Goal: Task Accomplishment & Management: Use online tool/utility

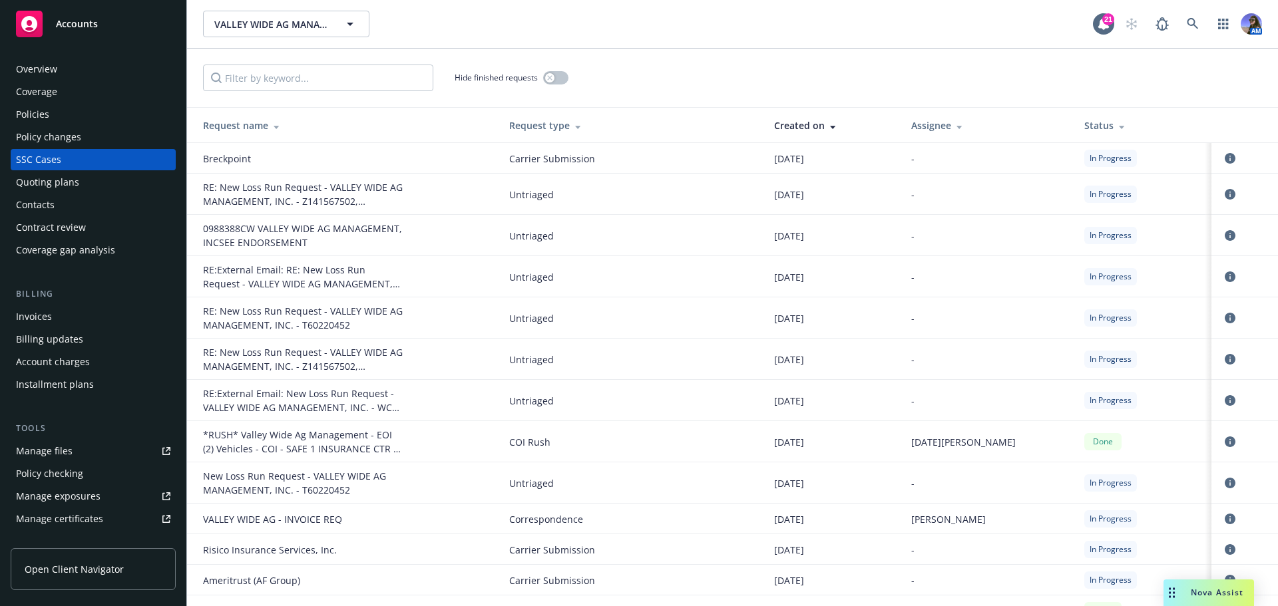
click at [1193, 601] on div "Nova Assist" at bounding box center [1209, 593] width 91 height 27
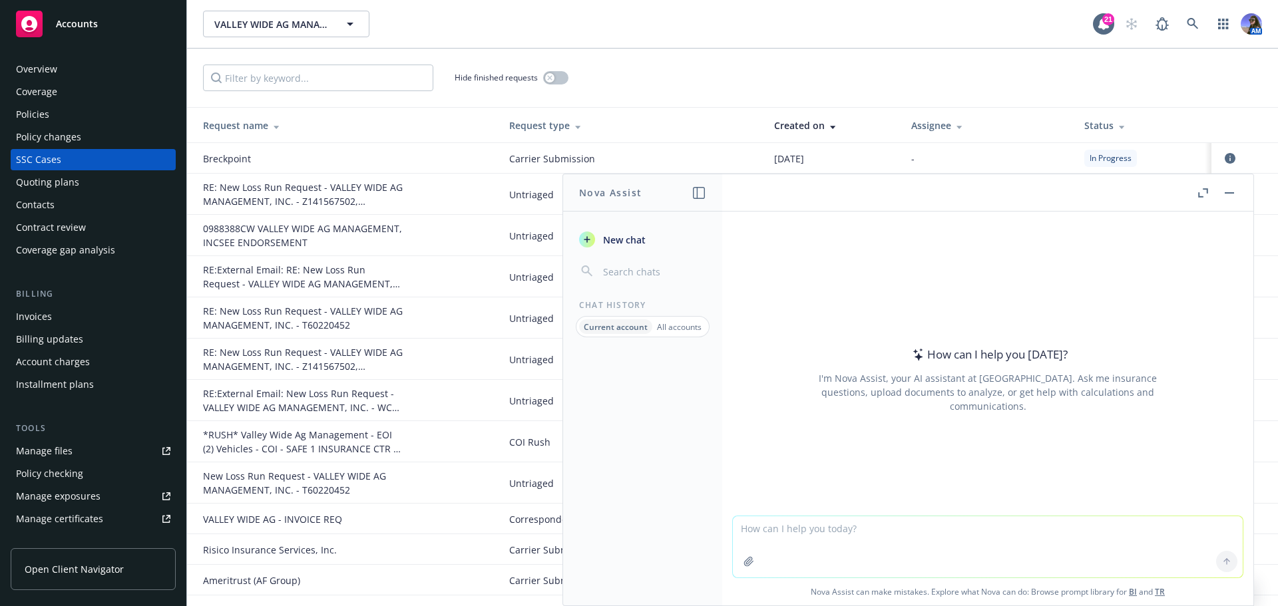
click at [764, 530] on textarea at bounding box center [988, 547] width 510 height 61
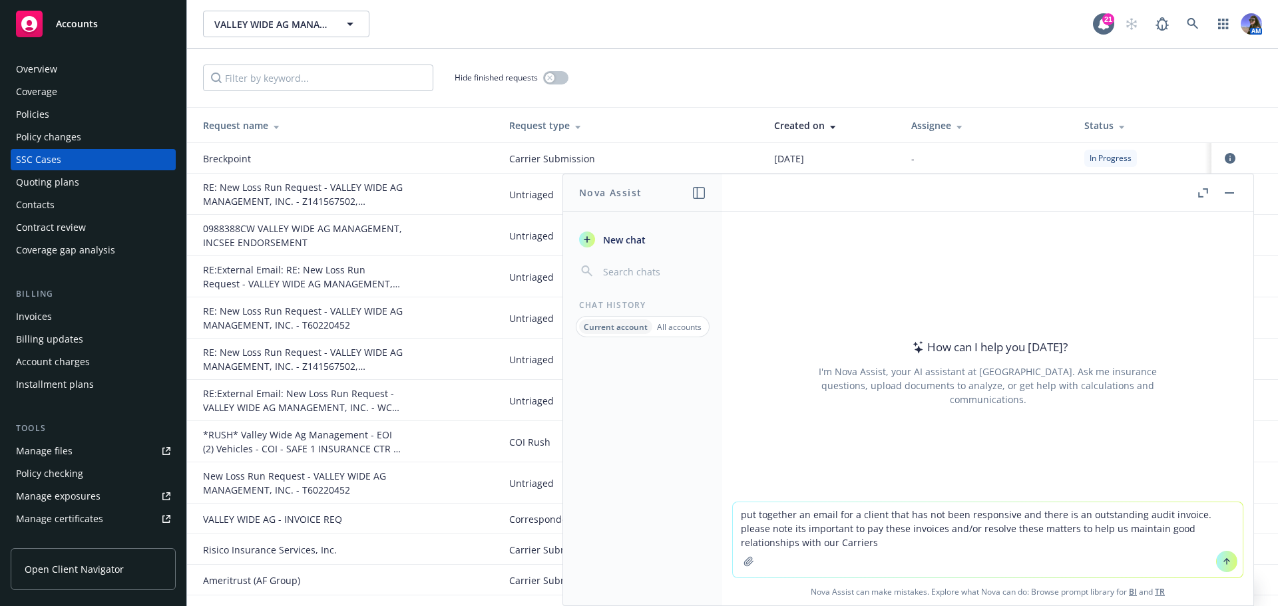
type textarea "put together an email for a client that has not been responsive and there is an…"
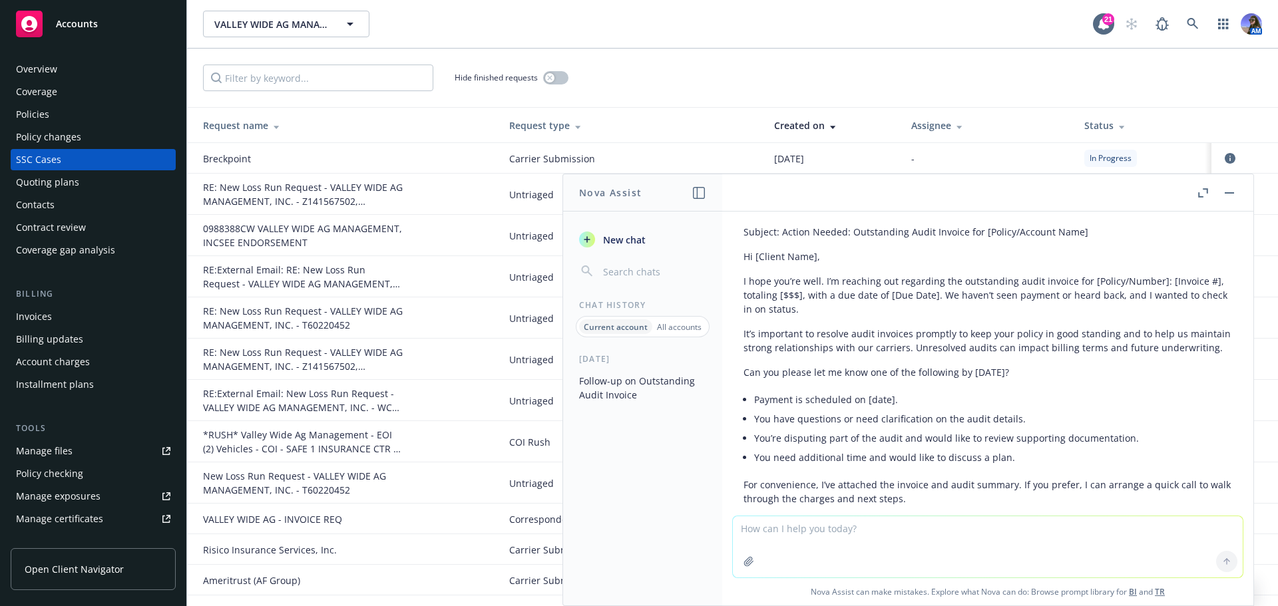
scroll to position [70, 0]
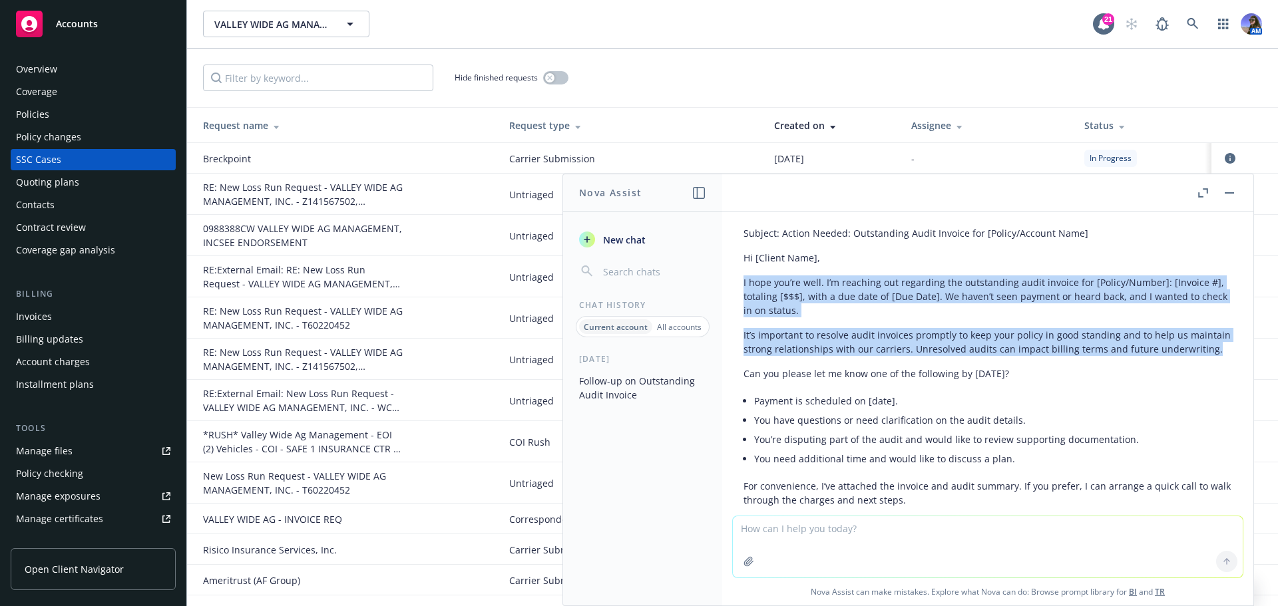
drag, startPoint x: 740, startPoint y: 285, endPoint x: 823, endPoint y: 361, distance: 112.6
click at [823, 361] on div "Subject: Action Needed: Outstanding Audit Invoice for [Policy/Account Name] Hi …" at bounding box center [988, 445] width 510 height 449
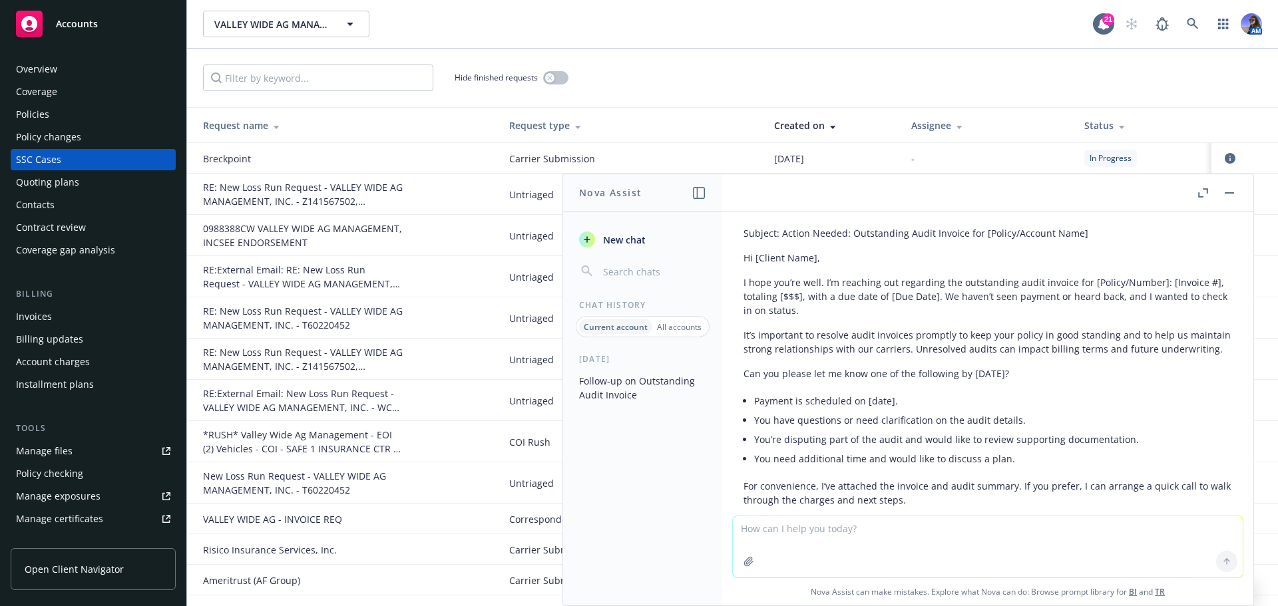
click at [765, 533] on textarea at bounding box center [988, 547] width 510 height 61
type textarea "can you revise the invoice and make it more brief"
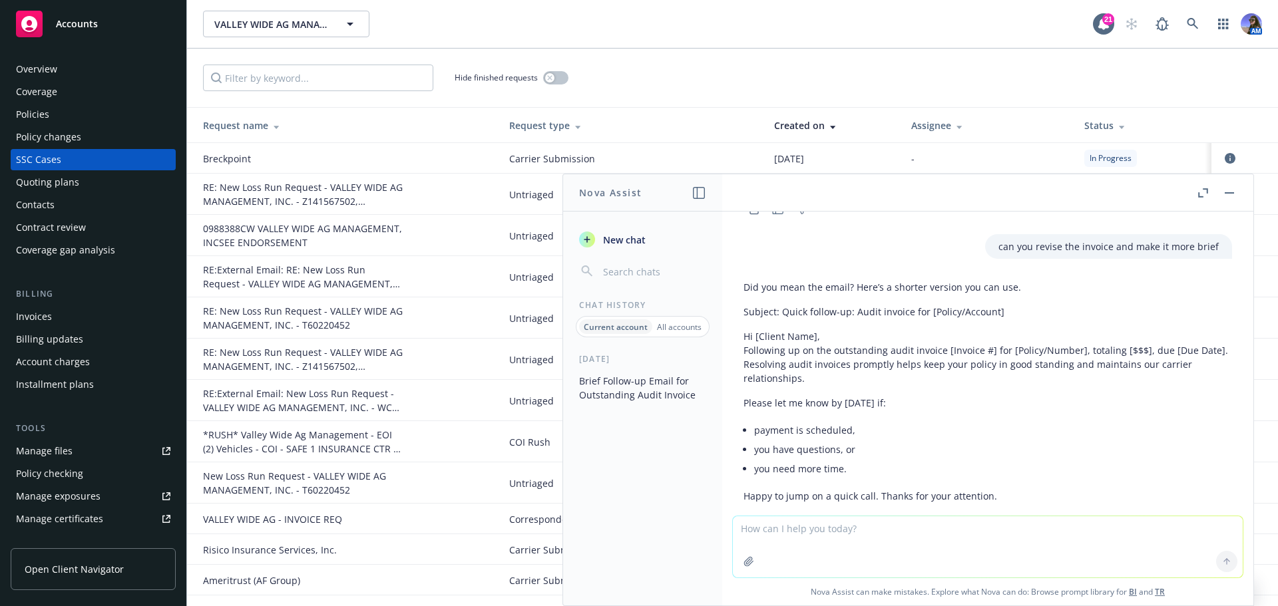
scroll to position [542, 0]
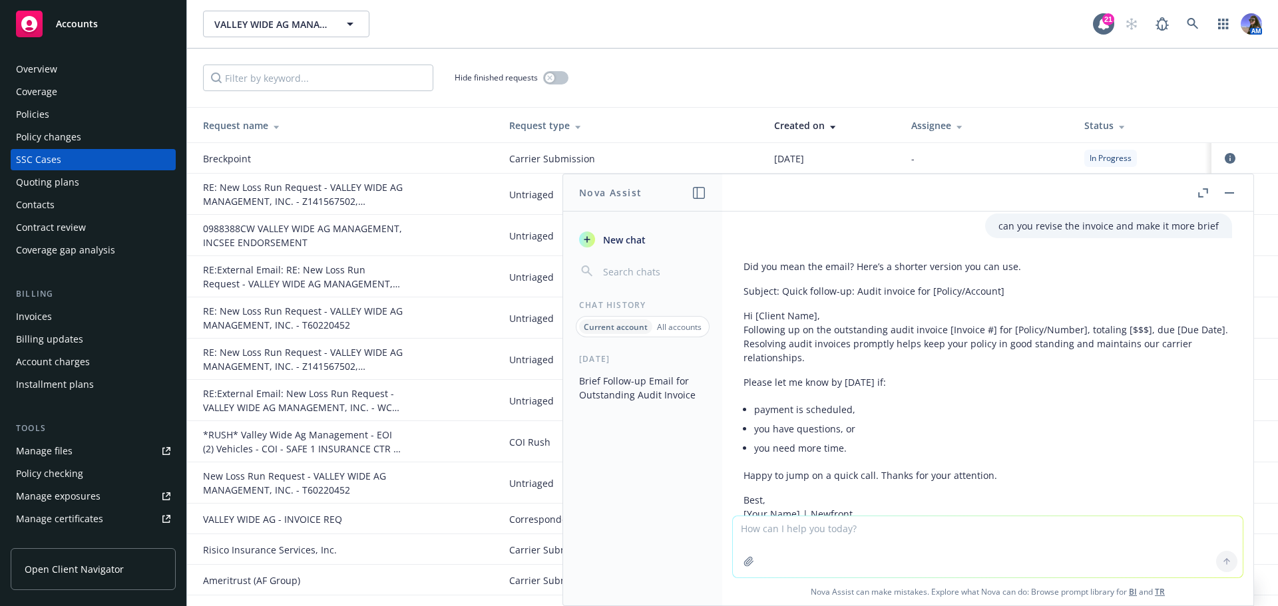
click at [1223, 198] on button at bounding box center [1229, 193] width 16 height 16
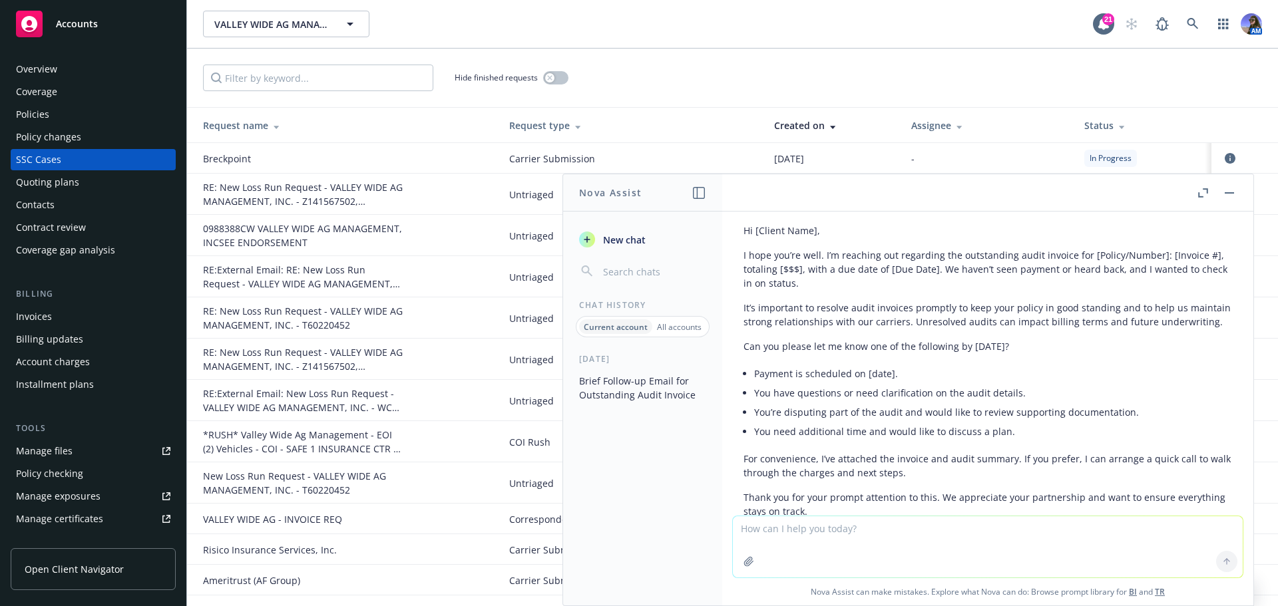
scroll to position [76, 0]
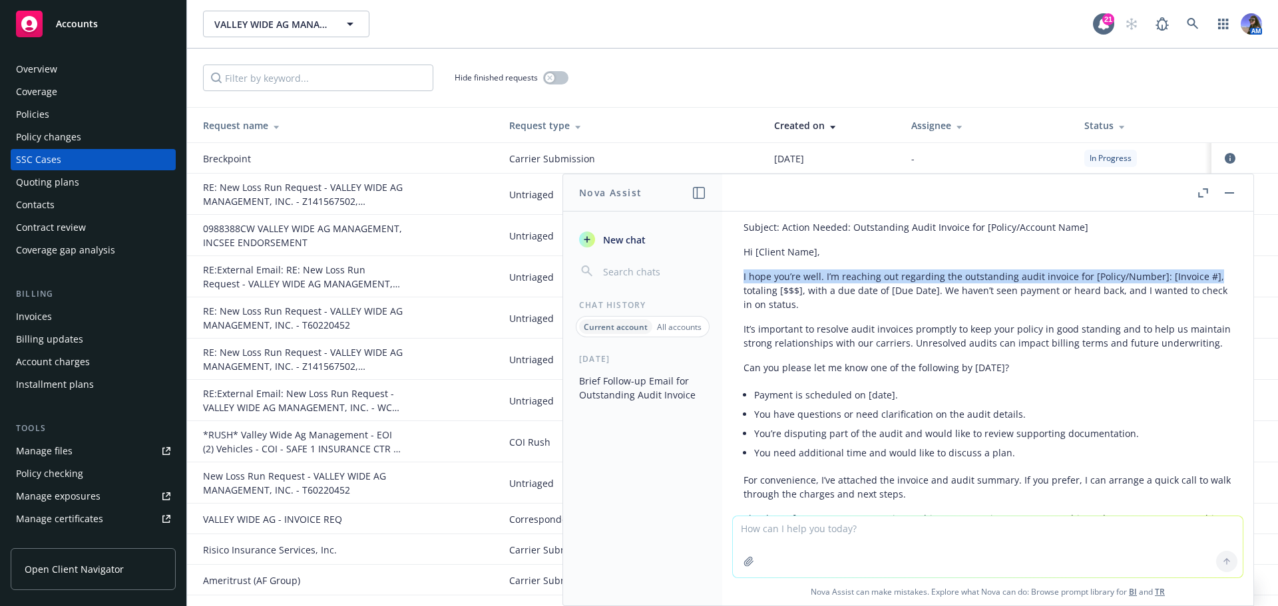
drag, startPoint x: 744, startPoint y: 276, endPoint x: 1219, endPoint y: 272, distance: 475.3
click at [1219, 272] on div "Subject: Action Needed: Outstanding Audit Invoice for [Policy/Account Name] Hi …" at bounding box center [988, 439] width 510 height 449
click at [1233, 200] on button at bounding box center [1229, 193] width 16 height 16
click at [1230, 195] on button "button" at bounding box center [1229, 193] width 16 height 16
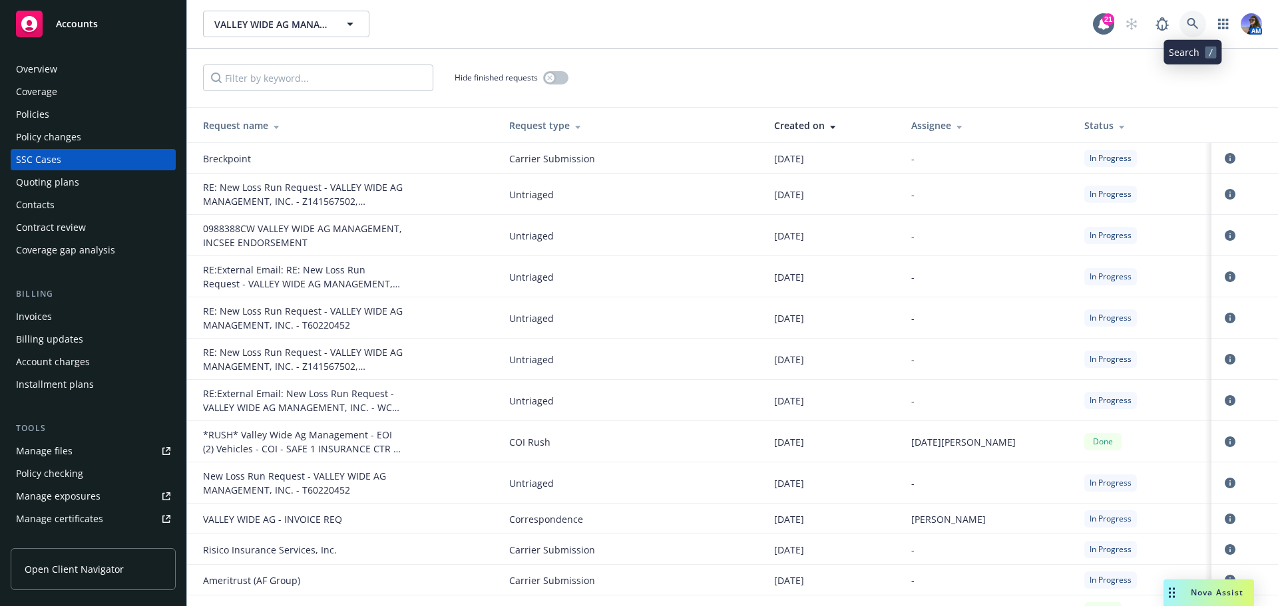
click at [1195, 21] on icon at bounding box center [1193, 24] width 12 height 12
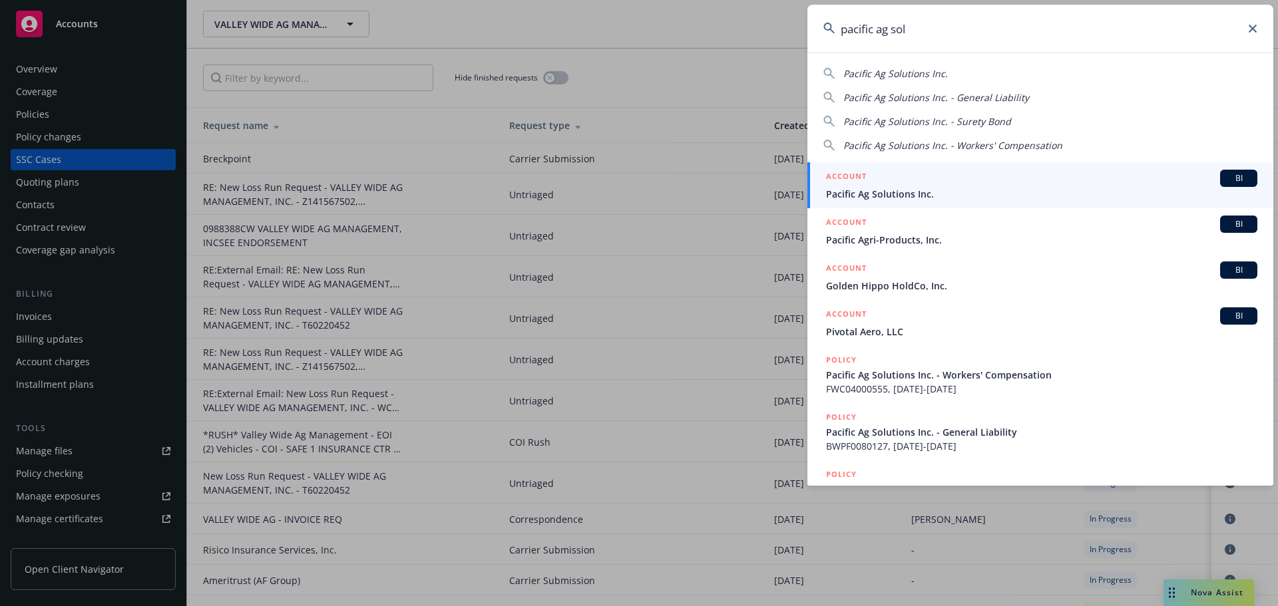
type input "pacific ag sol"
click at [871, 196] on span "Pacific Ag Solutions Inc." at bounding box center [1041, 194] width 431 height 14
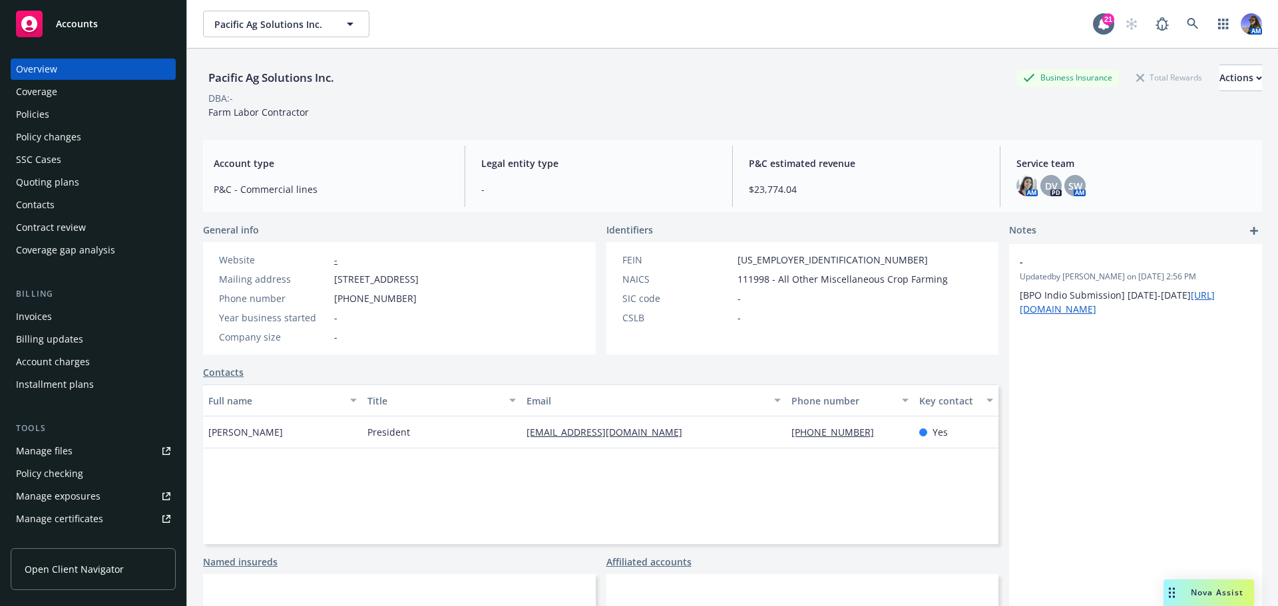
click at [35, 174] on div "Quoting plans" at bounding box center [47, 182] width 63 height 21
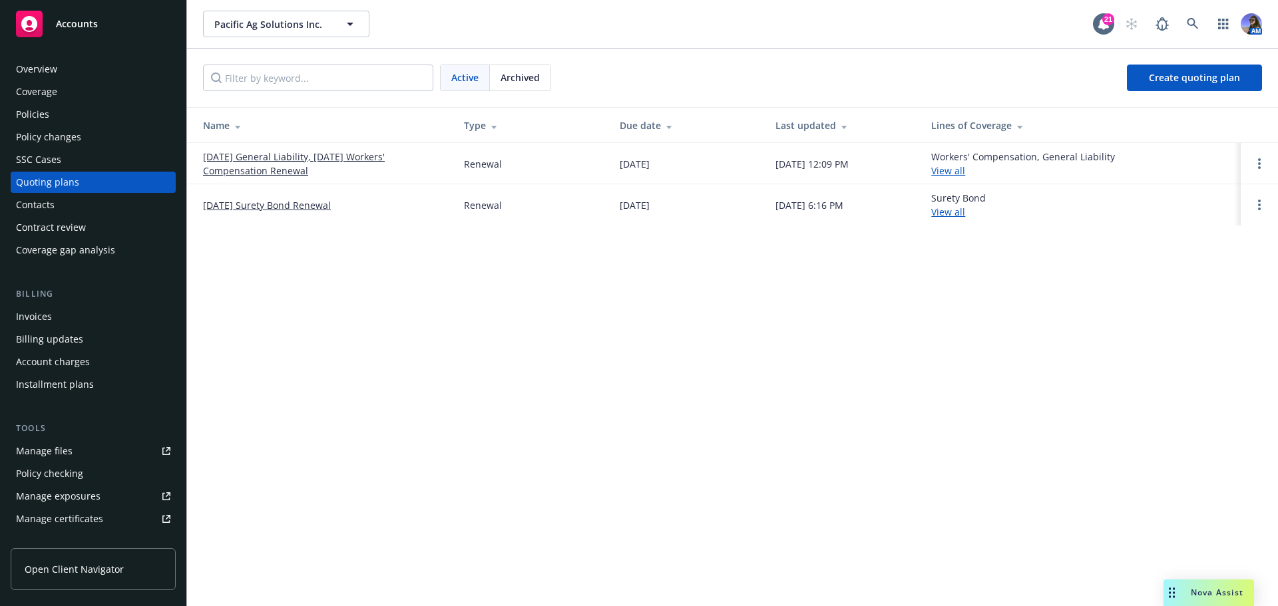
click at [250, 208] on link "10/13/25 Surety Bond Renewal" at bounding box center [267, 205] width 128 height 14
click at [536, 83] on span "Archived" at bounding box center [520, 78] width 39 height 14
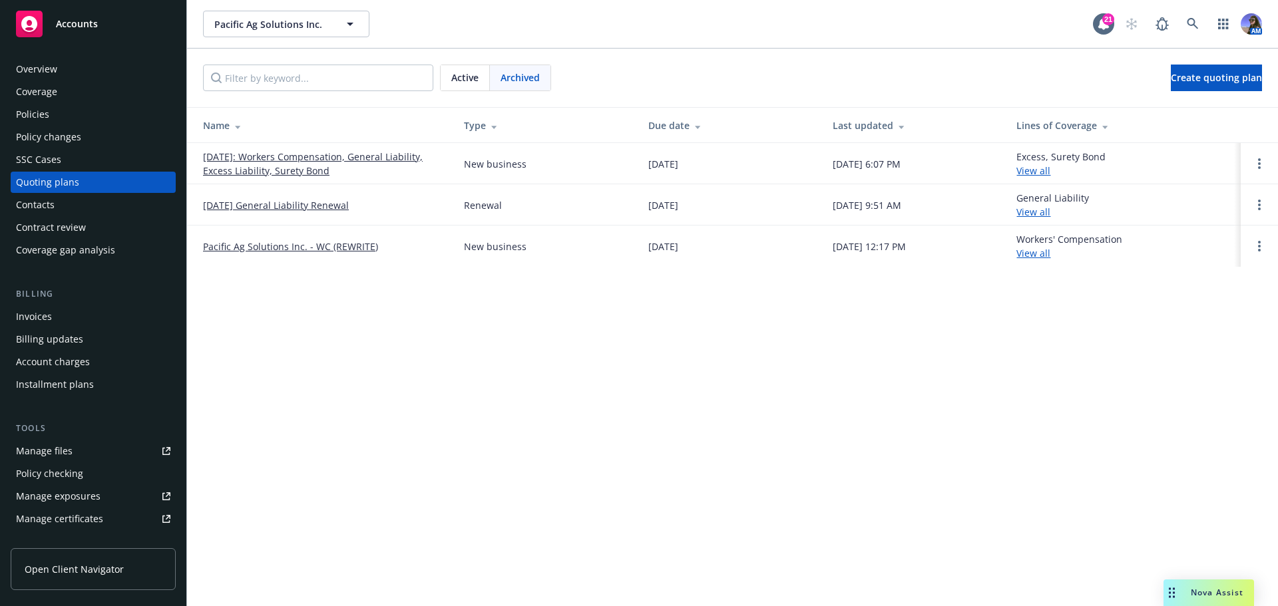
click at [252, 158] on link "04/11/2025: Workers Compensation, General Liability, Excess Liability, Surety B…" at bounding box center [323, 164] width 240 height 28
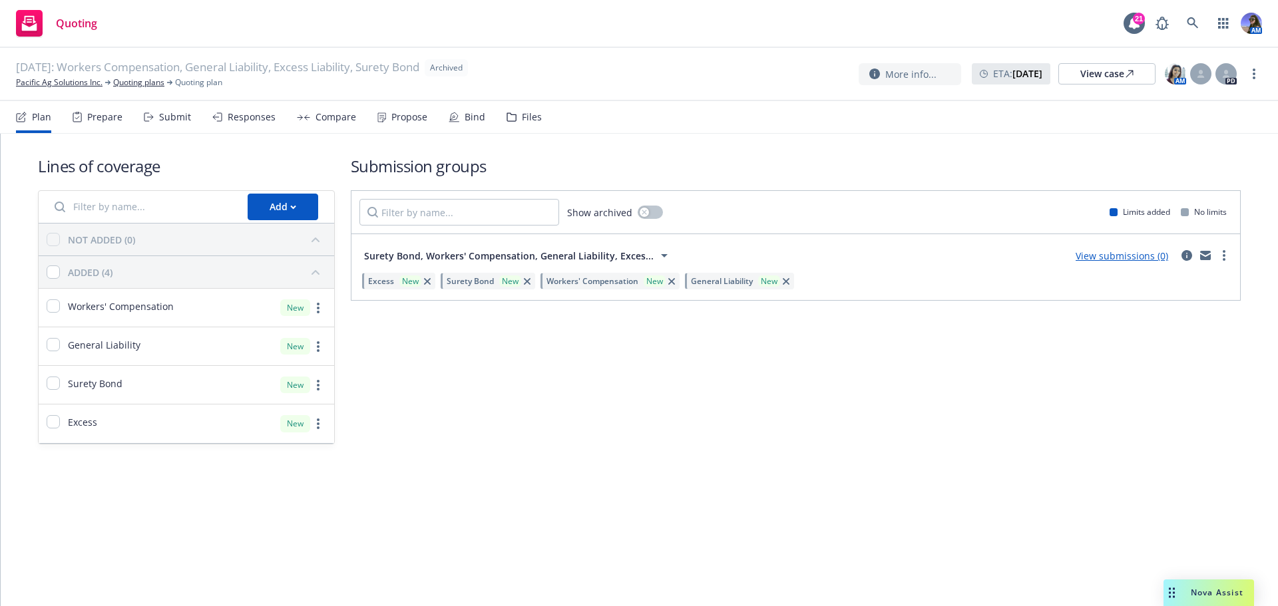
click at [517, 132] on div "Files" at bounding box center [524, 117] width 35 height 32
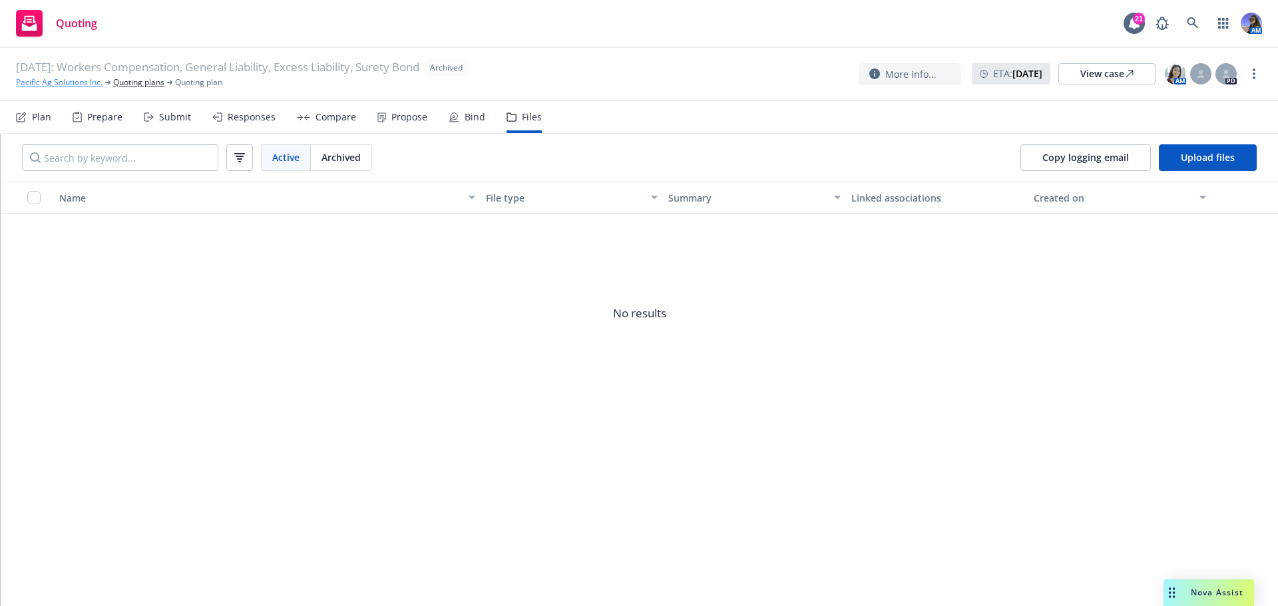
click at [41, 85] on link "Pacific Ag Solutions Inc." at bounding box center [59, 83] width 87 height 12
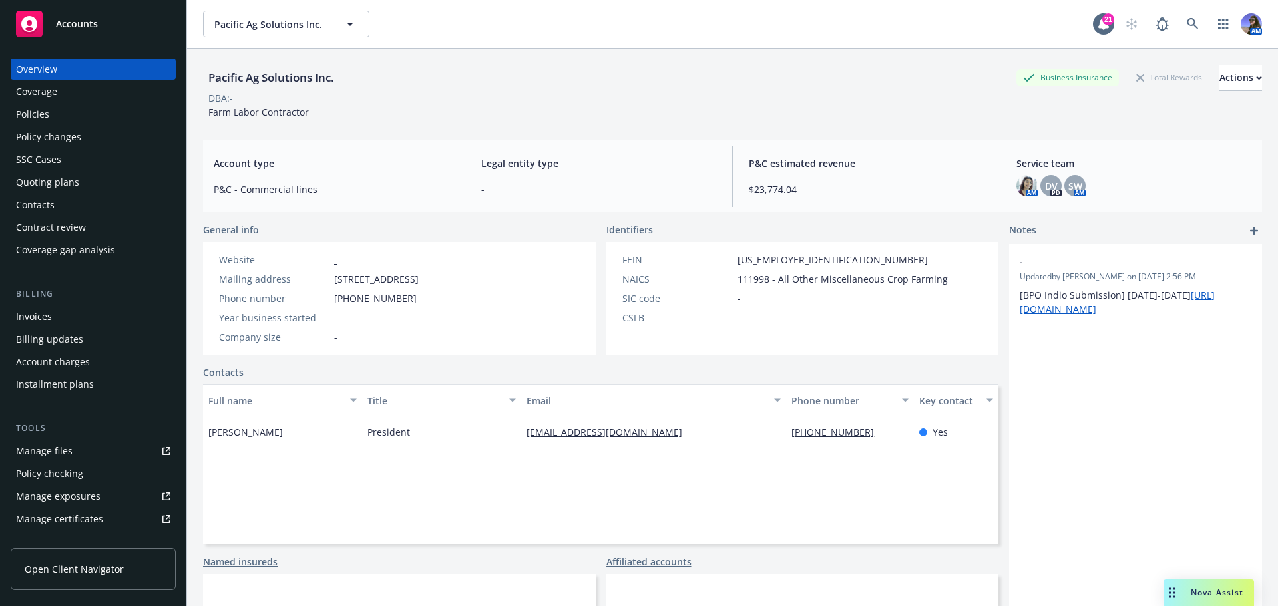
click at [28, 103] on div "Overview Coverage Policies Policy changes SSC Cases Quoting plans Contacts Cont…" at bounding box center [93, 160] width 165 height 202
click at [28, 111] on div "Policies" at bounding box center [32, 114] width 33 height 21
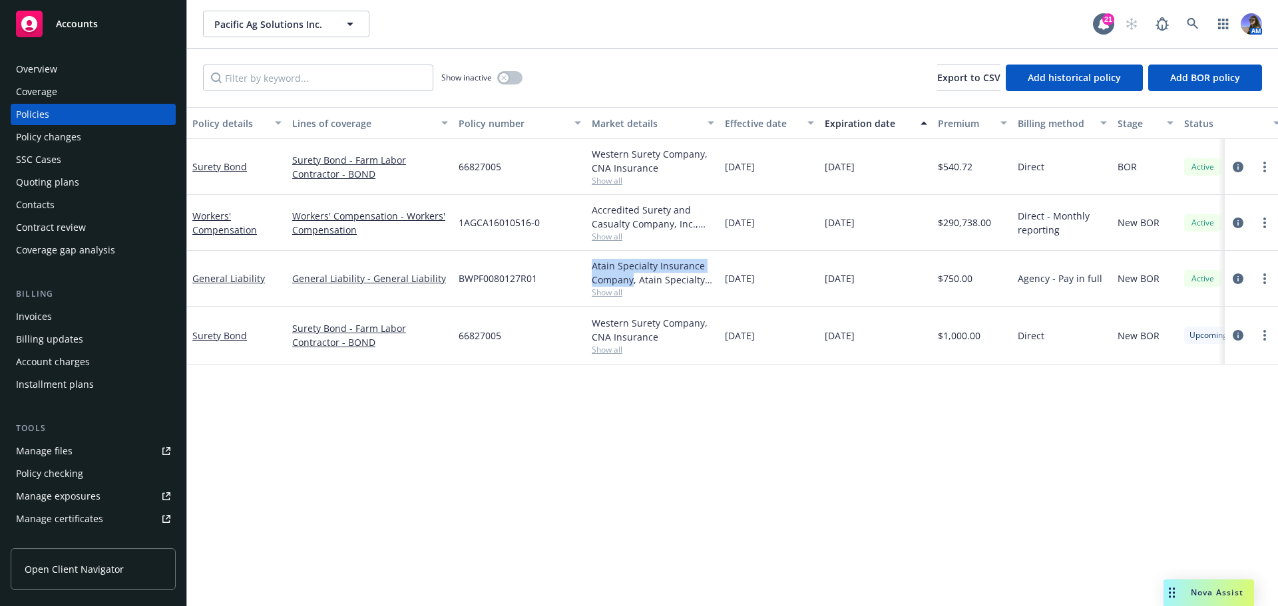
drag, startPoint x: 588, startPoint y: 267, endPoint x: 632, endPoint y: 283, distance: 46.1
click at [632, 283] on div "Atain Specialty Insurance Company, Atain Specialty Insurance Company, Burns & […" at bounding box center [652, 279] width 133 height 56
copy div "Atain Specialty Insurance Company"
drag, startPoint x: 546, startPoint y: 278, endPoint x: 453, endPoint y: 278, distance: 93.9
click at [453, 278] on div "General Liability General Liability - General Liability BWPF0080127R01 Atain Sp…" at bounding box center [829, 279] width 1285 height 56
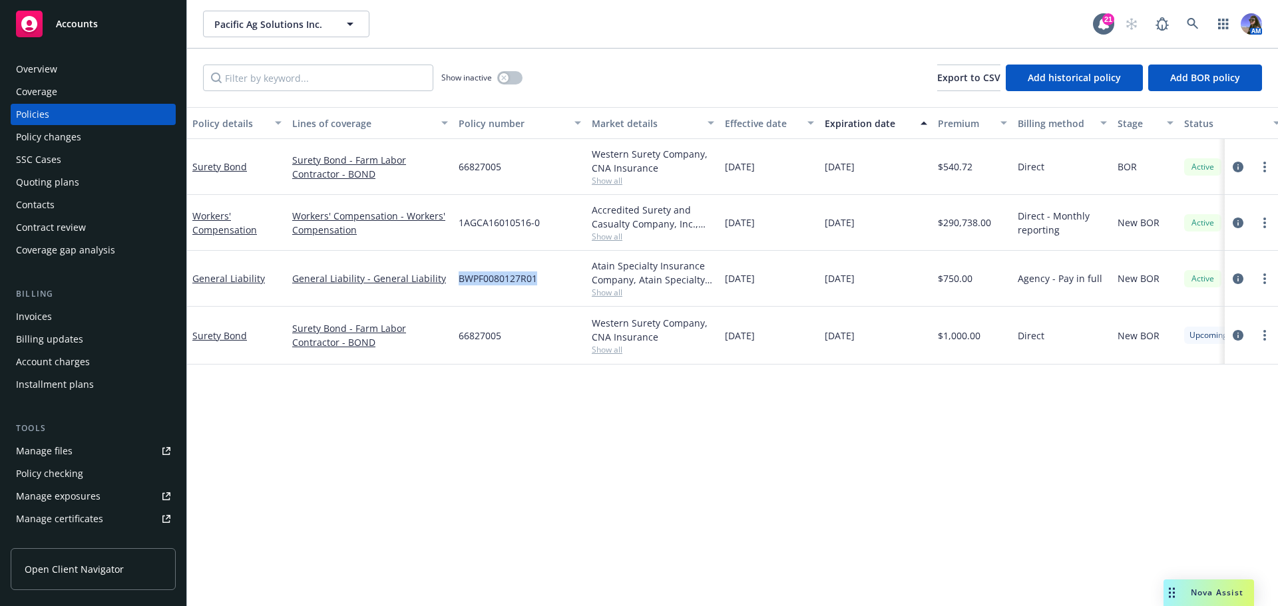
copy div "BWPF0080127R01"
click at [230, 280] on link "General Liability" at bounding box center [228, 278] width 73 height 13
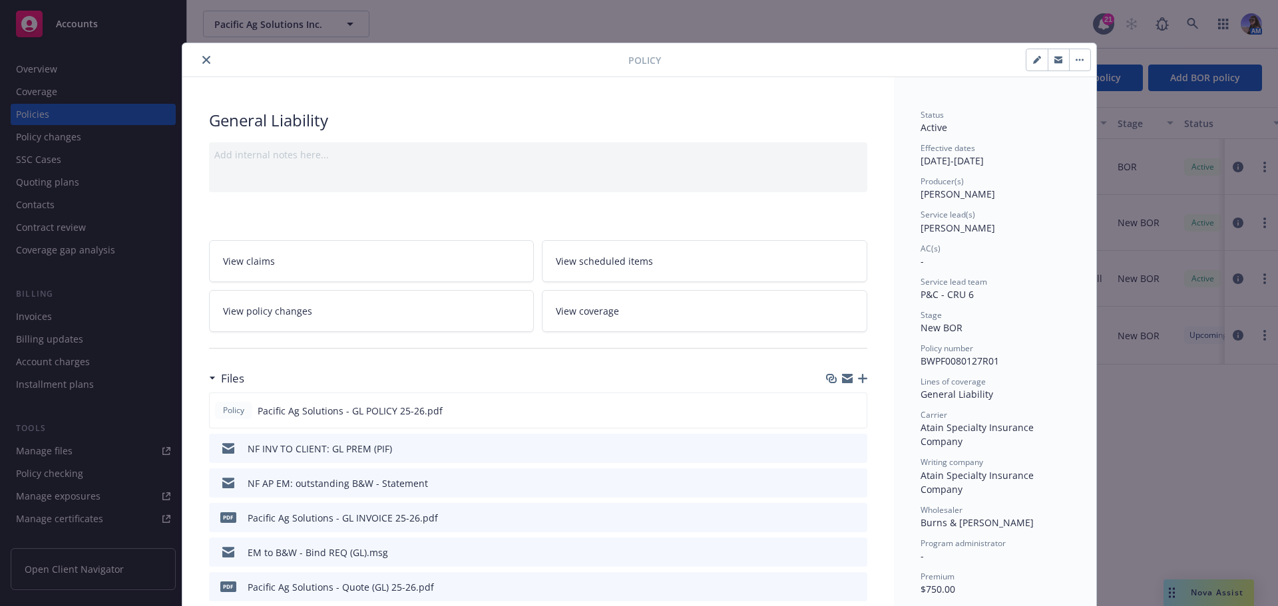
click at [600, 309] on span "View coverage" at bounding box center [587, 311] width 63 height 14
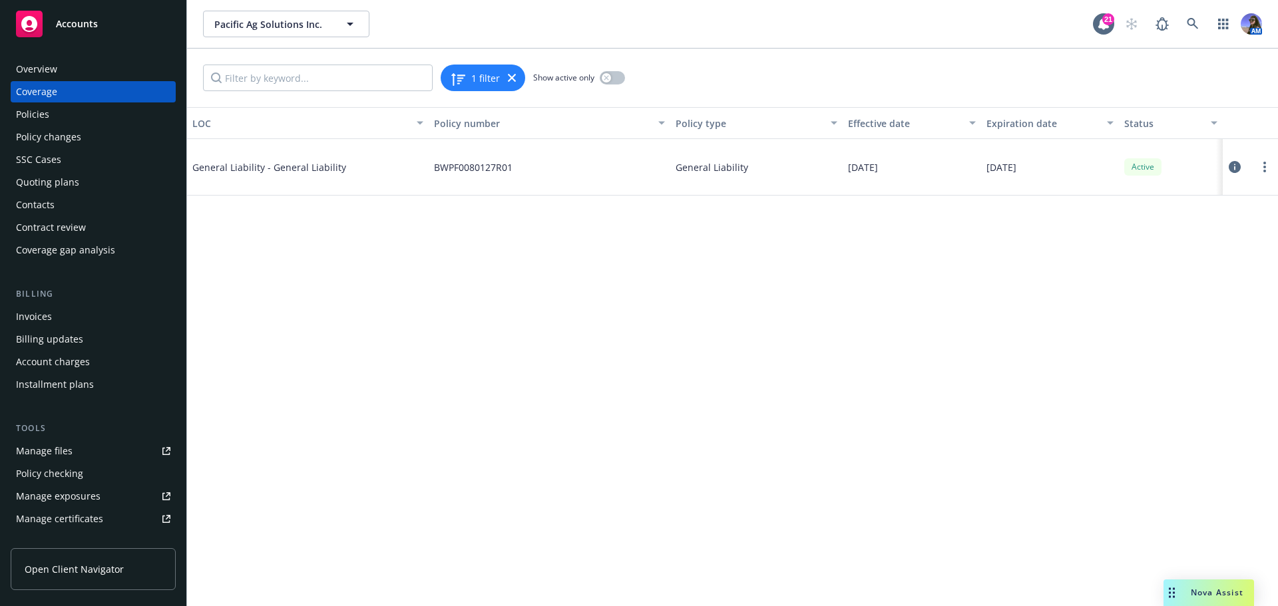
click at [1234, 171] on icon at bounding box center [1235, 167] width 12 height 12
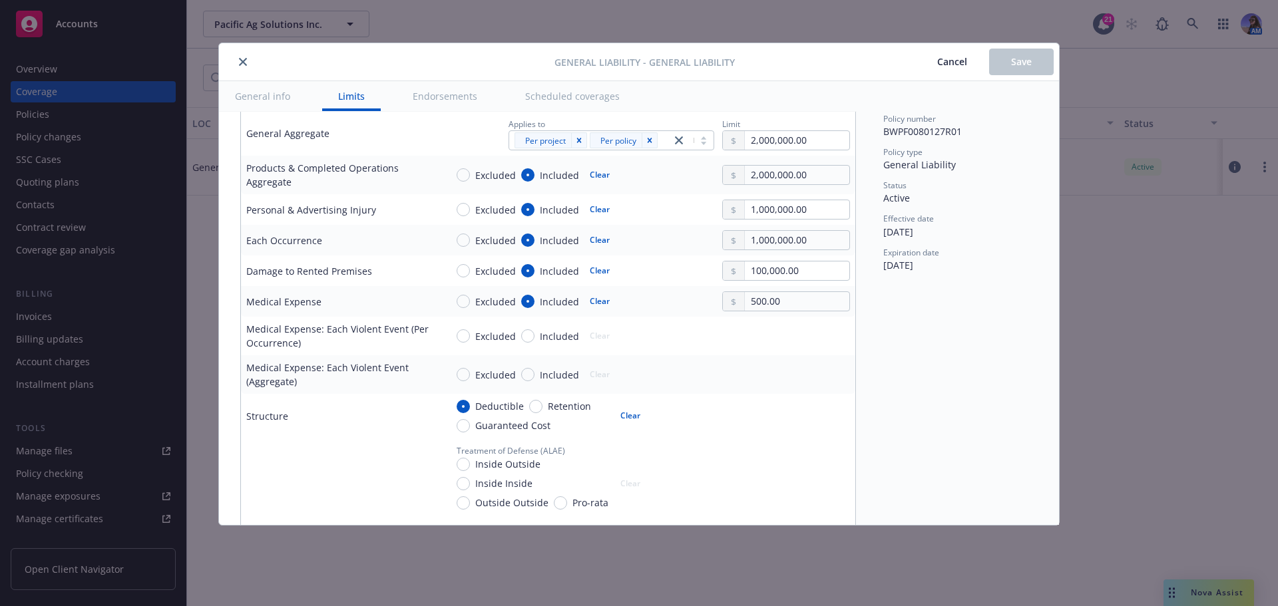
scroll to position [399, 0]
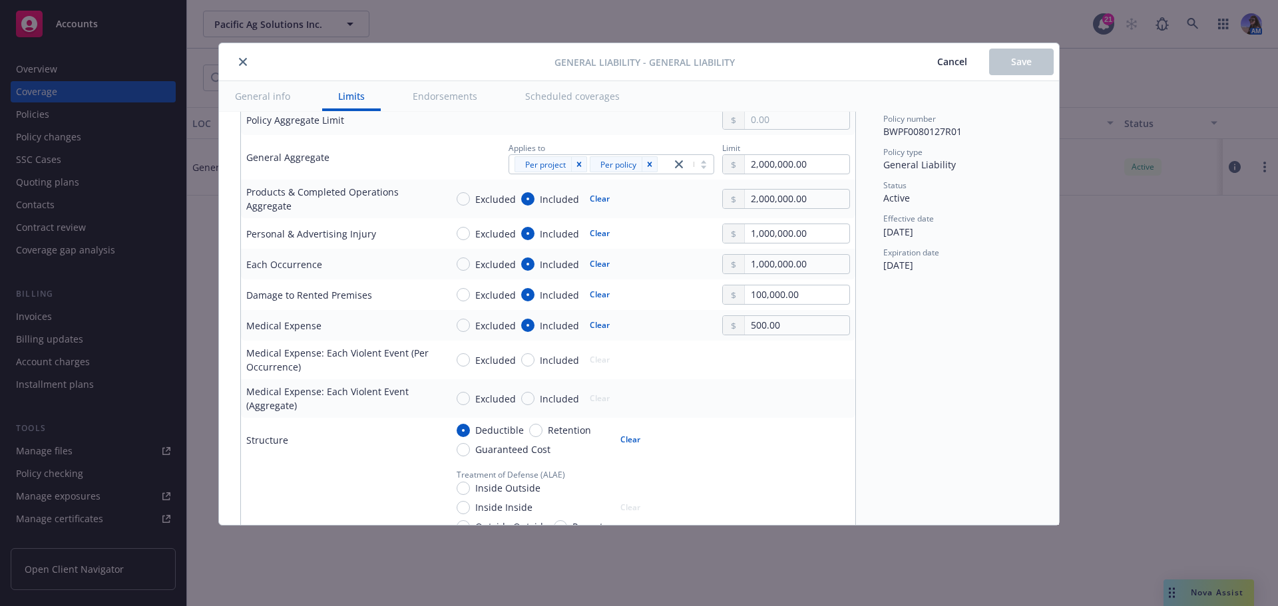
click at [246, 65] on icon "close" at bounding box center [243, 62] width 8 height 8
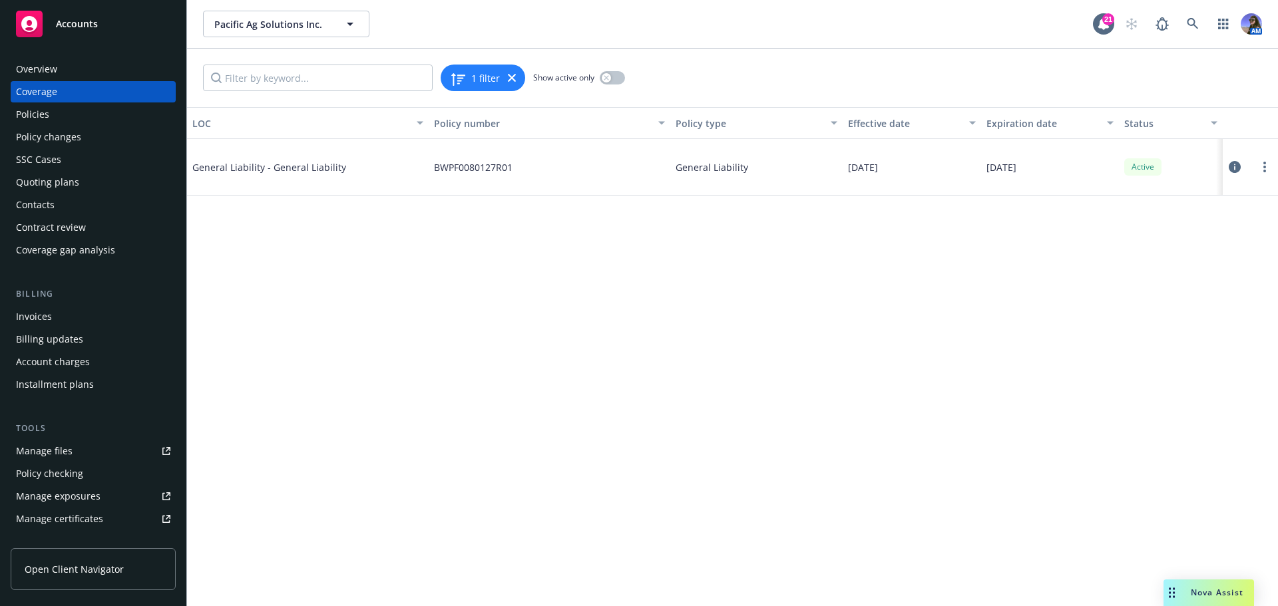
click at [25, 60] on div "Overview" at bounding box center [36, 69] width 41 height 21
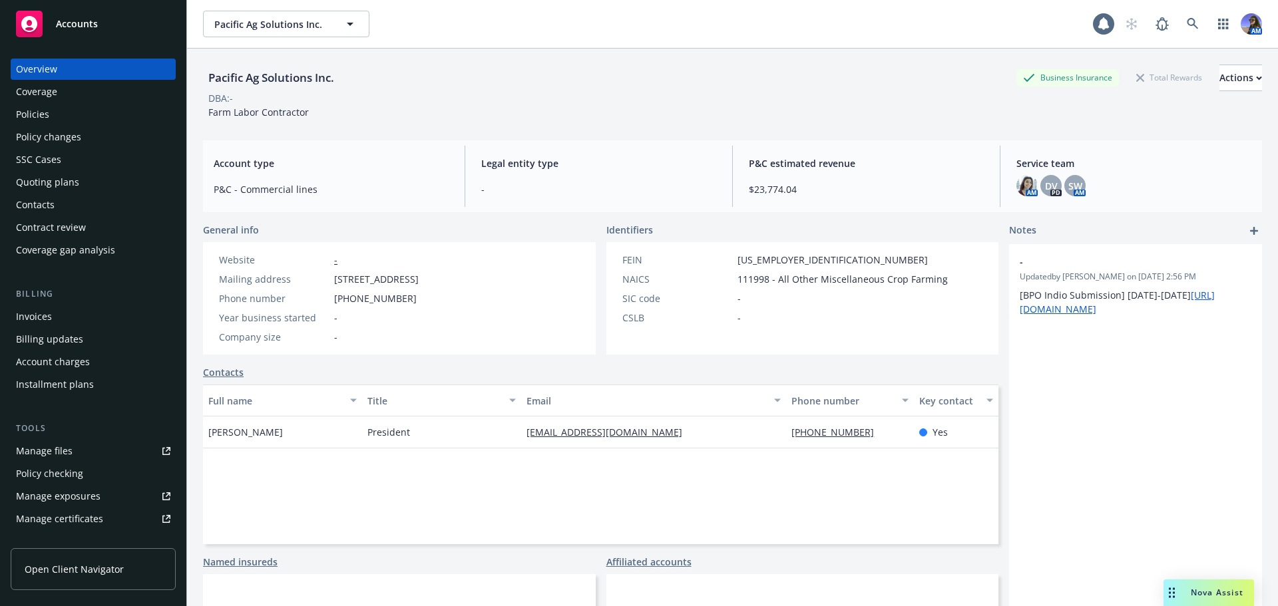
click at [51, 107] on div "Policies" at bounding box center [93, 114] width 154 height 21
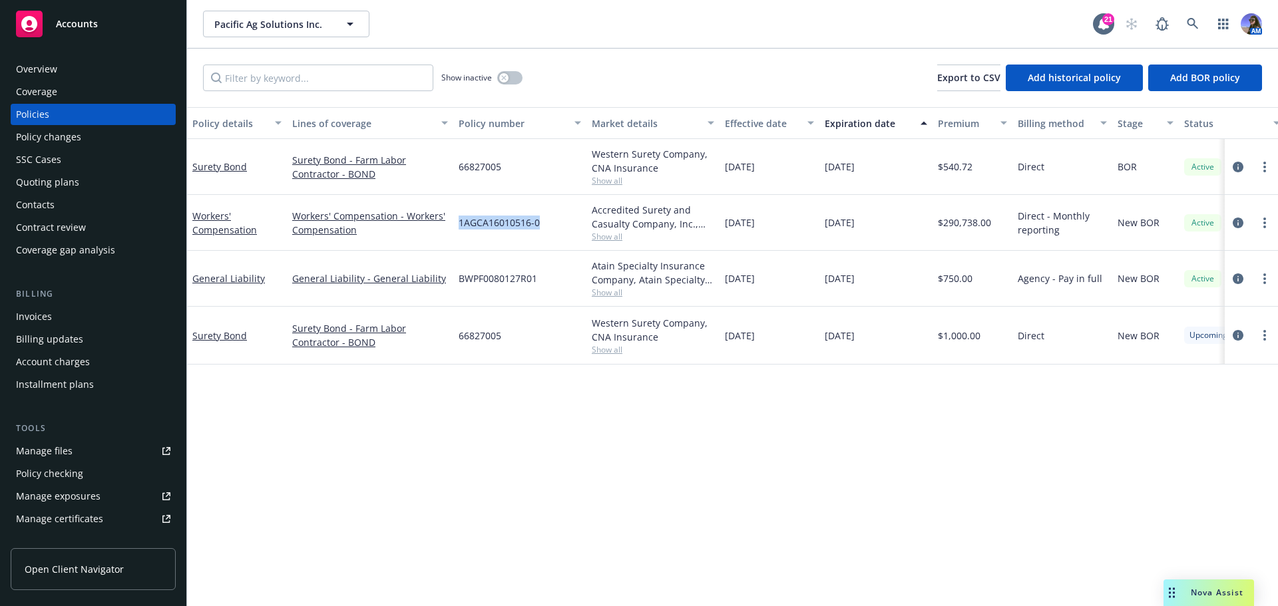
drag, startPoint x: 540, startPoint y: 224, endPoint x: 461, endPoint y: 222, distance: 79.9
click at [461, 222] on div "1AGCA16010516-0" at bounding box center [519, 223] width 133 height 56
copy span "1AGCA16010516-0"
click at [670, 228] on div "Accredited Surety and Casualty Company, Inc., Accredited Specialty Insurance Co…" at bounding box center [653, 217] width 122 height 28
drag, startPoint x: 691, startPoint y: 226, endPoint x: 595, endPoint y: 215, distance: 96.5
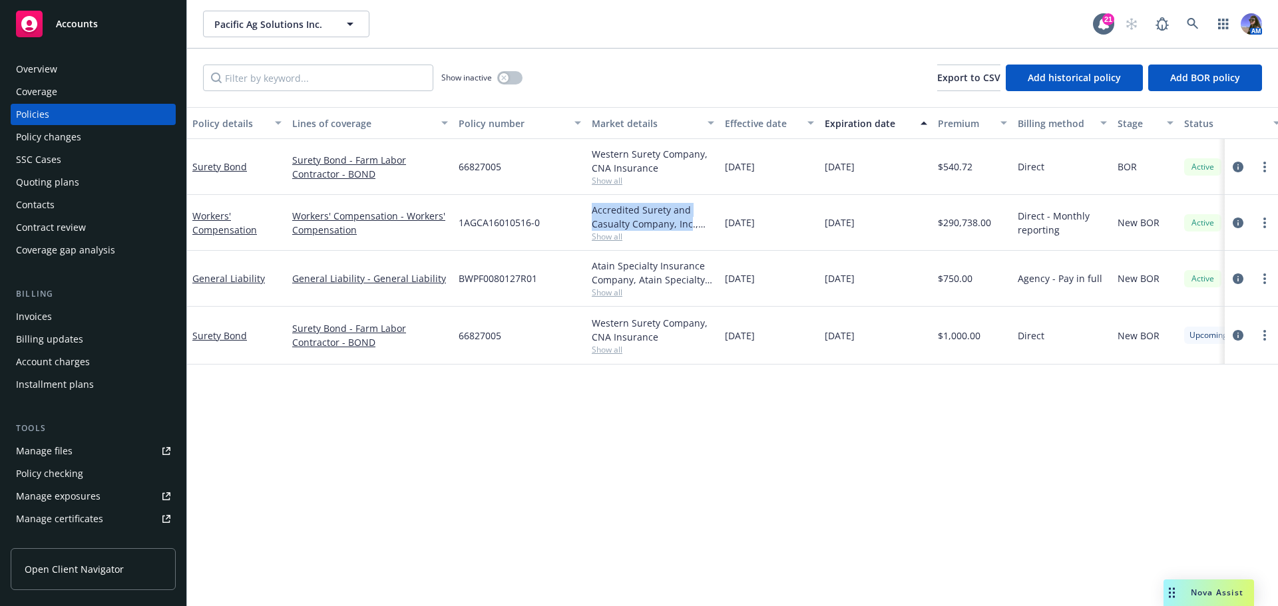
click at [593, 214] on div "Accredited Surety and Casualty Company, Inc., Accredited Specialty Insurance Co…" at bounding box center [653, 217] width 122 height 28
copy div "Accredited Surety and Casualty Company, Inc"
click at [1188, 19] on icon at bounding box center [1193, 24] width 12 height 12
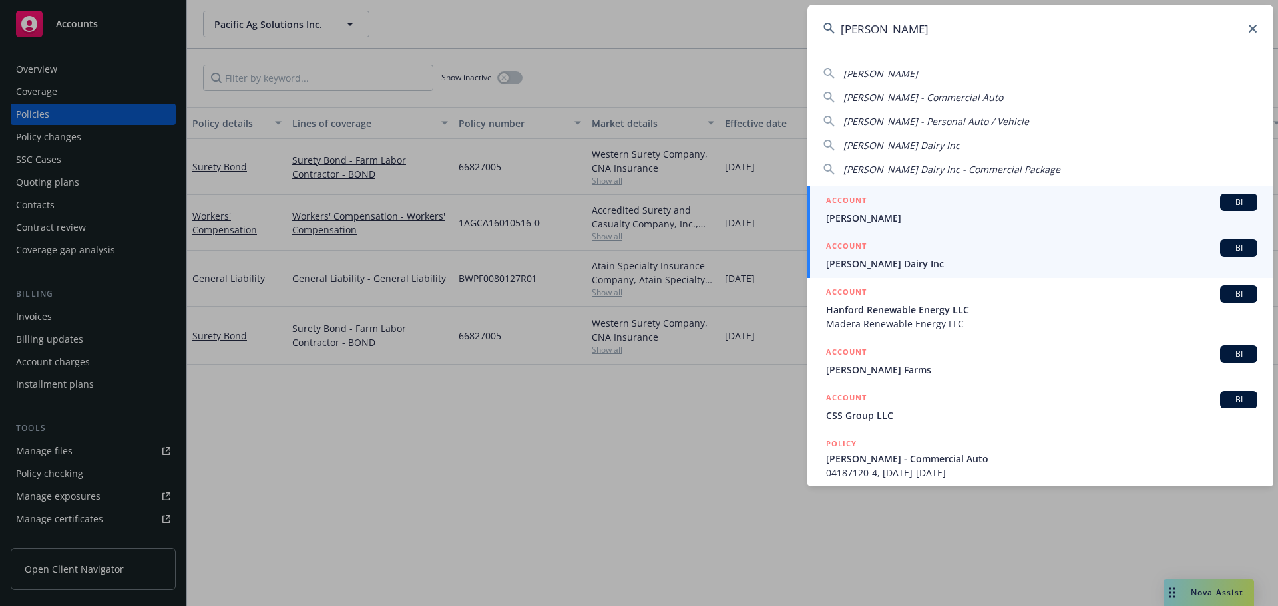
type input "philip verwey"
click at [920, 264] on span "Philip Verwey Dairy Inc" at bounding box center [1041, 264] width 431 height 14
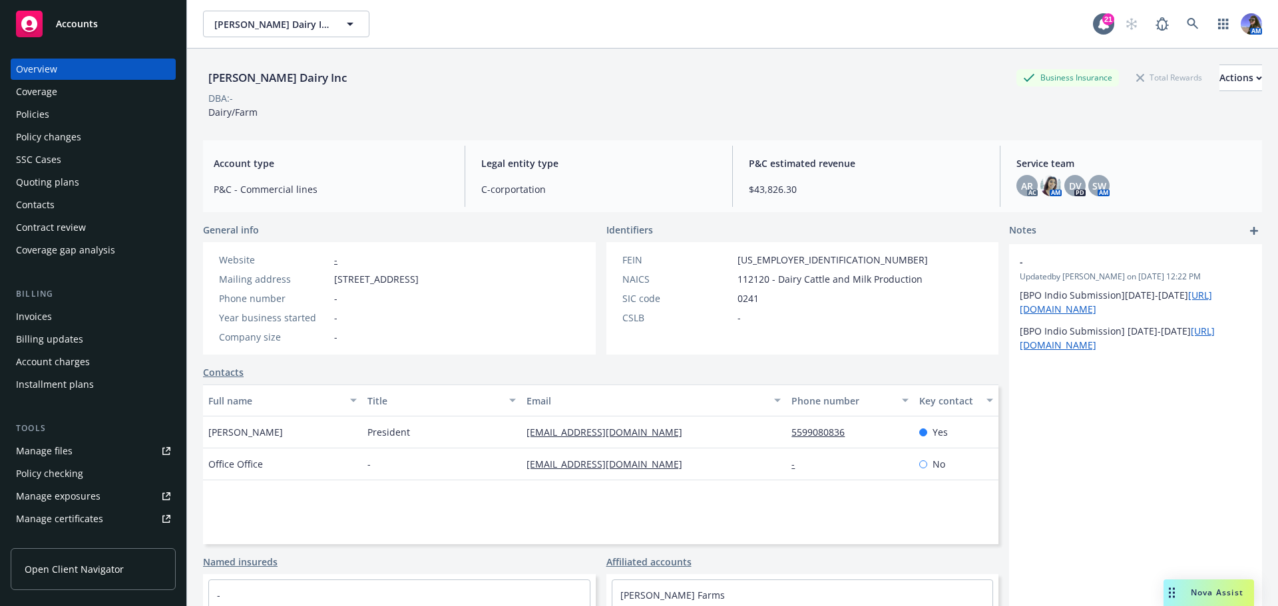
click at [50, 118] on div "Policies" at bounding box center [93, 114] width 154 height 21
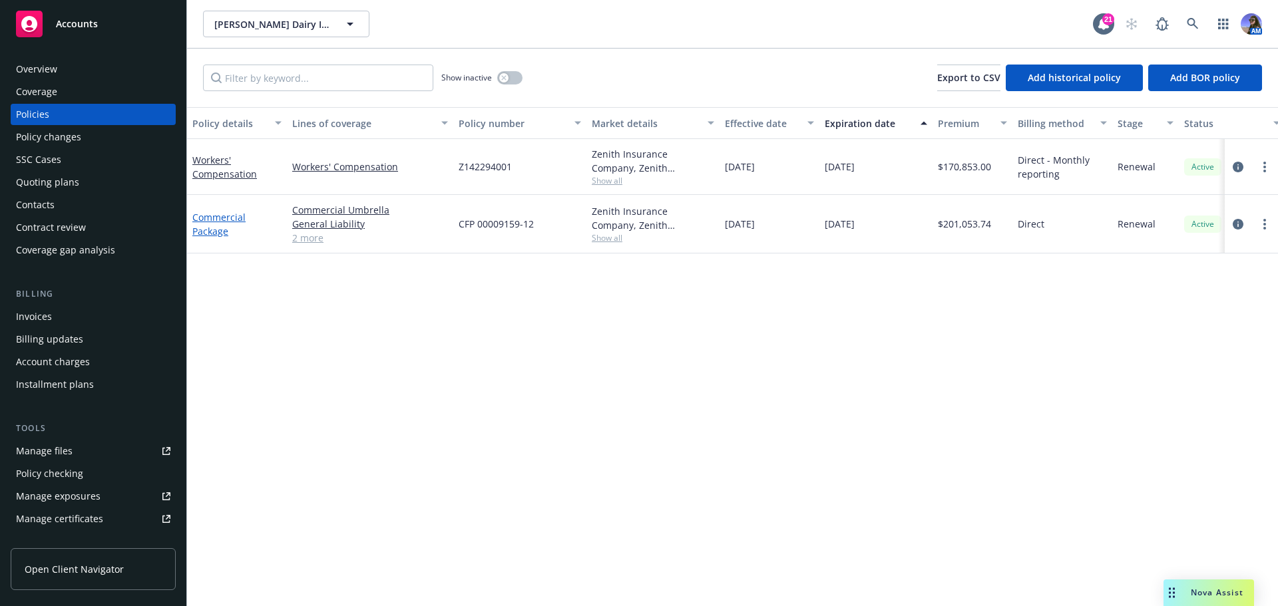
click at [200, 217] on link "Commercial Package" at bounding box center [218, 224] width 53 height 27
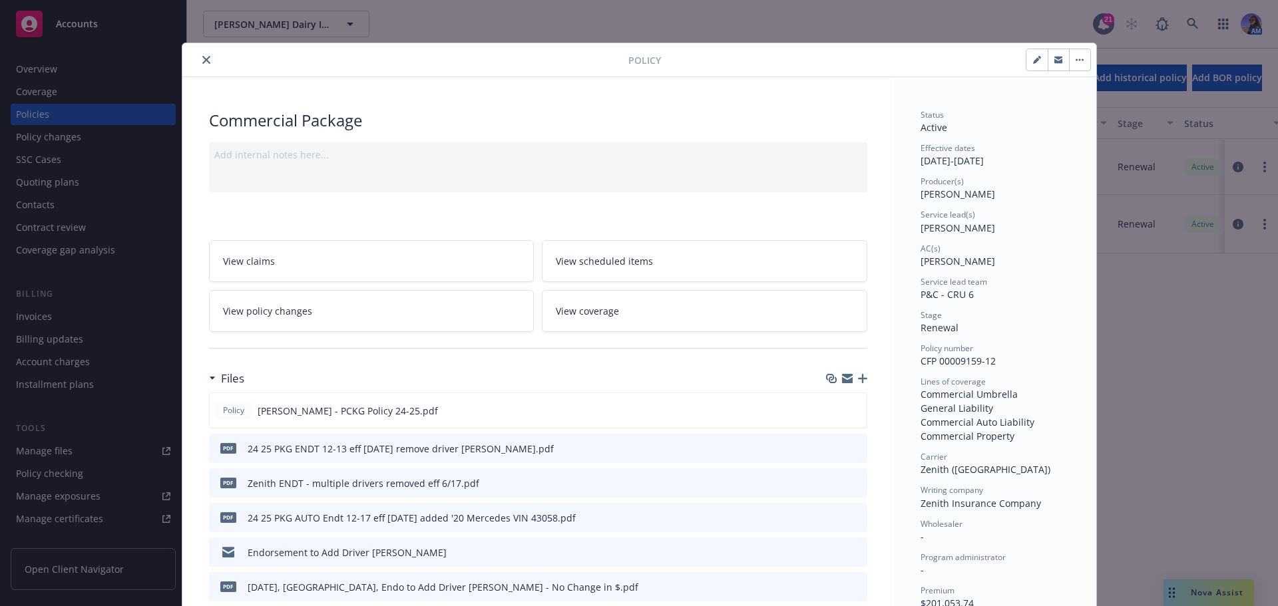
click at [202, 58] on icon "close" at bounding box center [206, 60] width 8 height 8
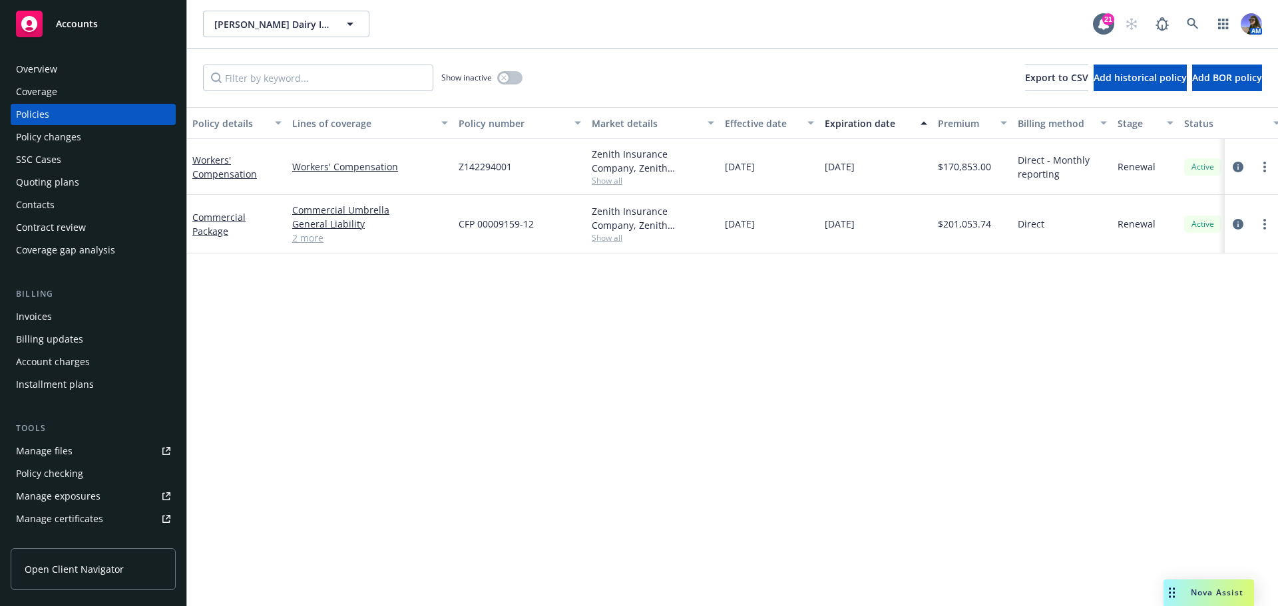
click at [65, 73] on div "Overview" at bounding box center [93, 69] width 154 height 21
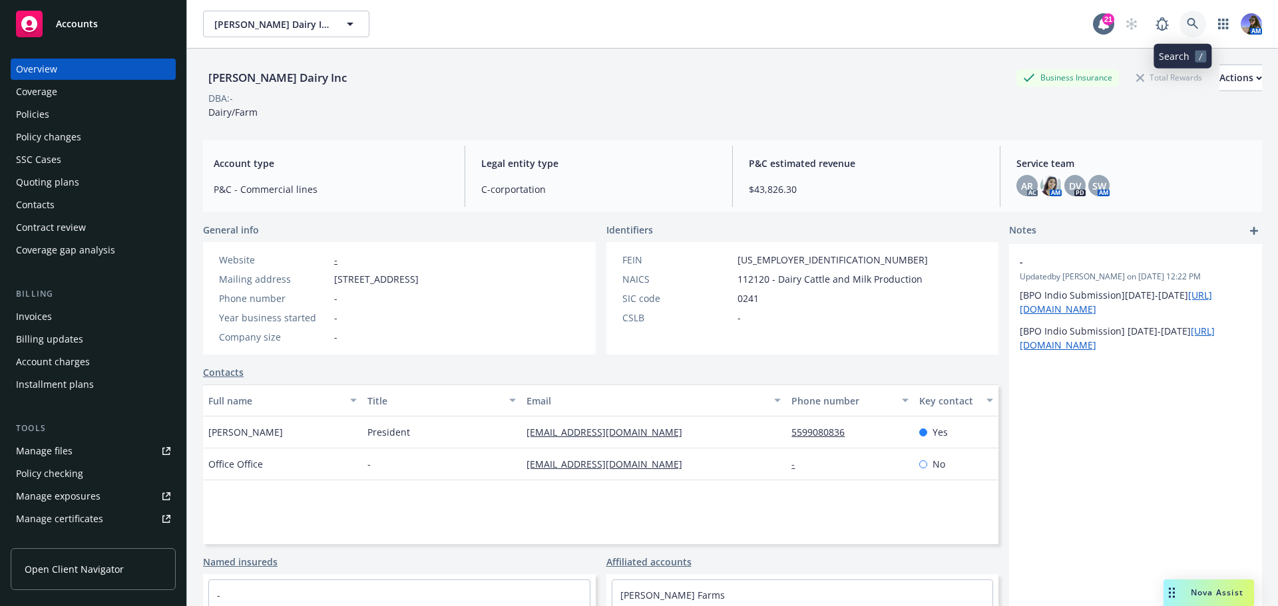
click at [1191, 21] on link at bounding box center [1192, 24] width 27 height 27
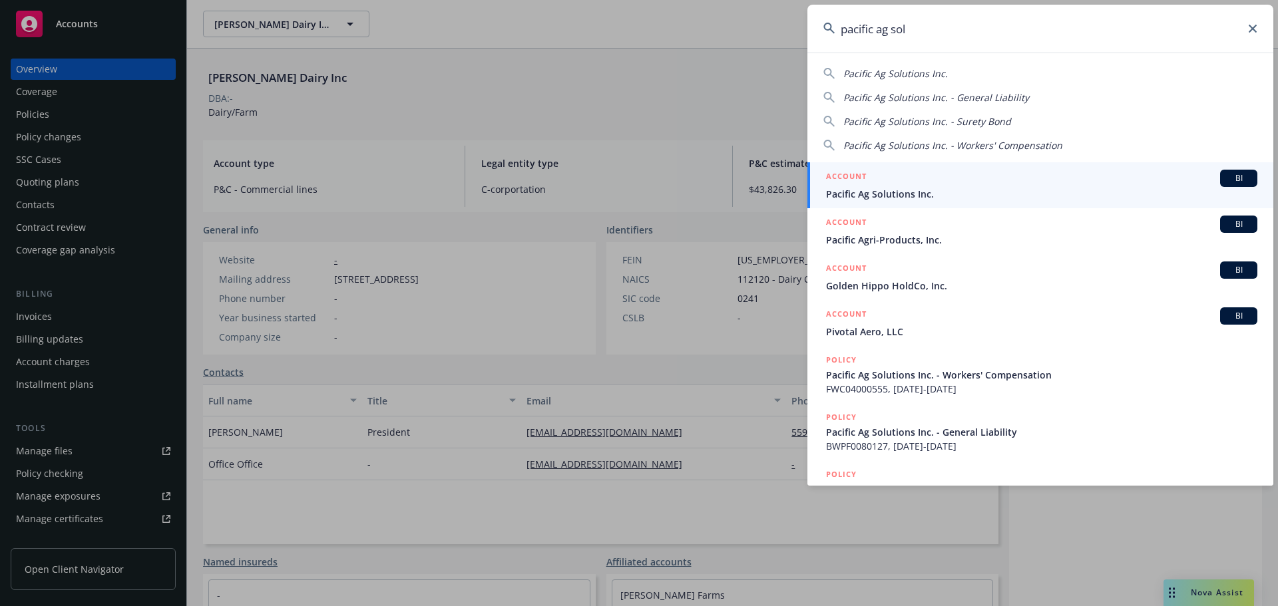
type input "pacific ag sol"
click at [897, 194] on span "Pacific Ag Solutions Inc." at bounding box center [1041, 194] width 431 height 14
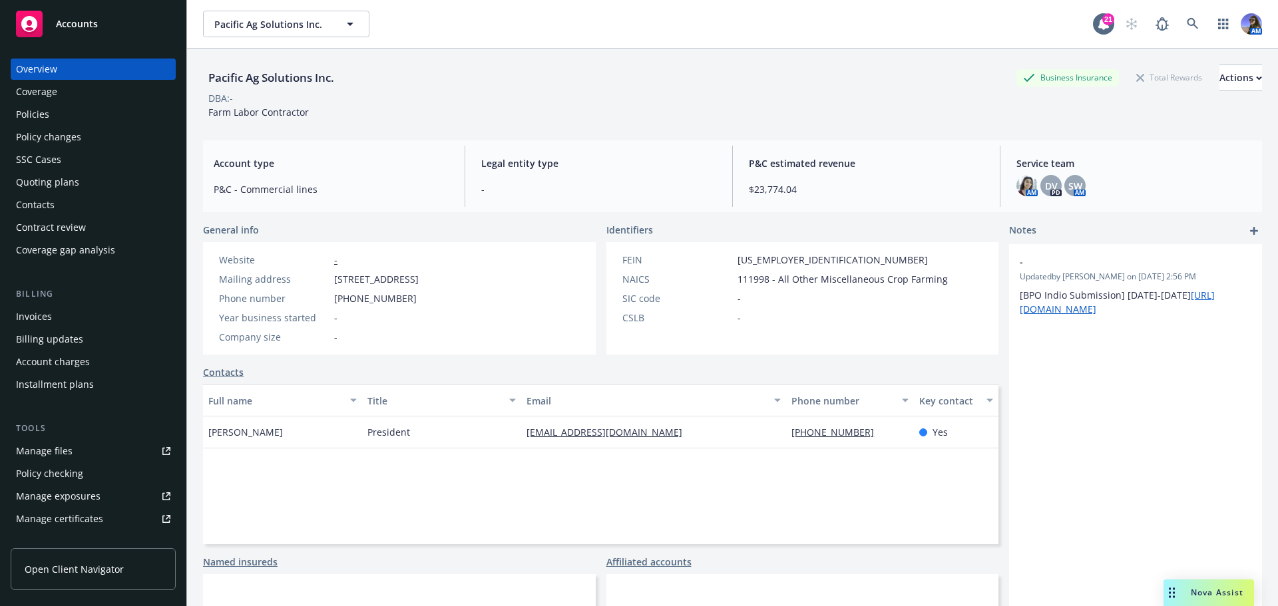
click at [46, 117] on div "Policies" at bounding box center [32, 114] width 33 height 21
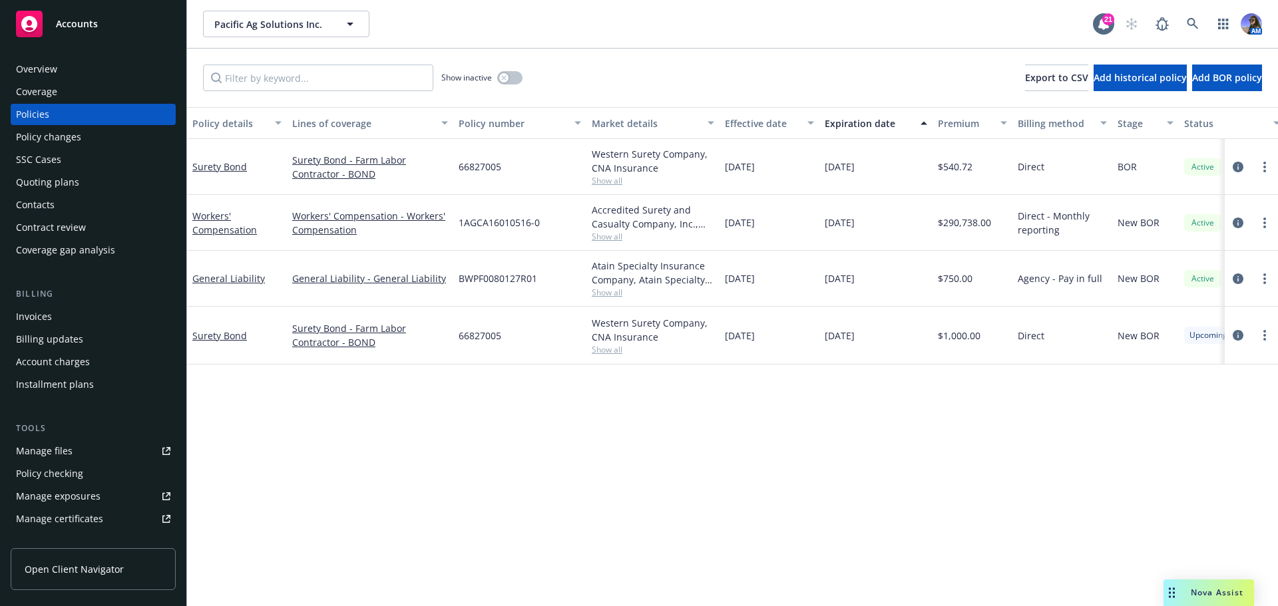
click at [23, 188] on div "Quoting plans" at bounding box center [47, 182] width 63 height 21
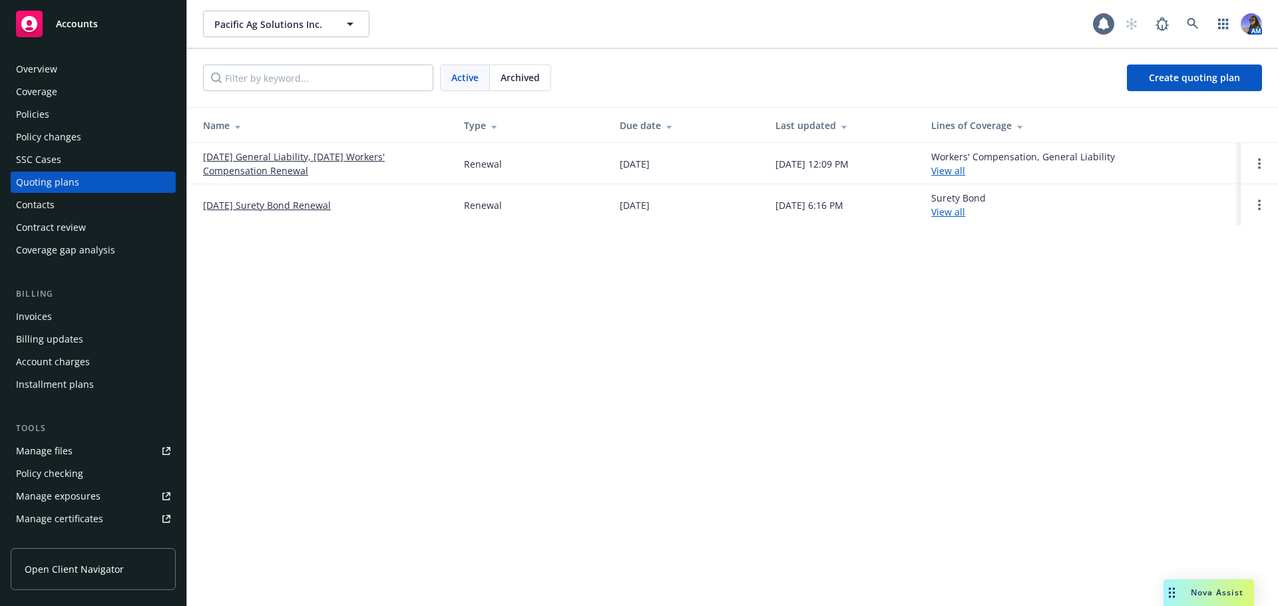
click at [236, 162] on link "[DATE] General Liability, [DATE] Workers' Compensation Renewal" at bounding box center [323, 164] width 240 height 28
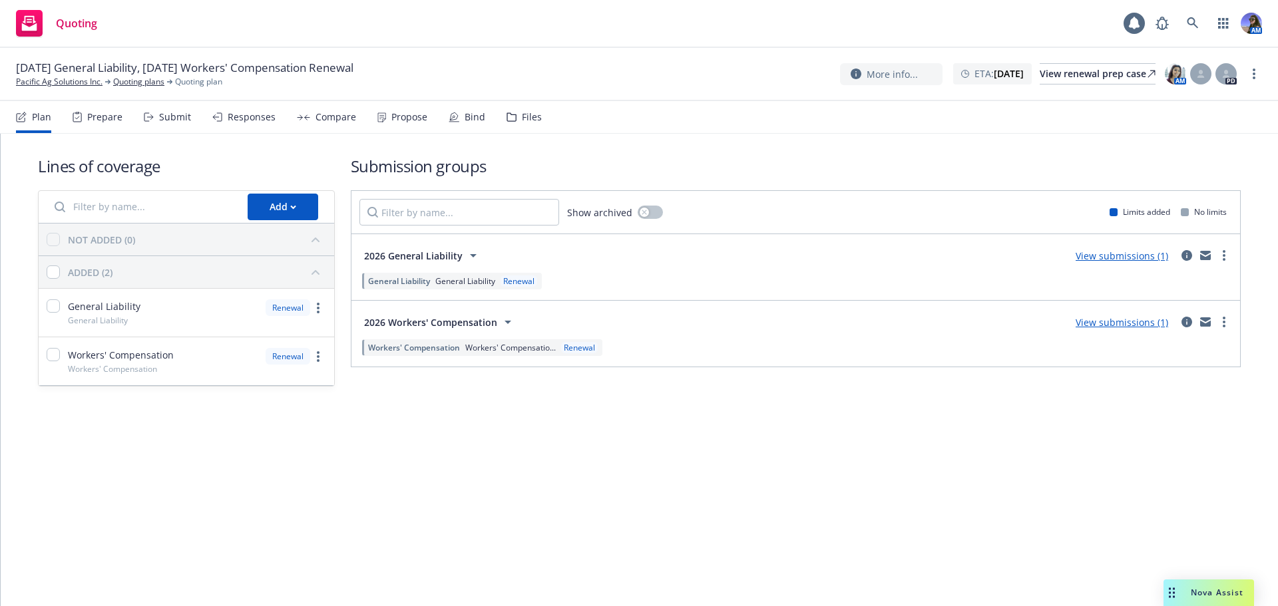
click at [523, 122] on div "Files" at bounding box center [532, 117] width 20 height 11
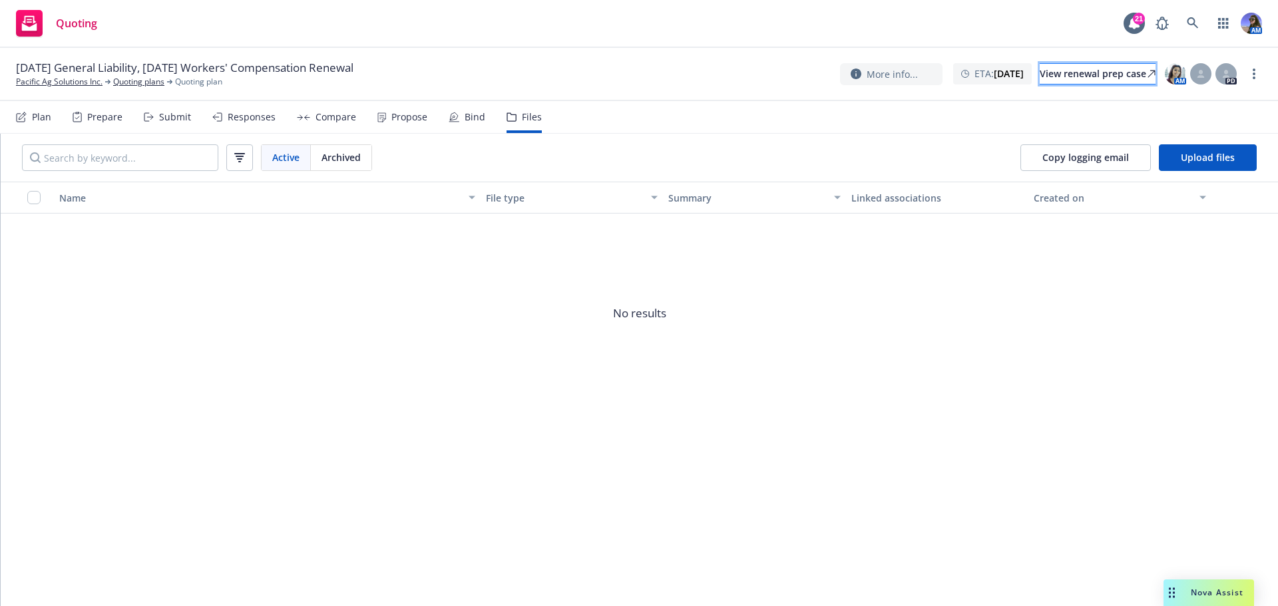
click at [1040, 78] on div "View renewal prep case" at bounding box center [1098, 74] width 116 height 20
click at [150, 80] on link "Quoting plans" at bounding box center [138, 82] width 51 height 12
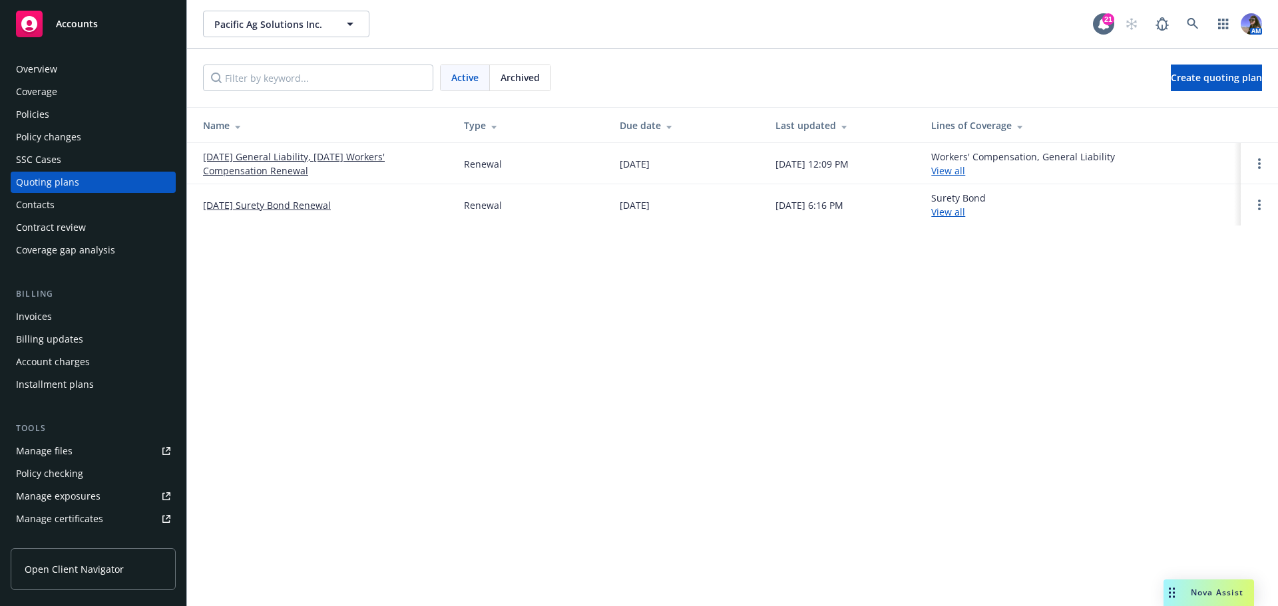
click at [541, 77] on div "Archived" at bounding box center [520, 77] width 61 height 25
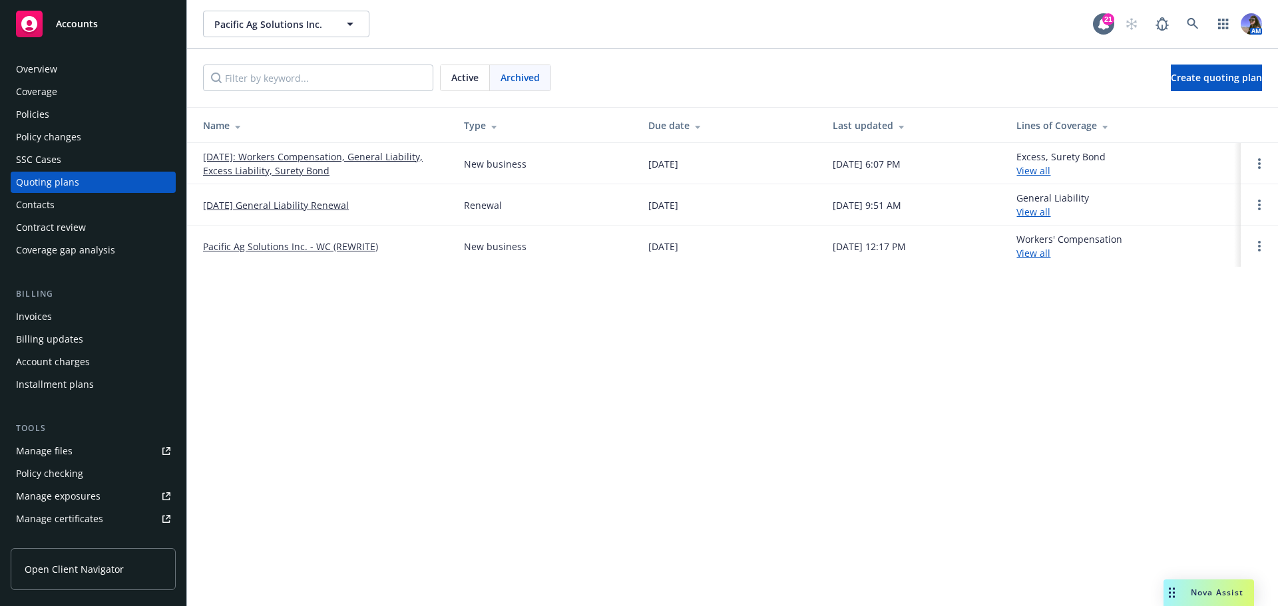
click at [270, 247] on link "Pacific Ag Solutions Inc. - WC (REWRITE)" at bounding box center [290, 247] width 175 height 14
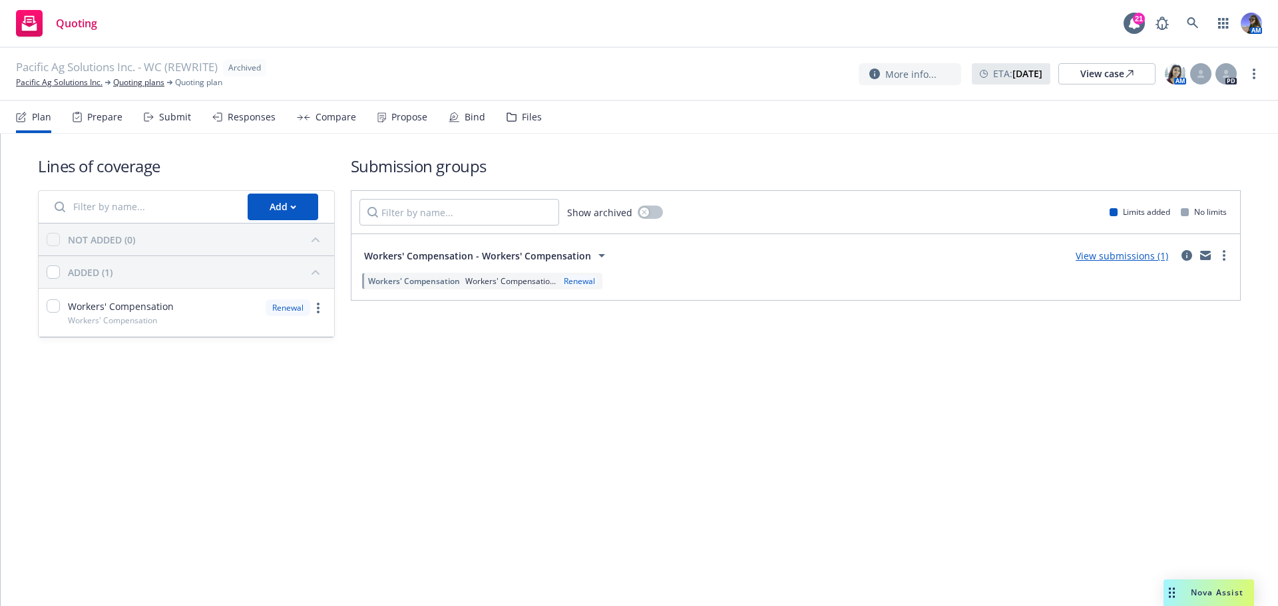
click at [493, 128] on div "Plan Prepare Submit Responses Compare Propose Bind Files" at bounding box center [279, 117] width 526 height 32
click at [497, 126] on div "Plan Prepare Submit Responses Compare Propose Bind Files" at bounding box center [279, 117] width 526 height 32
click at [525, 112] on div "Files" at bounding box center [532, 117] width 20 height 11
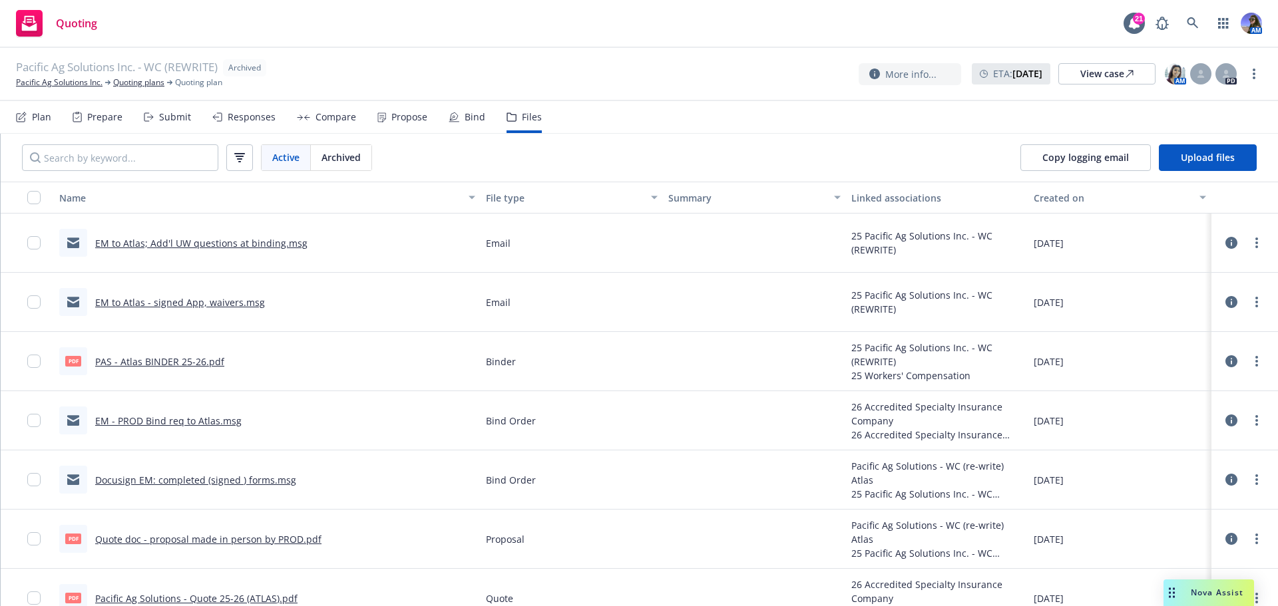
click at [208, 248] on link "EM to Atlas; Add'l UW questions at binding.msg" at bounding box center [201, 243] width 212 height 13
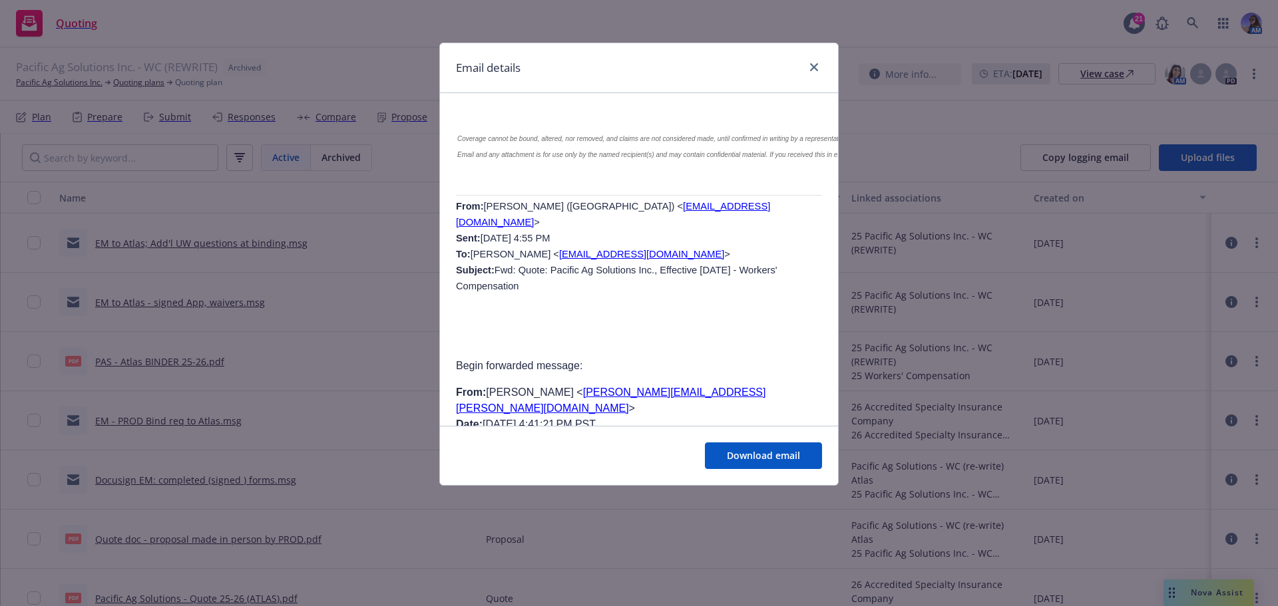
scroll to position [1930, 0]
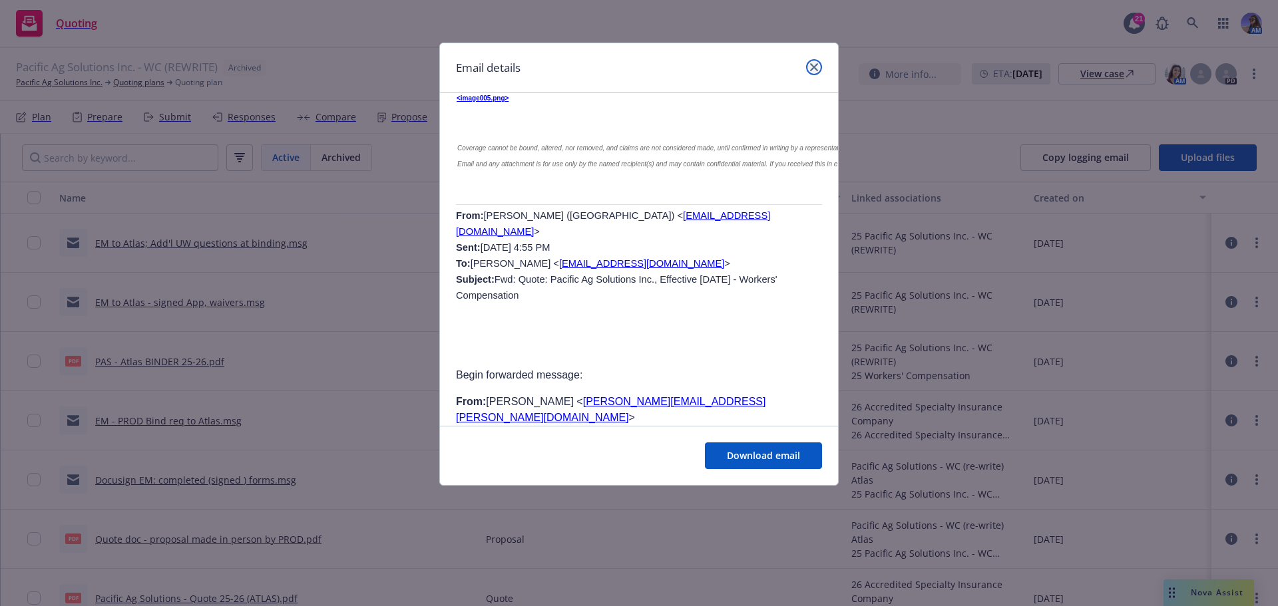
click at [813, 68] on icon "close" at bounding box center [814, 67] width 8 height 8
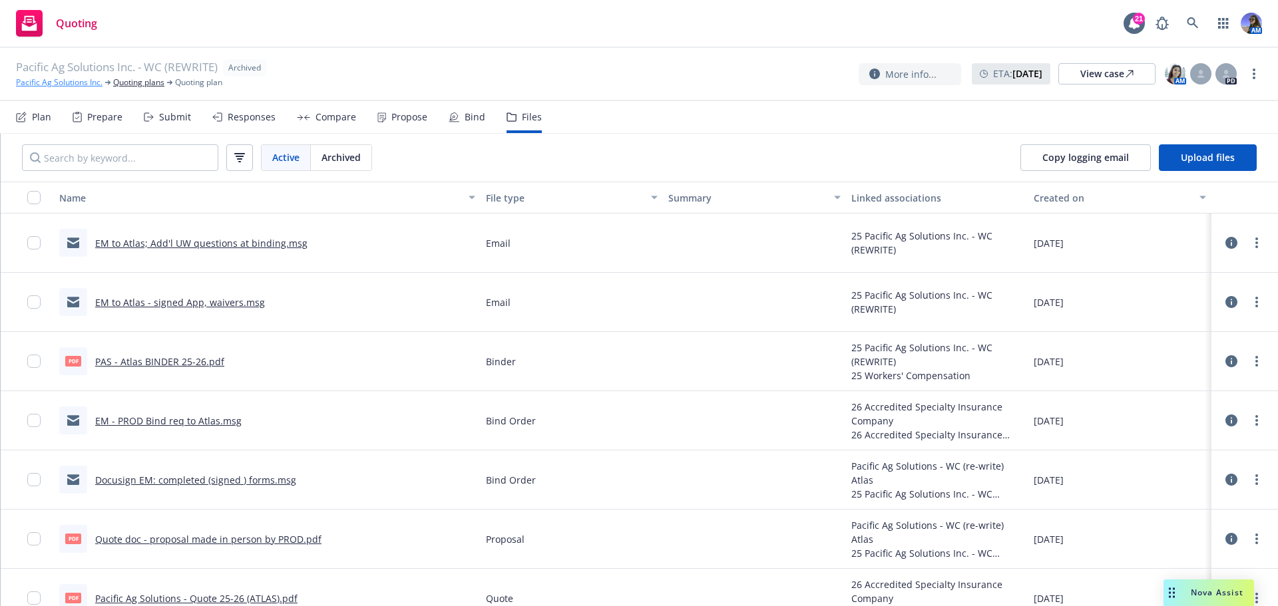
click at [58, 85] on link "Pacific Ag Solutions Inc." at bounding box center [59, 83] width 87 height 12
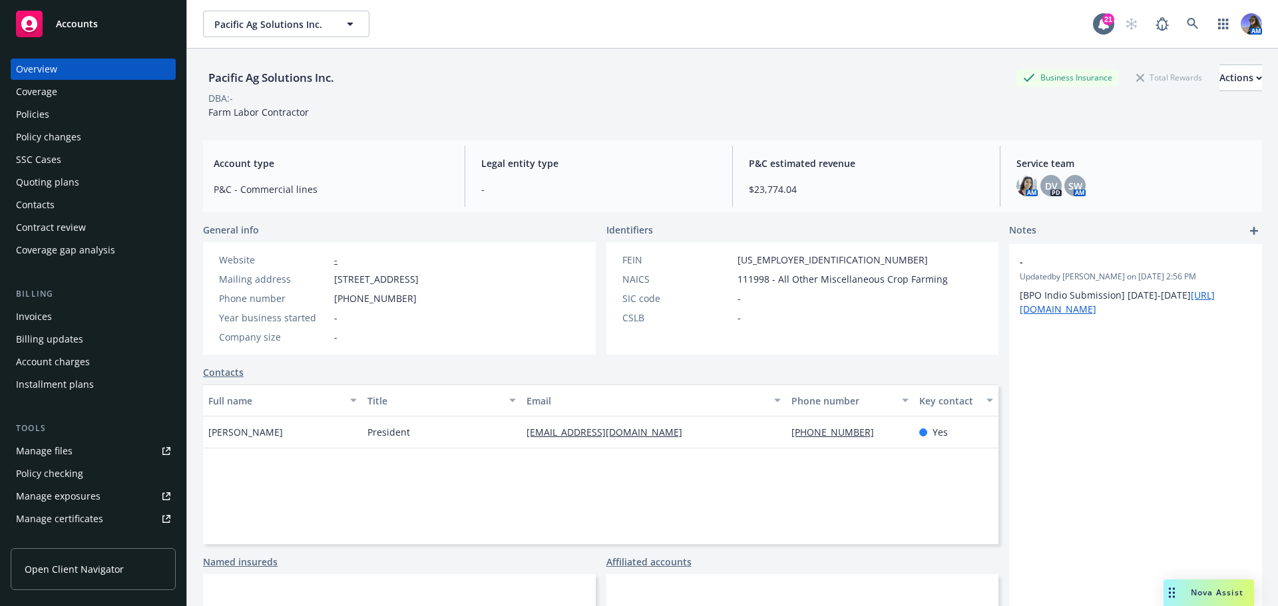
click at [72, 121] on div "Policies" at bounding box center [93, 114] width 154 height 21
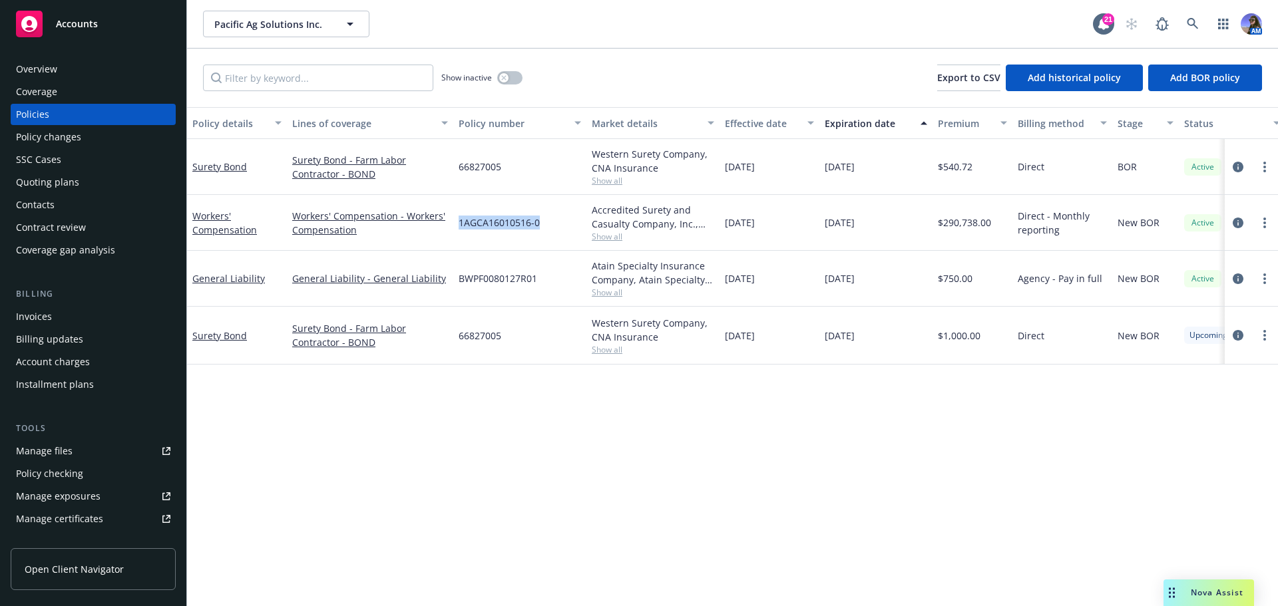
drag, startPoint x: 540, startPoint y: 223, endPoint x: 457, endPoint y: 222, distance: 83.2
click at [457, 222] on div "1AGCA16010516-0" at bounding box center [519, 223] width 133 height 56
copy span "1AGCA16010516-0"
click at [56, 173] on div "Quoting plans" at bounding box center [47, 182] width 63 height 21
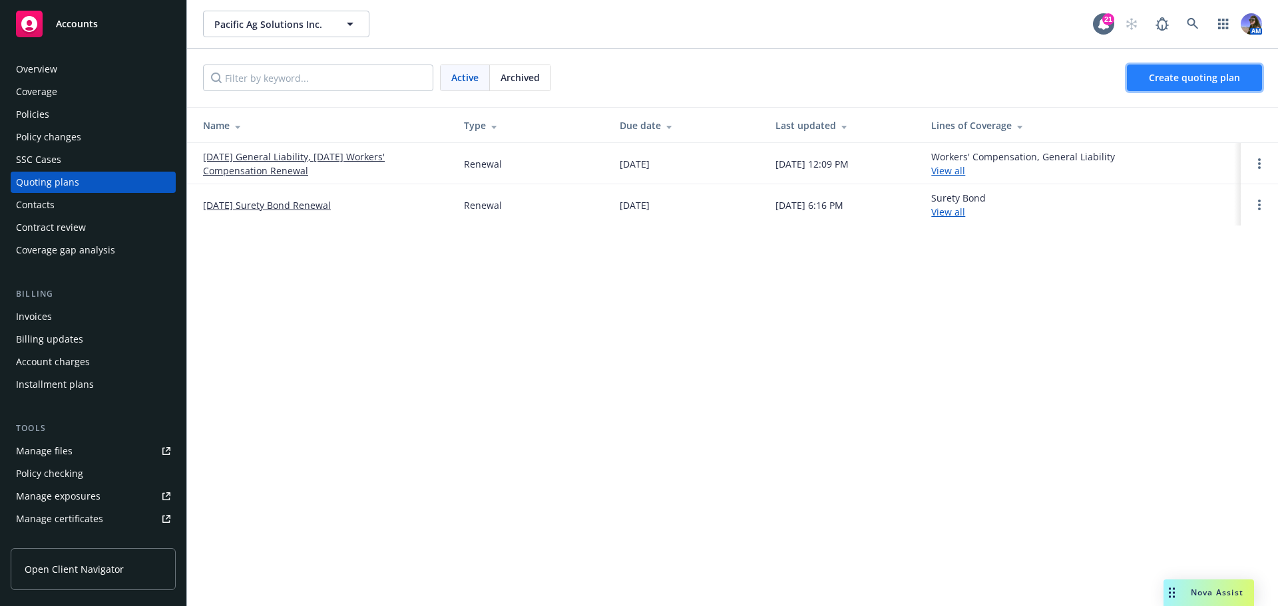
click at [1156, 77] on span "Create quoting plan" at bounding box center [1194, 77] width 91 height 13
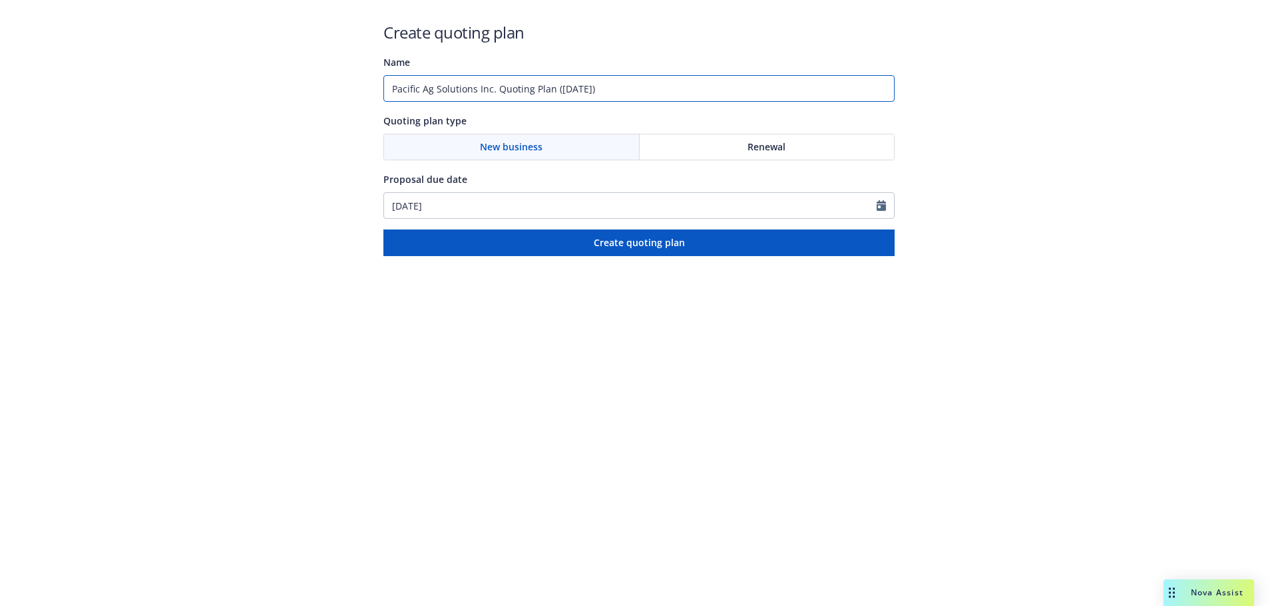
drag, startPoint x: 642, startPoint y: 92, endPoint x: 495, endPoint y: 88, distance: 146.5
click at [495, 88] on input "Pacific Ag Solutions Inc. Quoting Plan ([DATE])" at bounding box center [638, 88] width 511 height 27
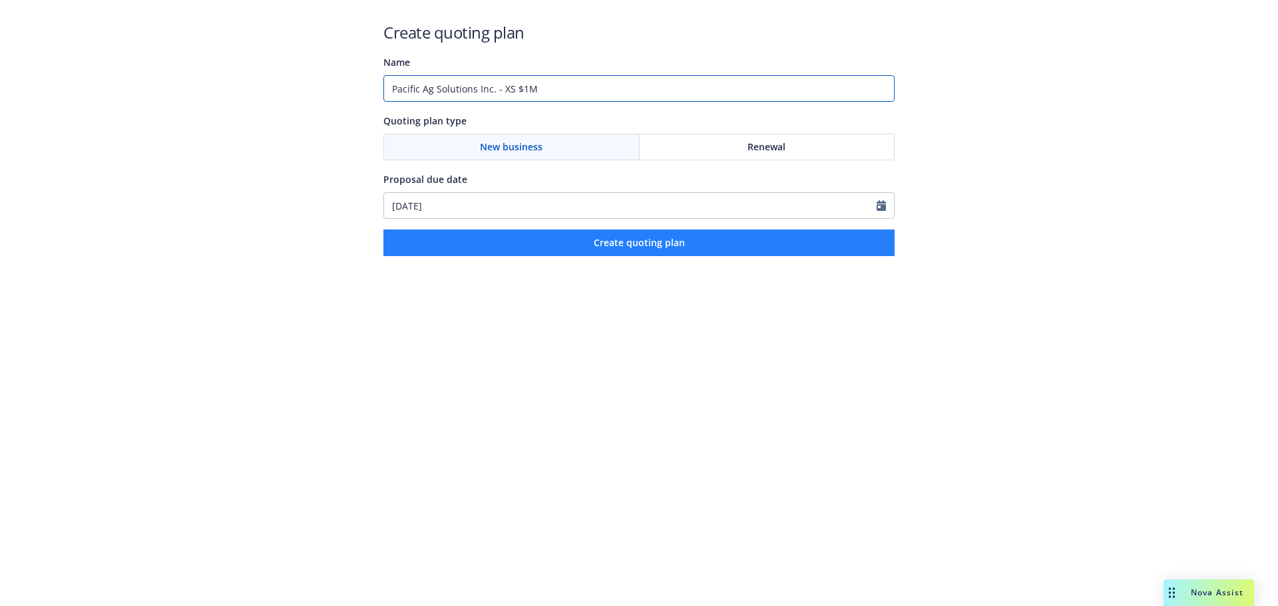
type input "Pacific Ag Solutions Inc. - XS $1M"
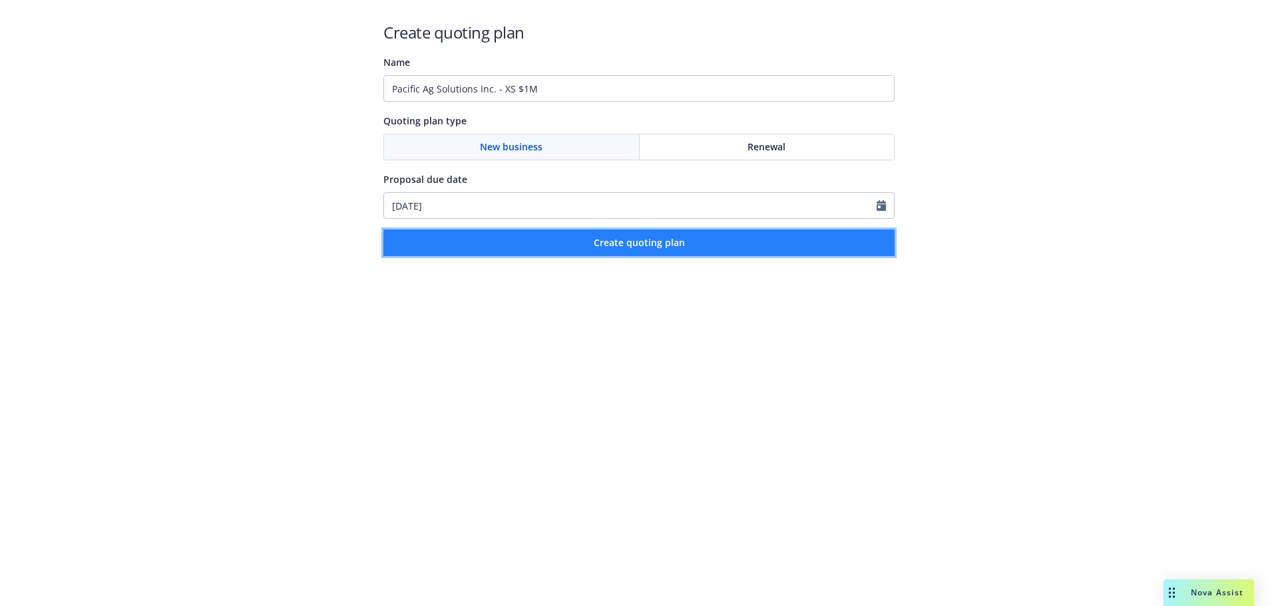
click at [515, 246] on button "Create quoting plan" at bounding box center [638, 243] width 511 height 27
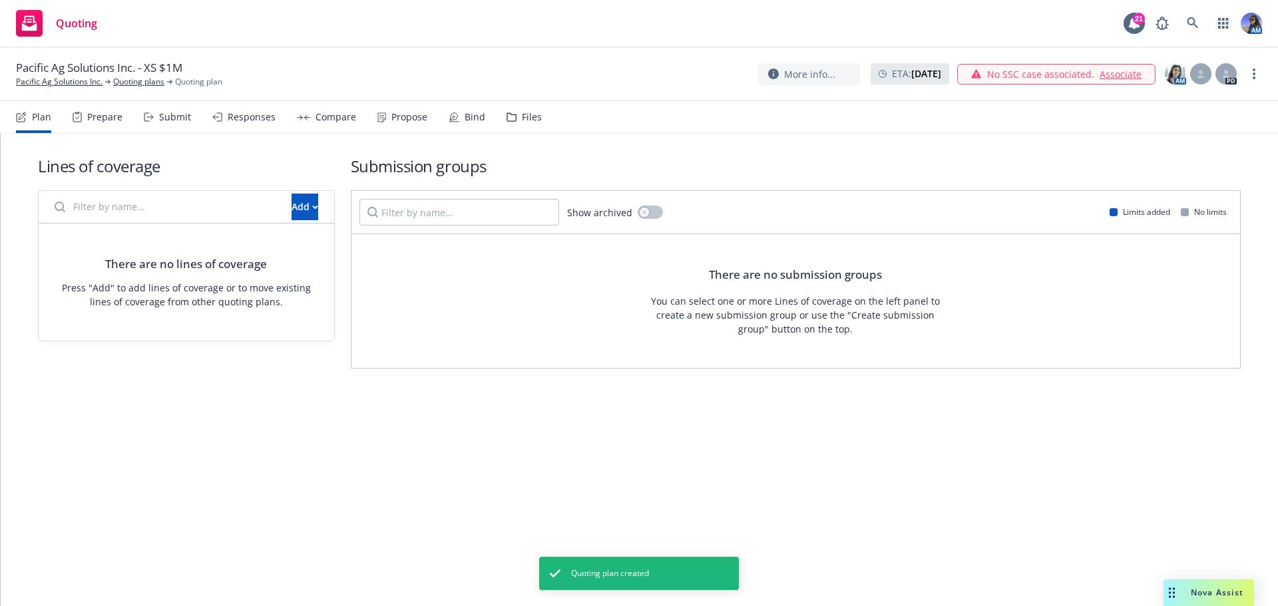
click at [304, 223] on div "Add" at bounding box center [187, 207] width 296 height 33
click at [300, 211] on button "Add" at bounding box center [305, 207] width 27 height 27
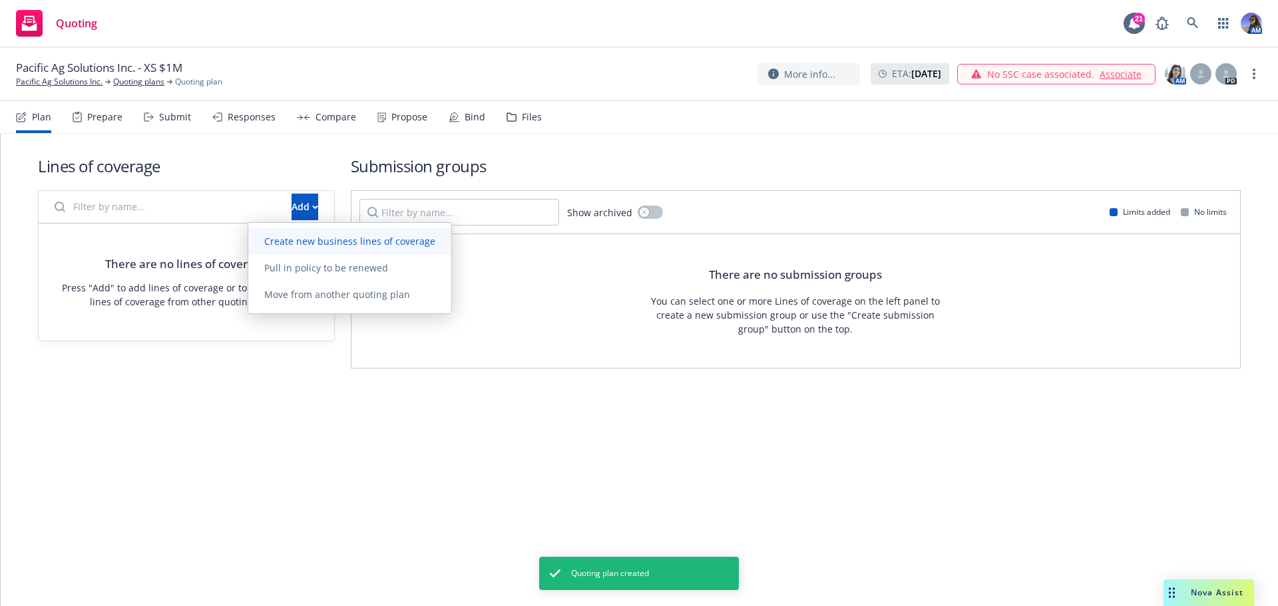
click at [298, 240] on span "Create new business lines of coverage" at bounding box center [349, 241] width 203 height 13
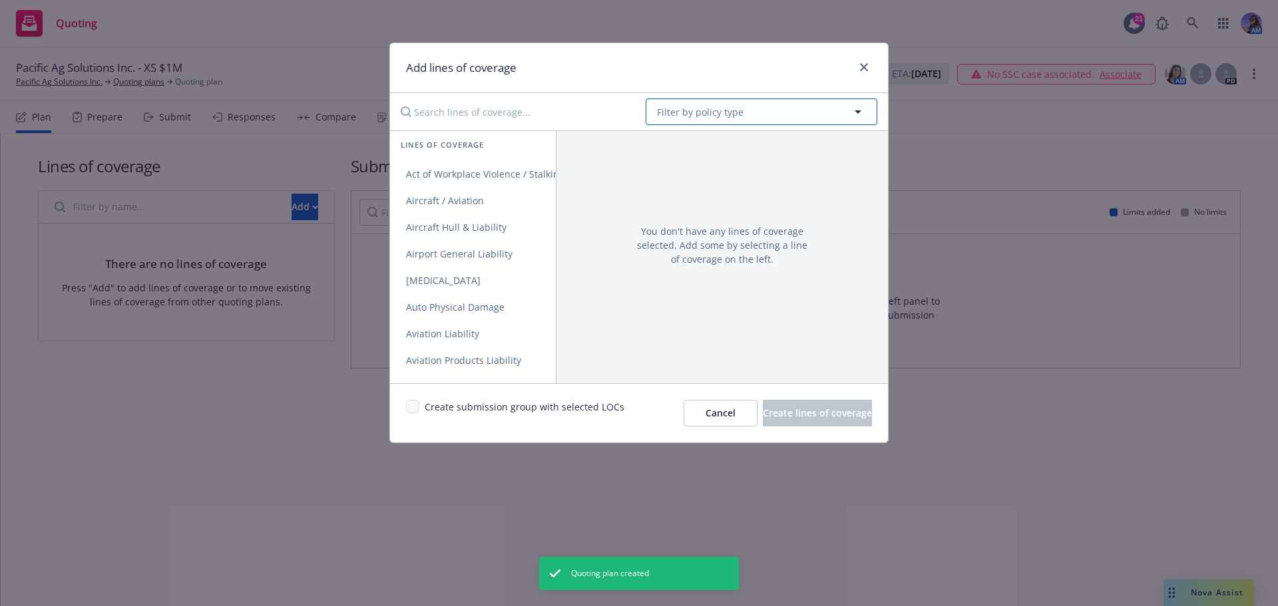
click at [749, 105] on button "Filter by policy type" at bounding box center [762, 112] width 232 height 27
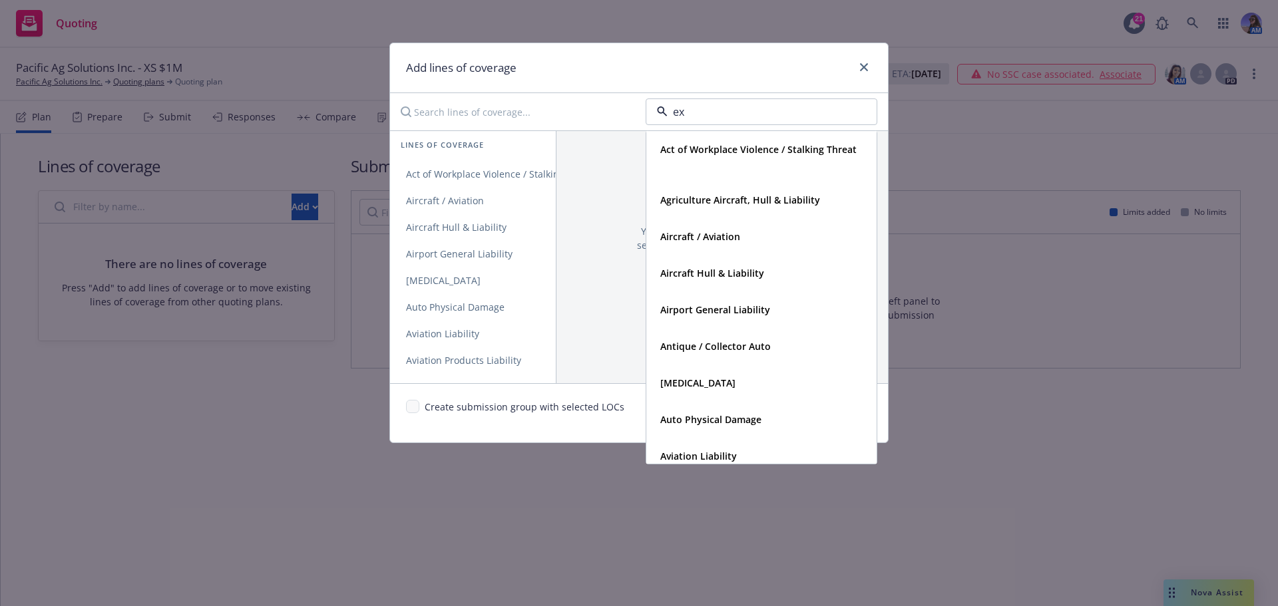
type input "exc"
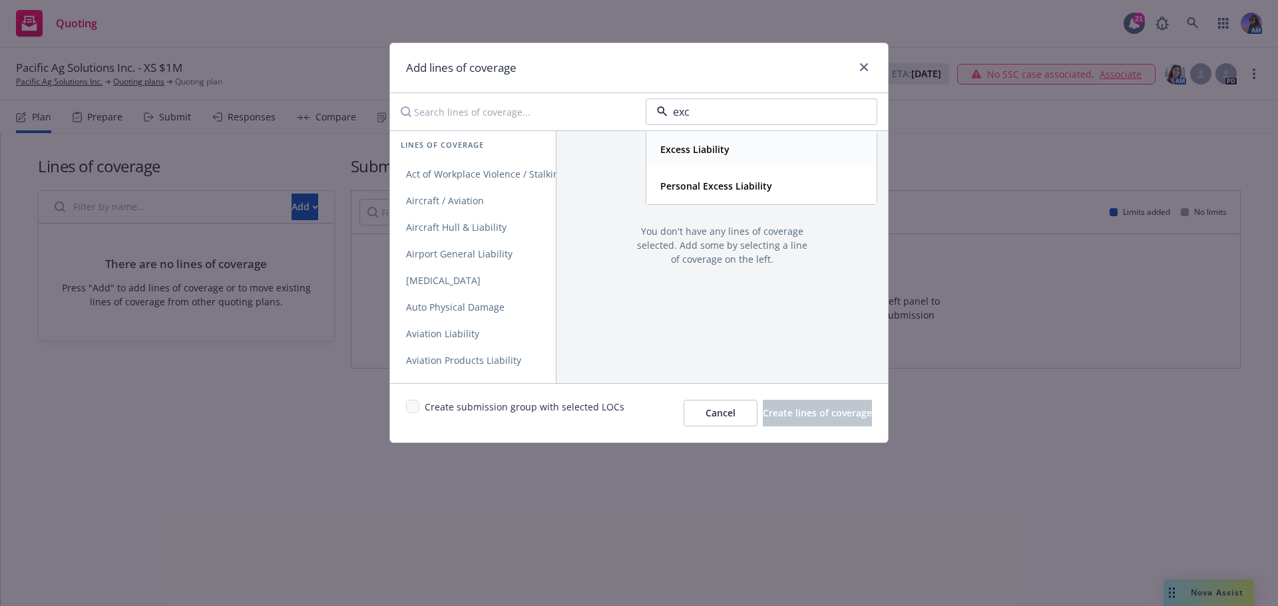
click at [732, 148] on div "Excess Liability" at bounding box center [761, 149] width 213 height 19
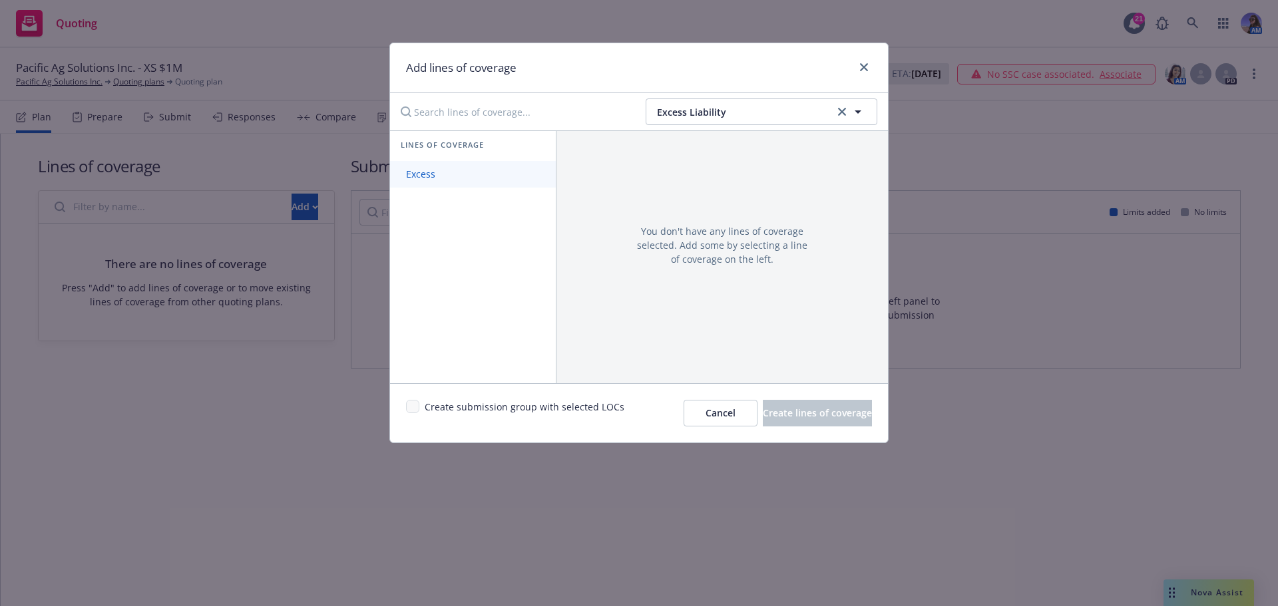
click at [412, 170] on span "Excess" at bounding box center [420, 174] width 61 height 13
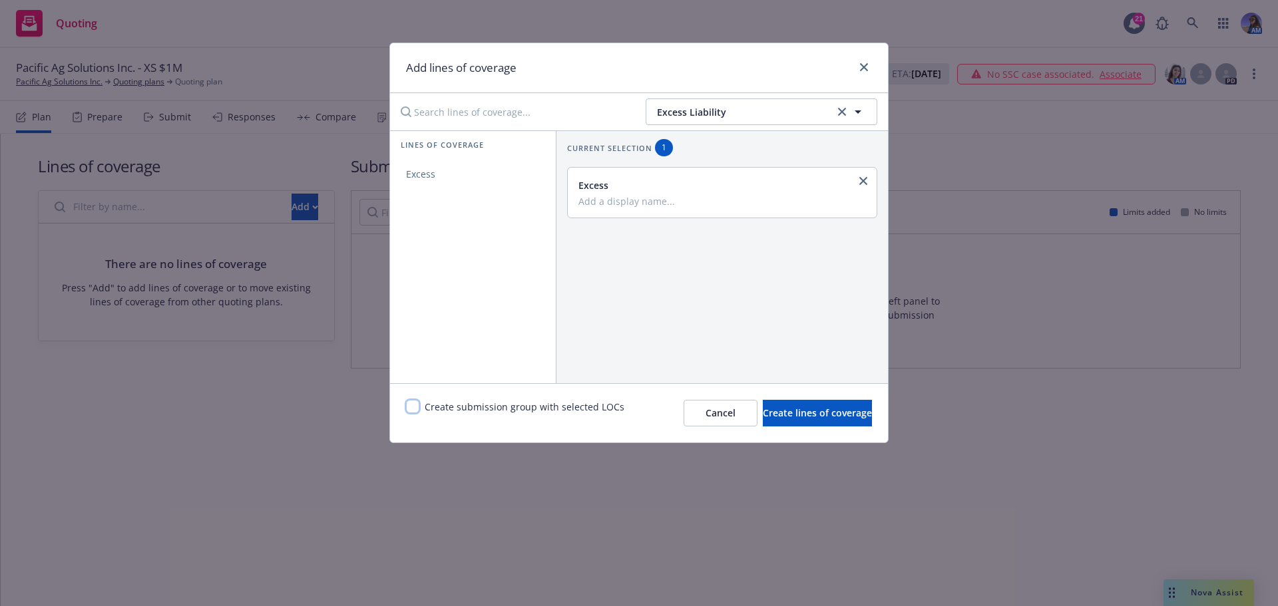
click at [412, 407] on input "checkbox" at bounding box center [412, 406] width 13 height 13
checkbox input "true"
click at [763, 406] on button "Create lines of coverage" at bounding box center [817, 413] width 109 height 27
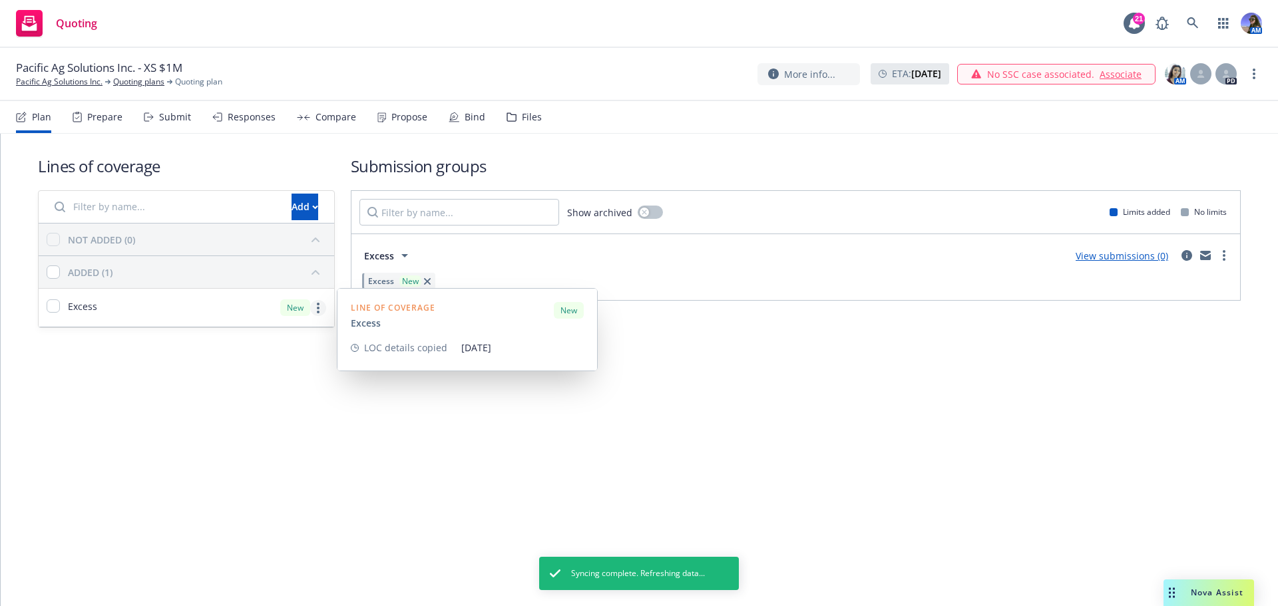
click at [316, 312] on link "more" at bounding box center [318, 308] width 16 height 16
click at [188, 345] on span "Edit coverage spec" at bounding box center [181, 340] width 115 height 13
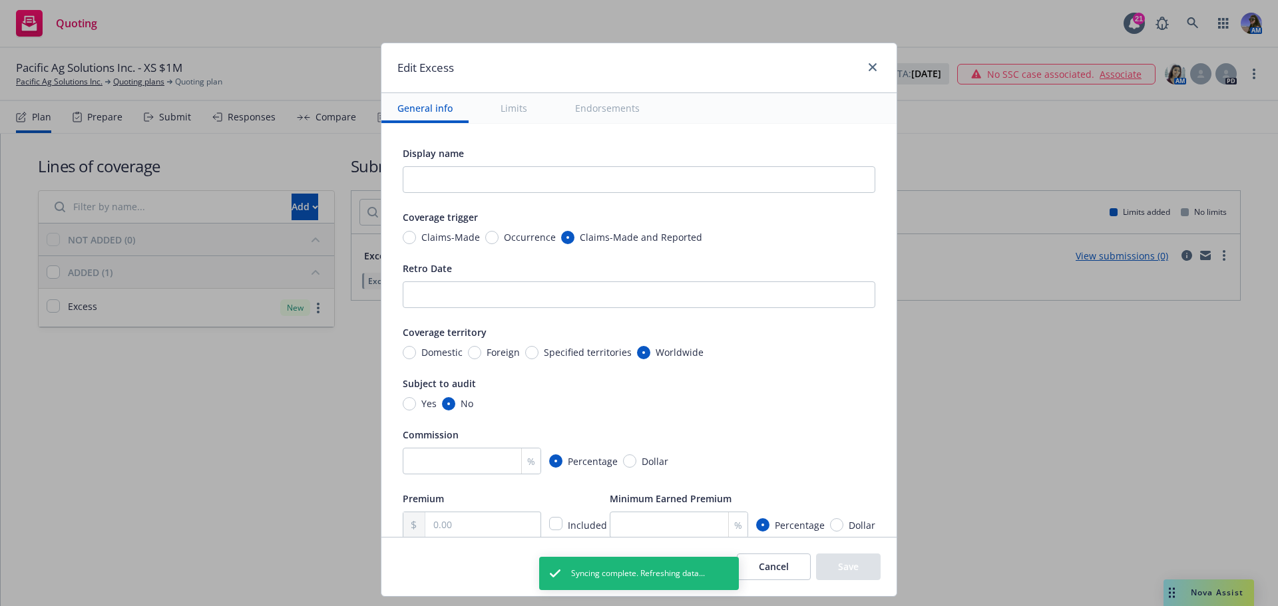
click at [504, 238] on span "Occurrence" at bounding box center [530, 237] width 52 height 14
click at [493, 238] on input "Occurrence" at bounding box center [491, 237] width 13 height 13
radio input "true"
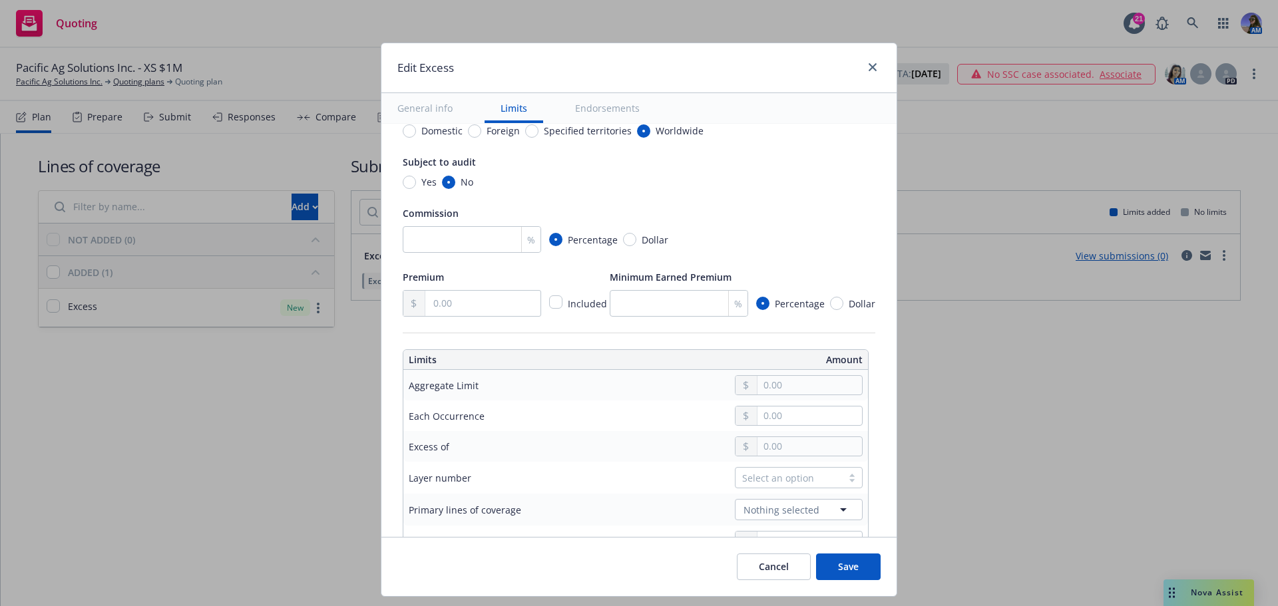
scroll to position [200, 0]
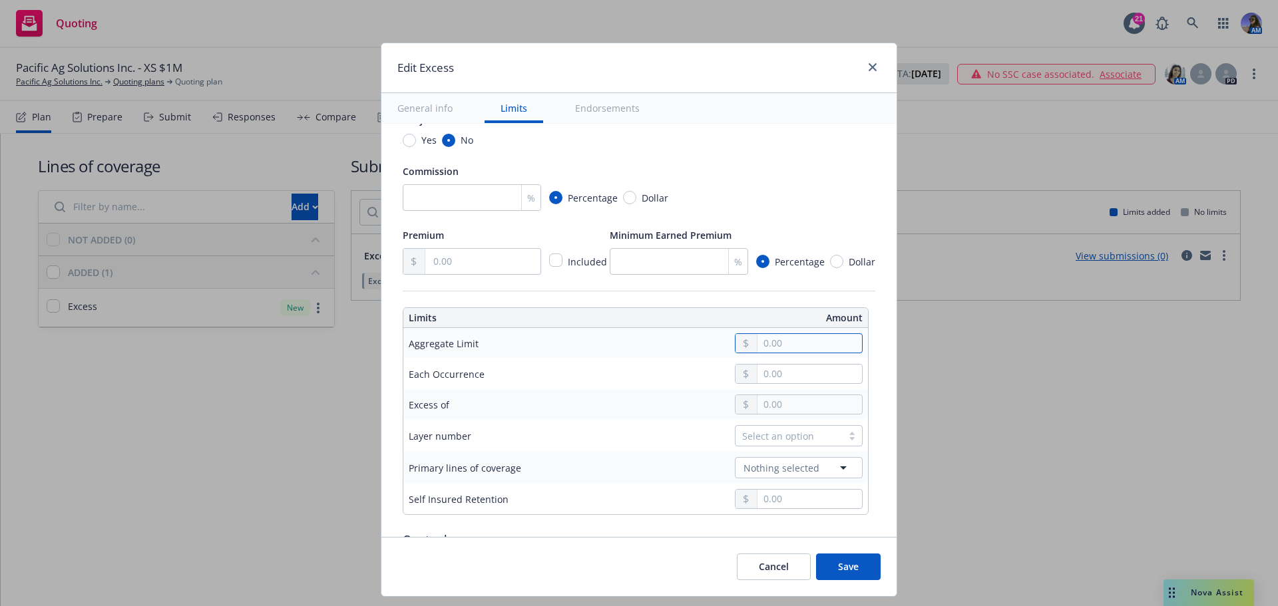
click at [759, 343] on input "text" at bounding box center [809, 343] width 105 height 19
type input "1,000,000.00"
click at [781, 405] on button "$1,000,000.00" at bounding box center [797, 401] width 114 height 25
click at [761, 376] on input "text" at bounding box center [809, 374] width 105 height 19
type input "1,000,000.00"
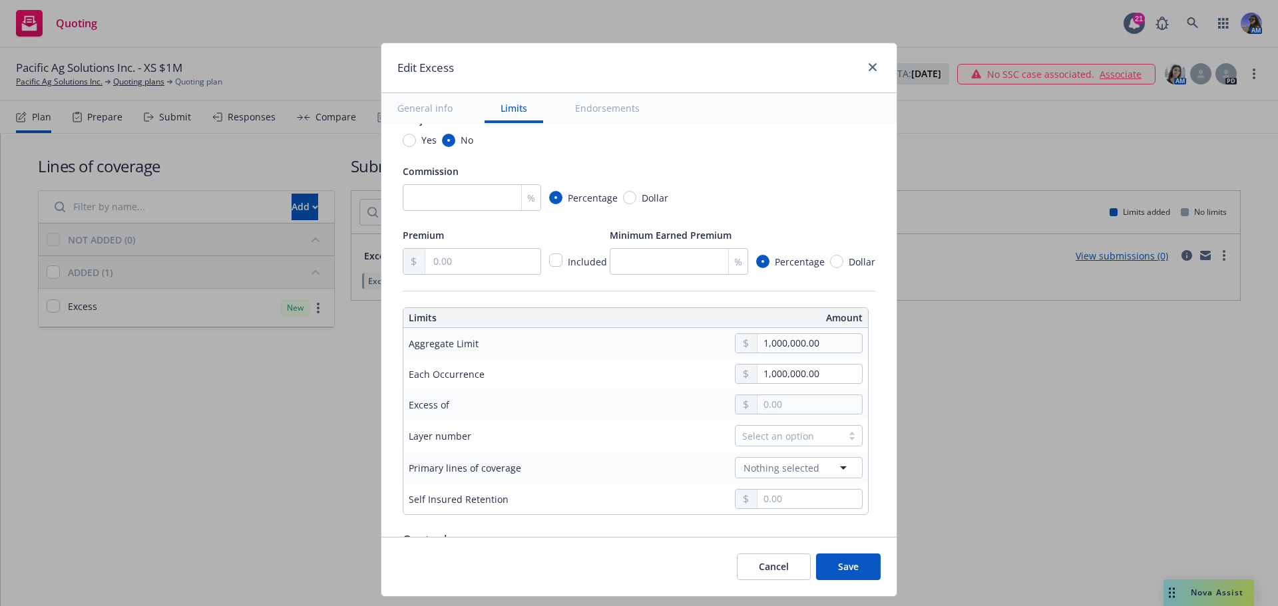
click at [773, 433] on button "$1,000,000.00" at bounding box center [797, 432] width 114 height 25
click at [799, 403] on input "text" at bounding box center [809, 404] width 105 height 19
click at [645, 468] on div "Nothing selected" at bounding box center [735, 467] width 254 height 21
click at [746, 441] on div "Select an option" at bounding box center [788, 436] width 93 height 14
click at [644, 459] on div "Nothing selected" at bounding box center [735, 467] width 254 height 21
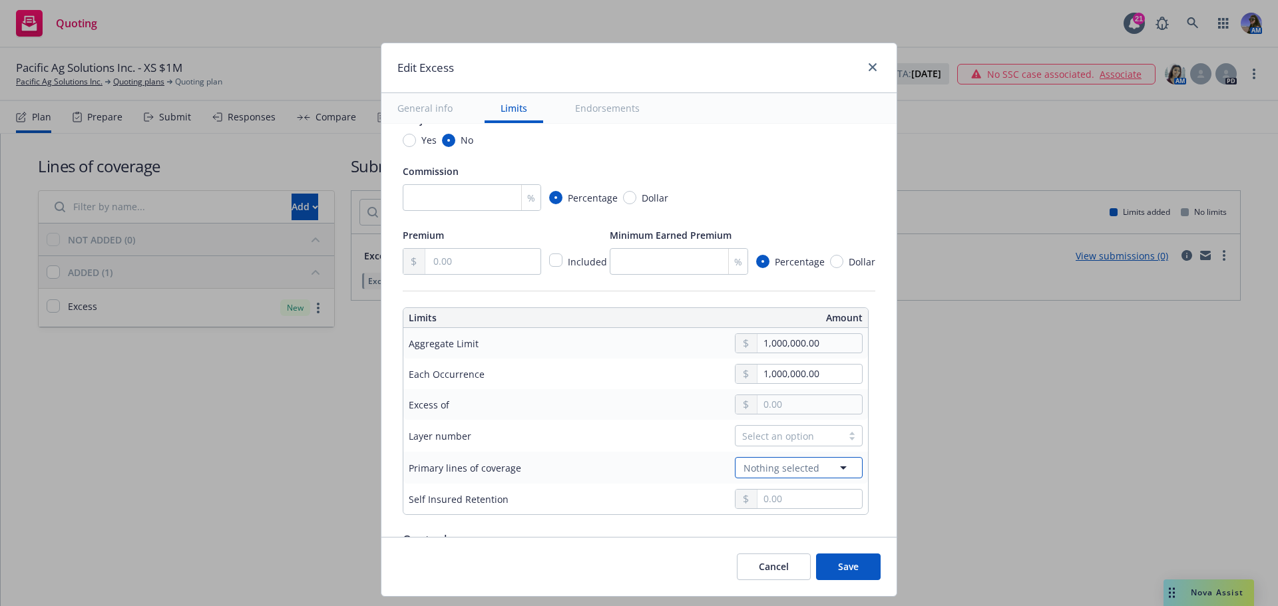
click at [744, 467] on span "Nothing selected" at bounding box center [782, 468] width 76 height 14
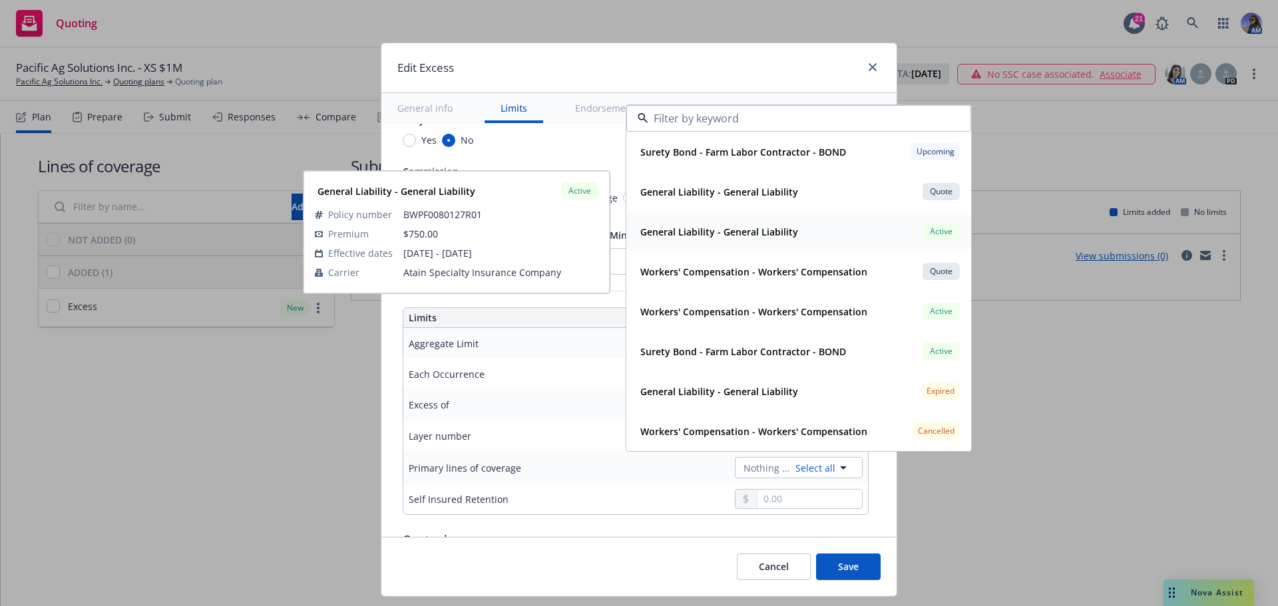
click at [714, 236] on strong "General Liability - General Liability" at bounding box center [719, 232] width 158 height 13
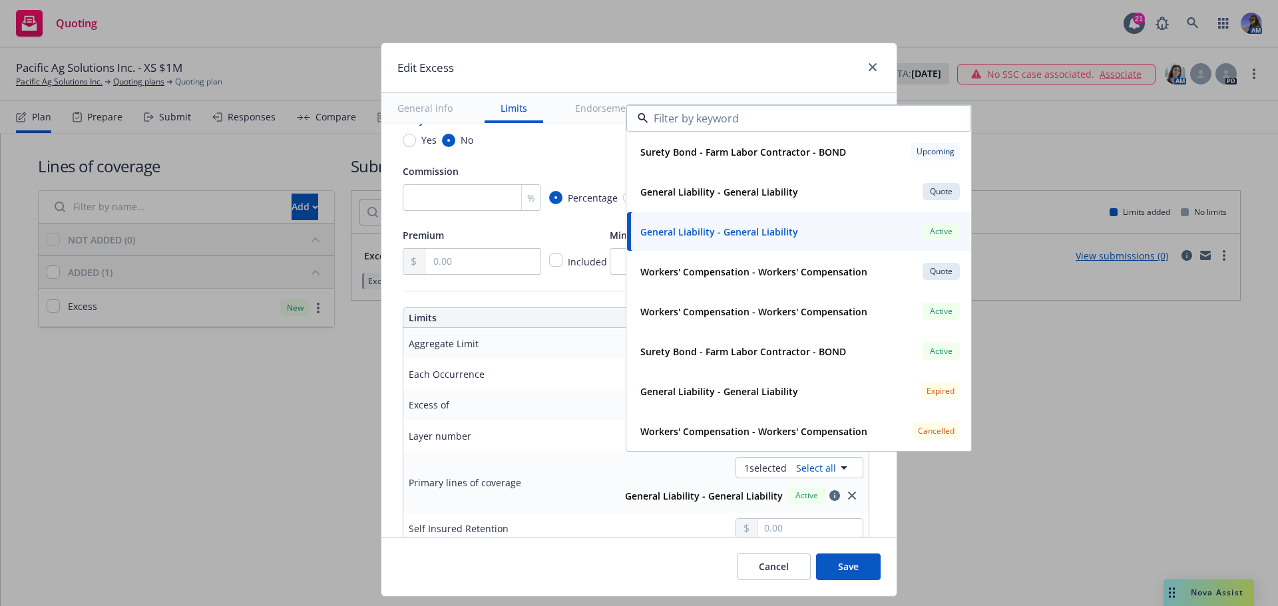
click at [581, 536] on div "Self Insured Retention" at bounding box center [503, 529] width 189 height 16
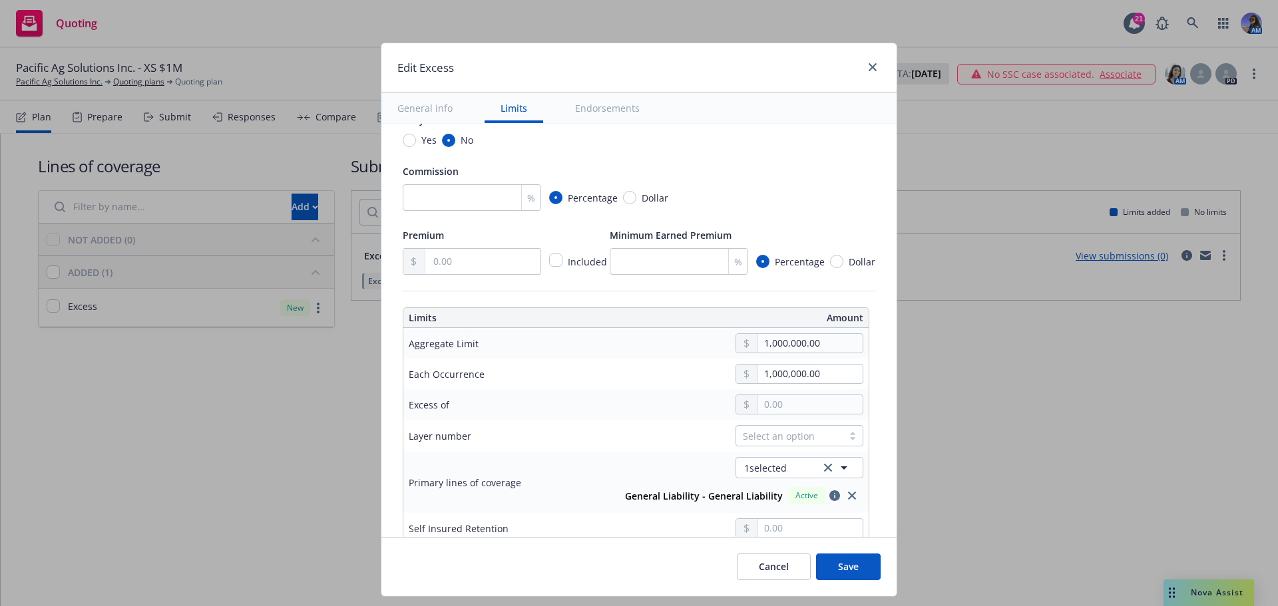
click at [580, 531] on div "Self Insured Retention" at bounding box center [503, 529] width 189 height 16
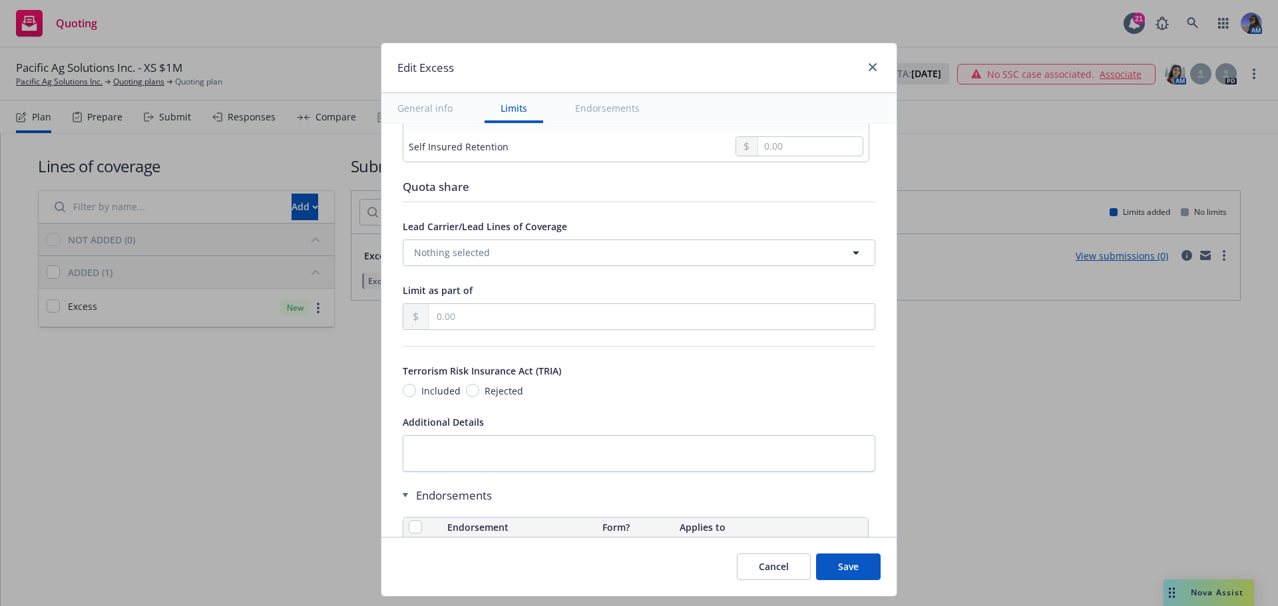
scroll to position [599, 0]
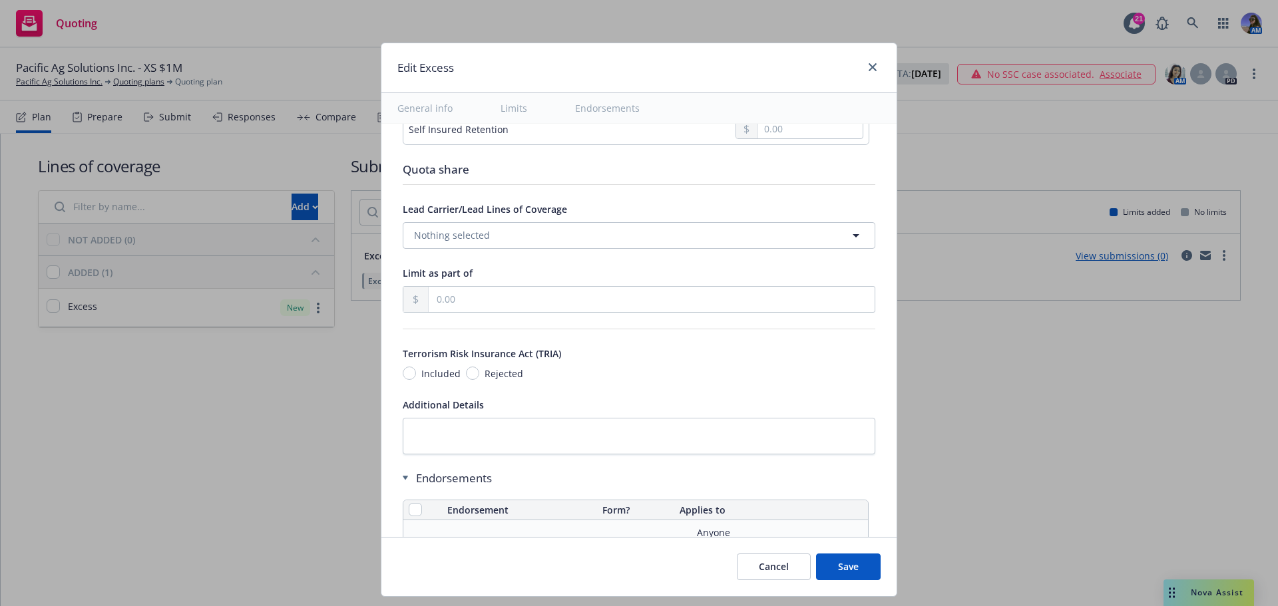
click at [485, 371] on span "Rejected" at bounding box center [504, 374] width 39 height 14
click at [479, 371] on input "Rejected" at bounding box center [472, 373] width 13 height 13
radio input "true"
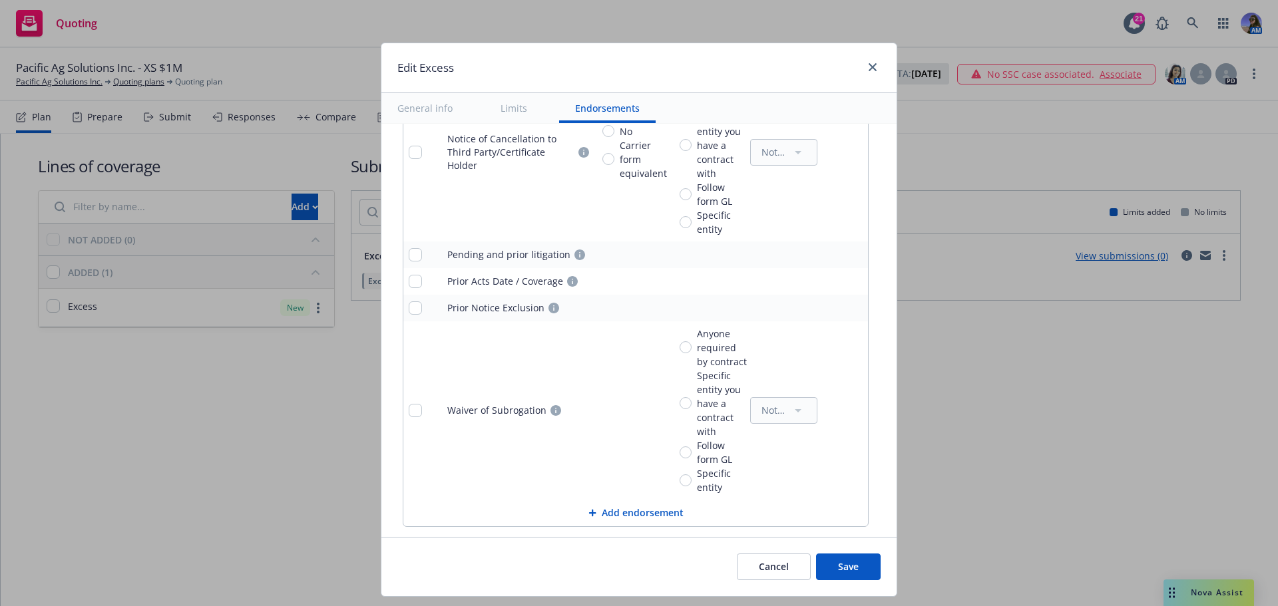
scroll to position [1442, 0]
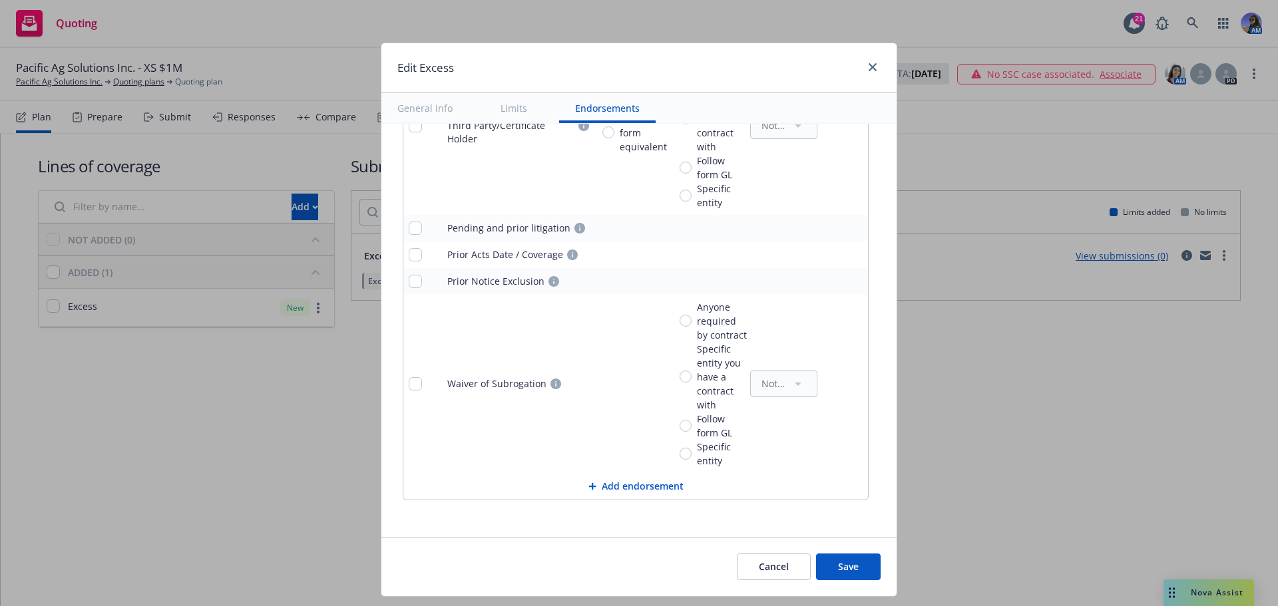
click at [848, 569] on button "Save" at bounding box center [848, 567] width 65 height 27
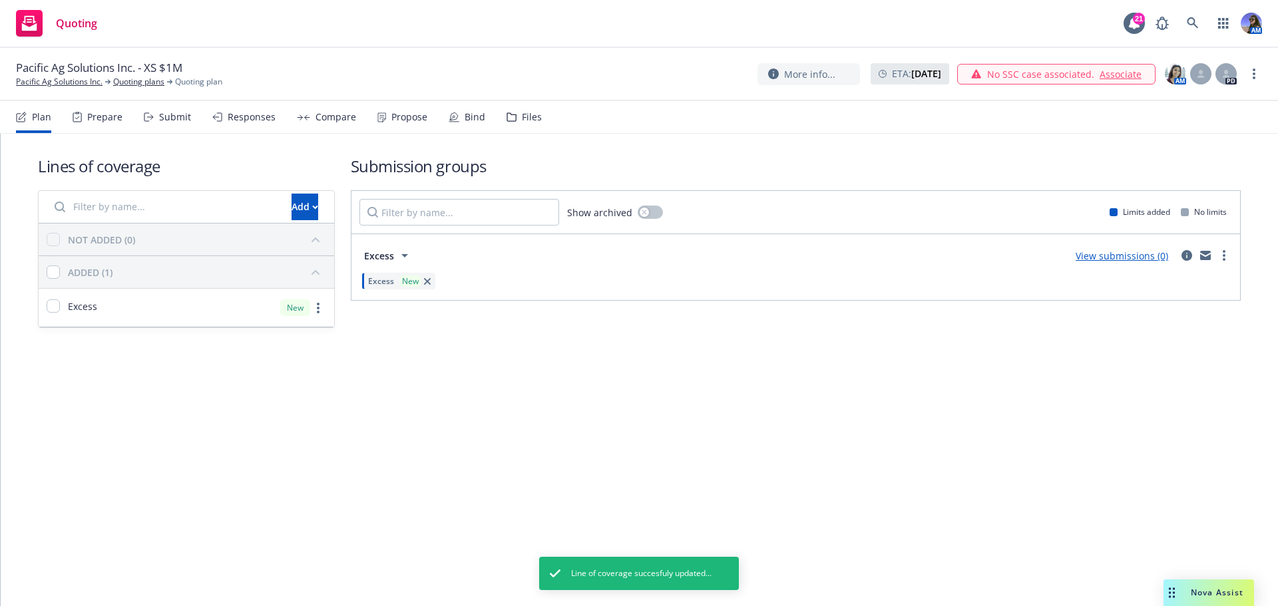
click at [161, 123] on div "Submit" at bounding box center [167, 117] width 47 height 32
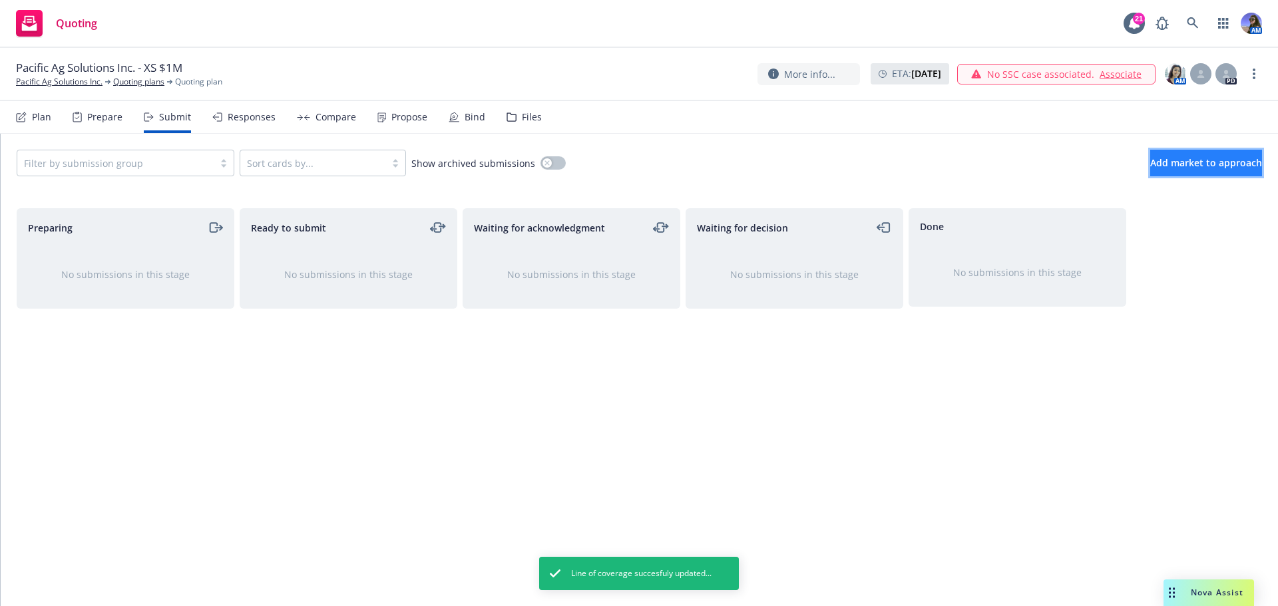
click at [1183, 164] on span "Add market to approach" at bounding box center [1206, 162] width 112 height 13
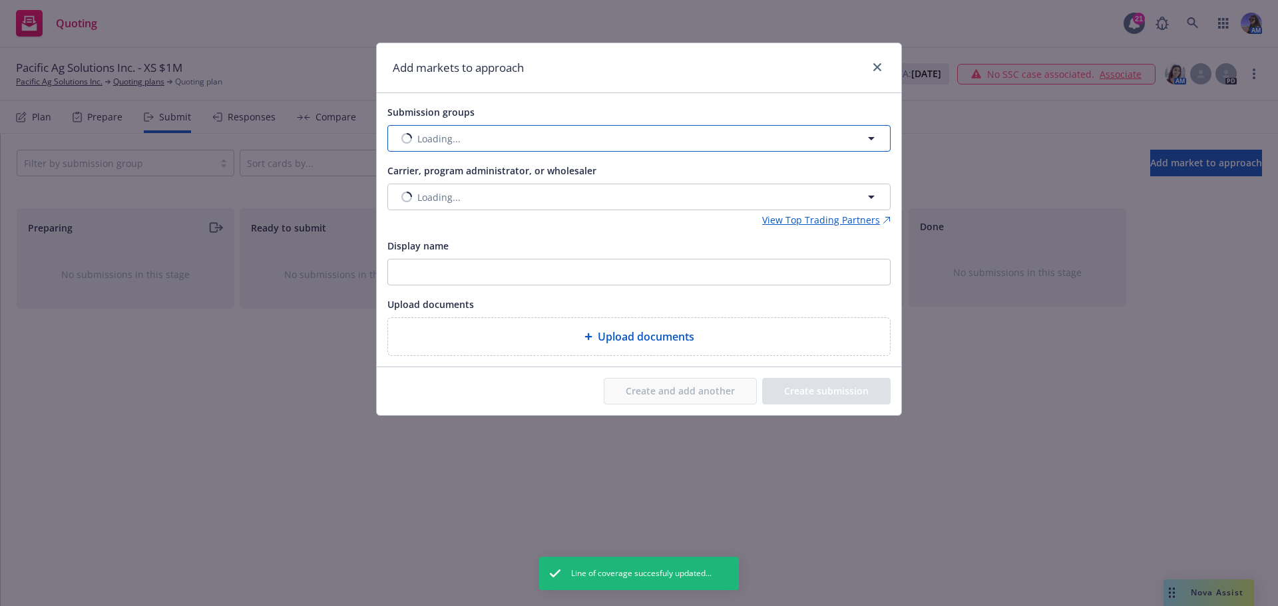
click at [559, 138] on button "Loading..." at bounding box center [638, 138] width 503 height 27
click at [413, 204] on input "checkbox" at bounding box center [408, 204] width 13 height 13
checkbox input "true"
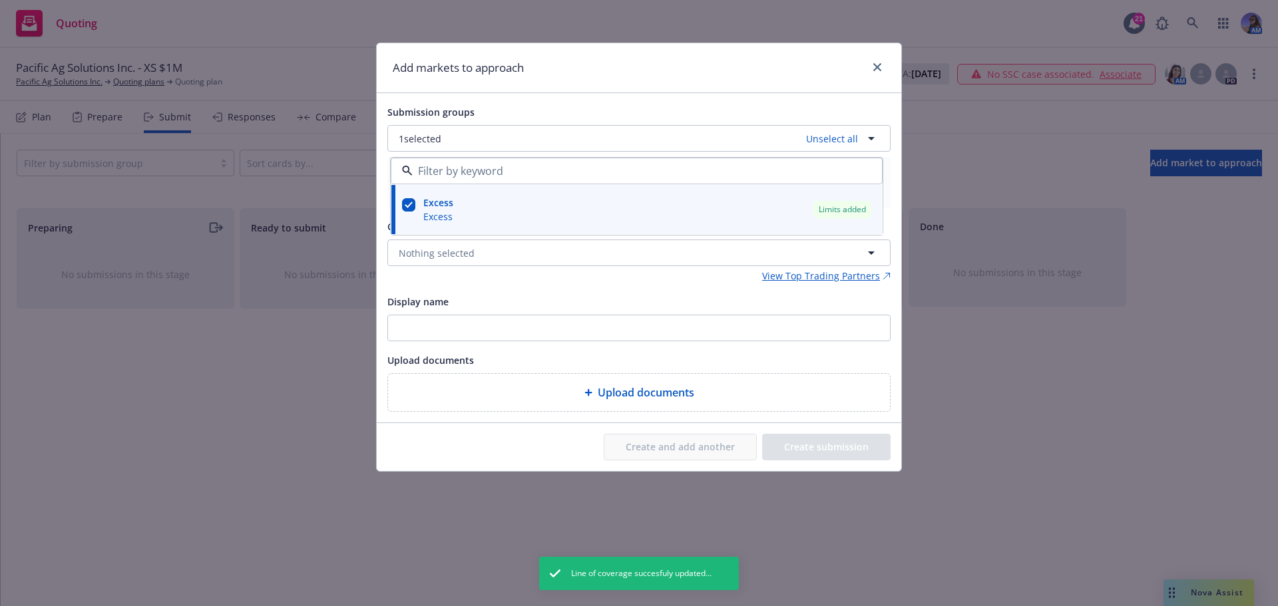
click at [515, 93] on div "Add markets to approach" at bounding box center [639, 68] width 525 height 50
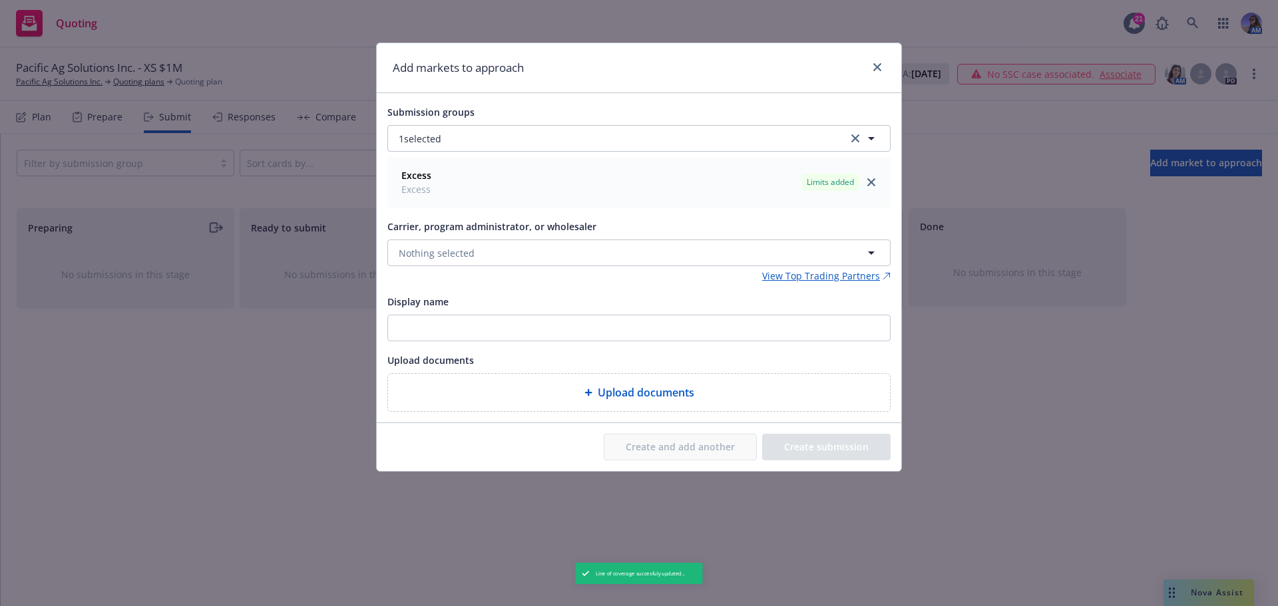
click at [433, 238] on div "Carrier, program administrator, or wholesaler Nothing selected" at bounding box center [638, 242] width 503 height 48
click at [427, 257] on span "Nothing selected" at bounding box center [437, 253] width 76 height 14
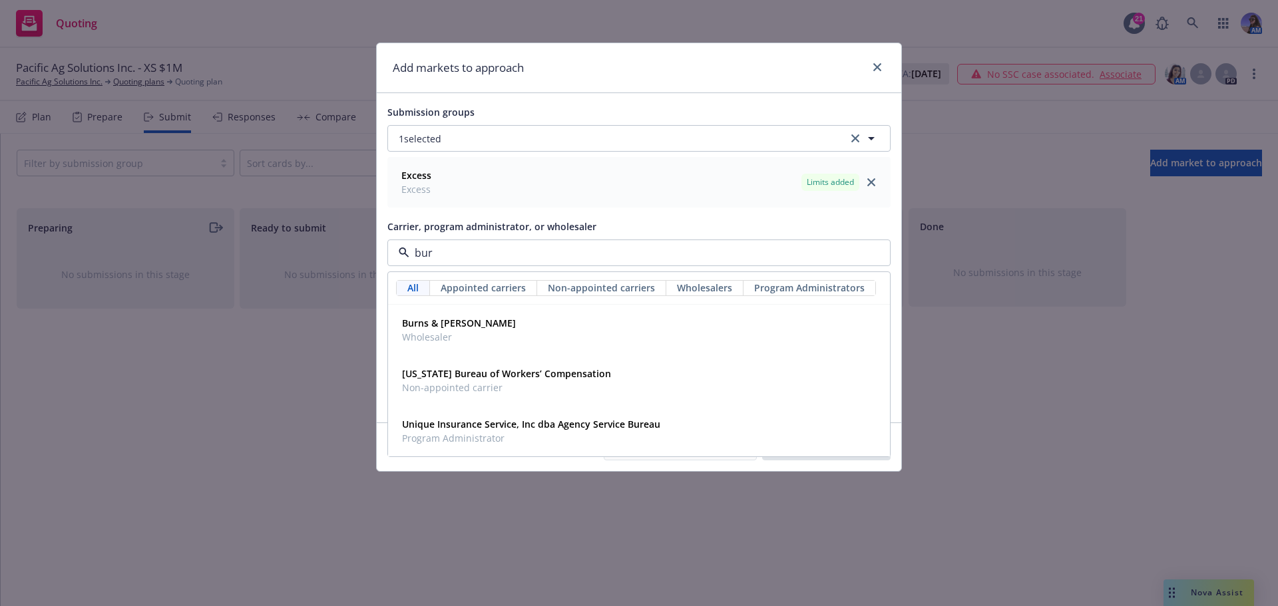
type input "burn"
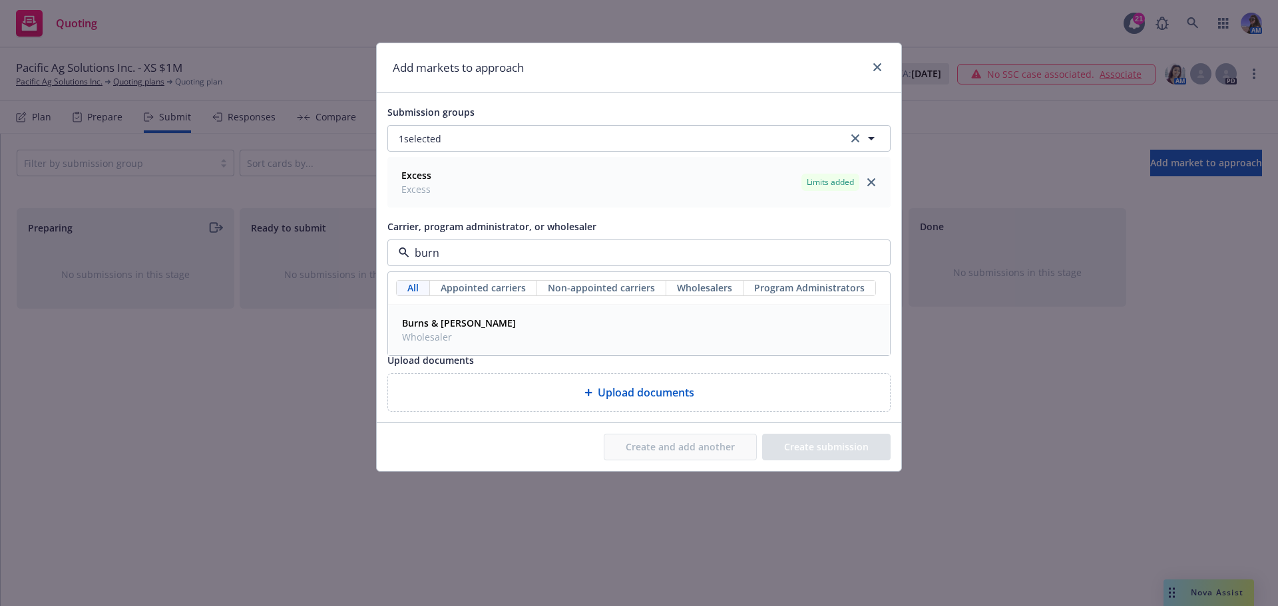
click at [486, 327] on div "Burns & Wilcox Wholesaler" at bounding box center [639, 330] width 485 height 33
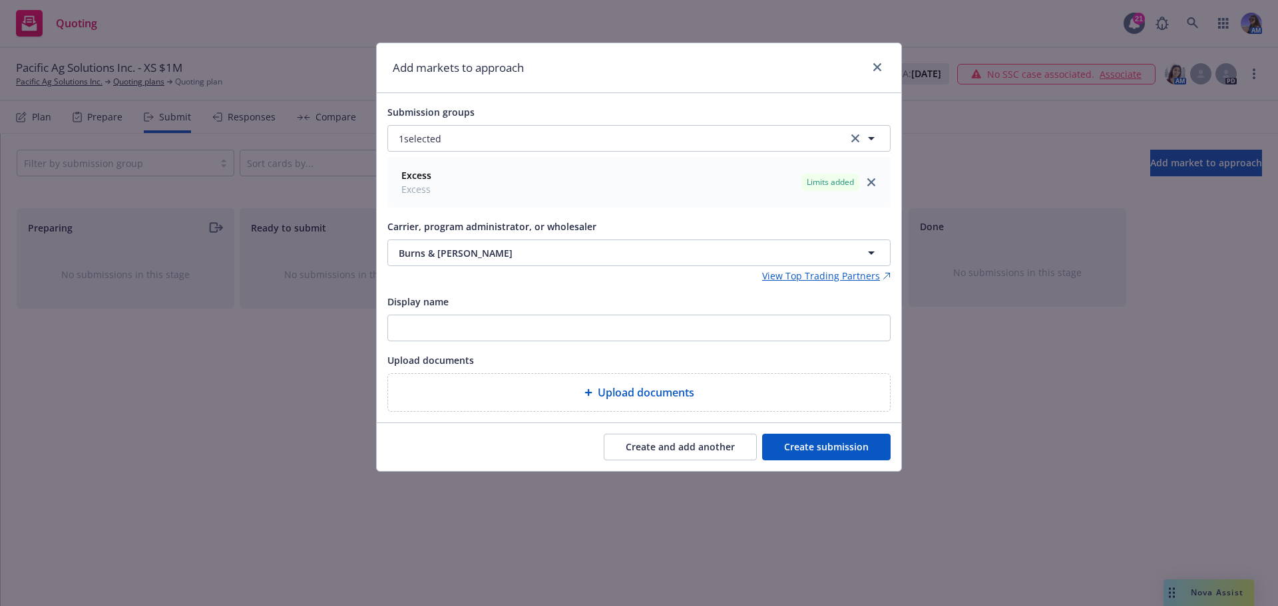
click at [799, 449] on button "Create submission" at bounding box center [826, 447] width 128 height 27
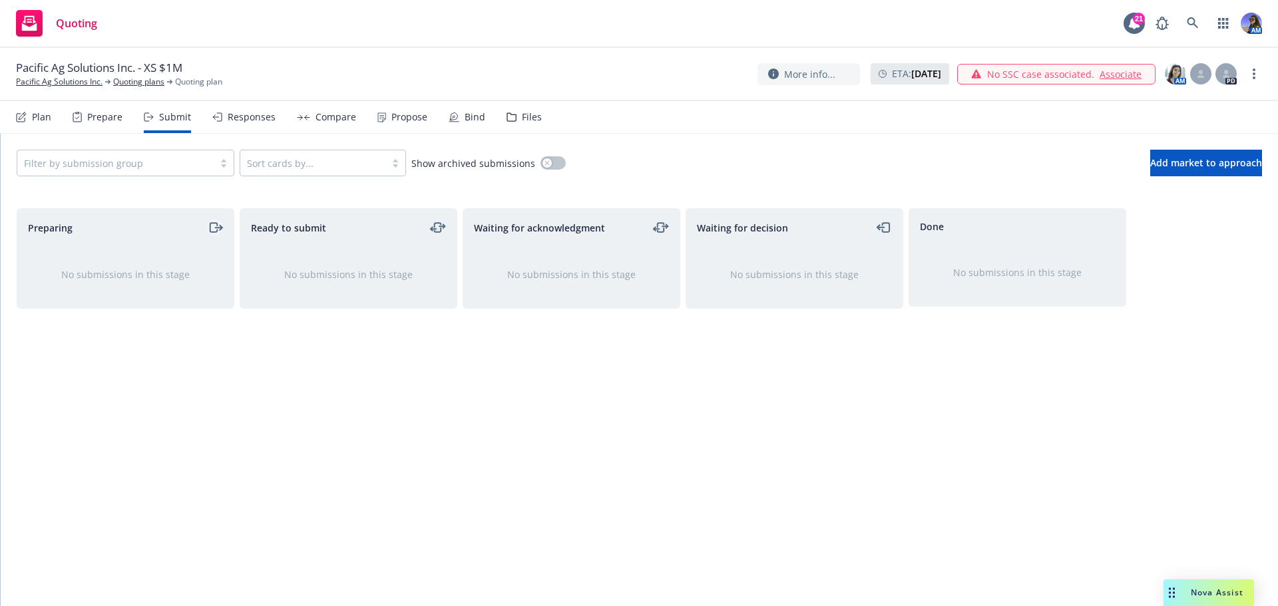
click at [210, 224] on icon "moveRight" at bounding box center [213, 227] width 7 height 9
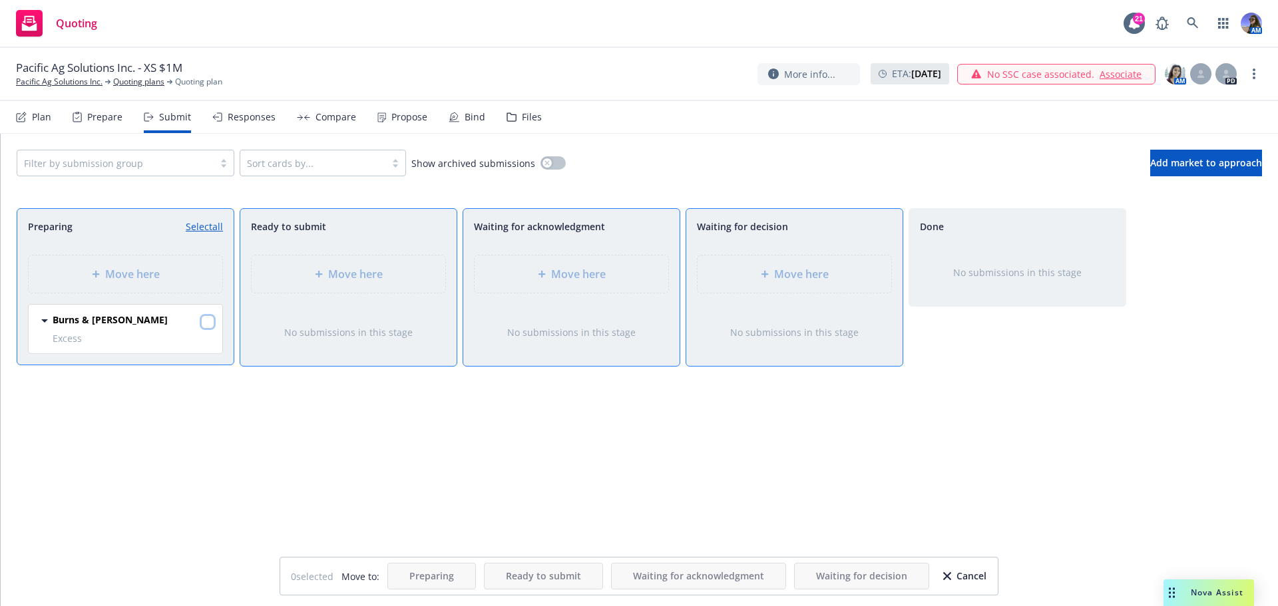
click at [214, 323] on input "checkbox" at bounding box center [207, 322] width 13 height 13
checkbox input "true"
click at [697, 285] on div "Move here" at bounding box center [794, 274] width 195 height 39
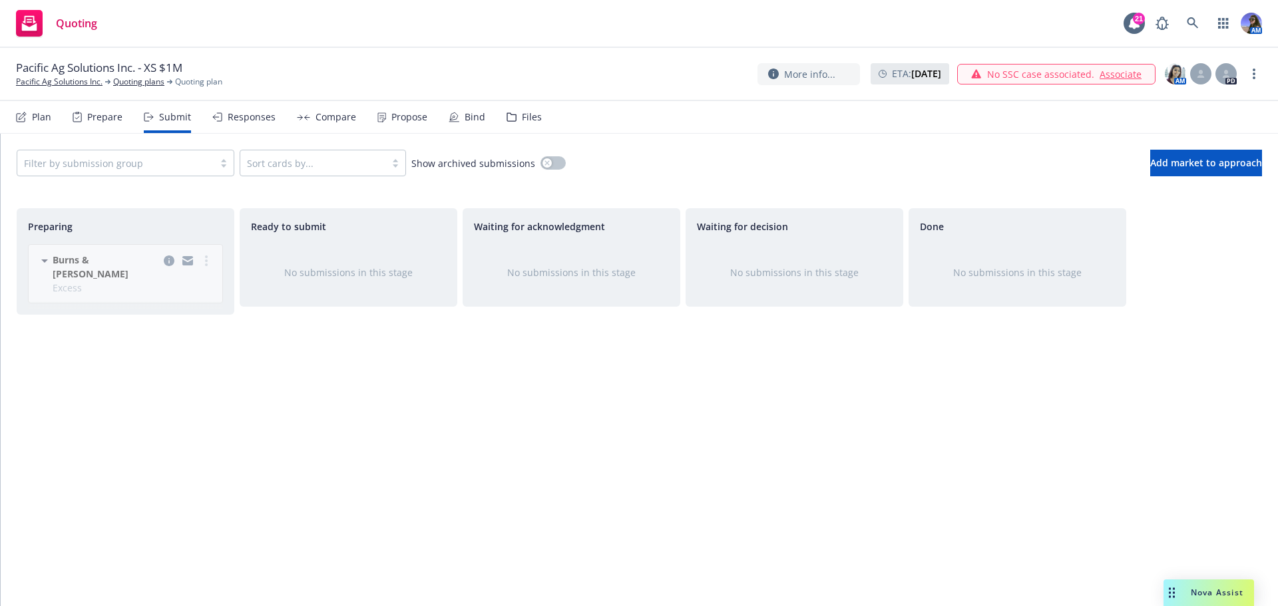
click at [507, 126] on div "Files" at bounding box center [524, 117] width 35 height 32
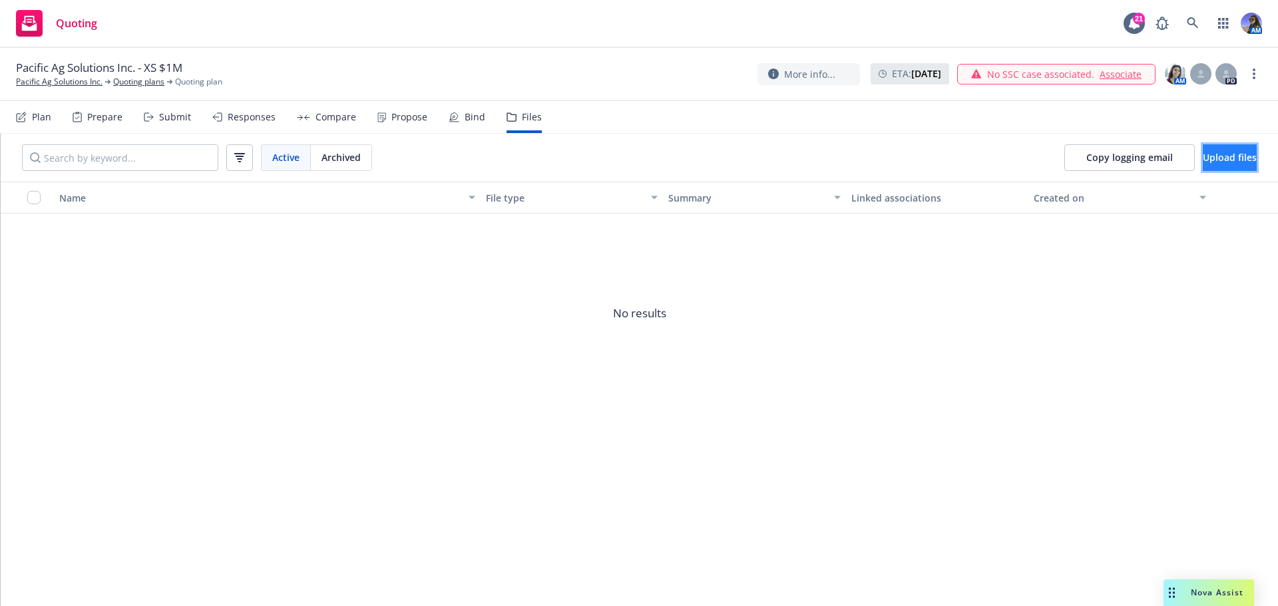
click at [1203, 168] on button "Upload files" at bounding box center [1230, 157] width 54 height 27
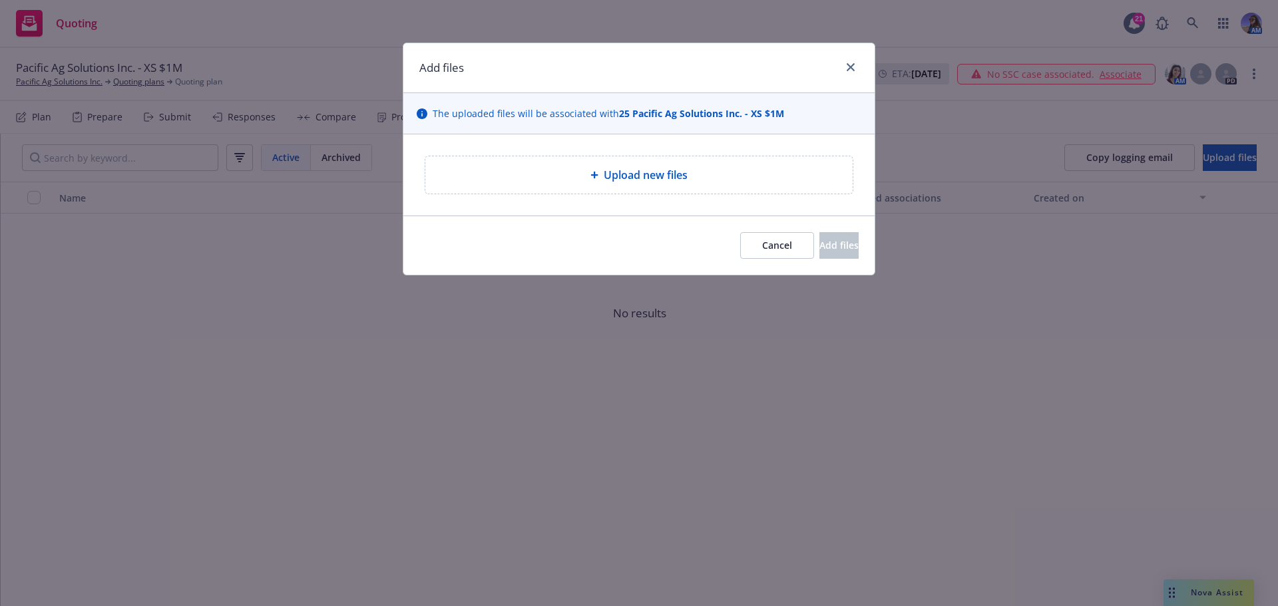
type textarea "x"
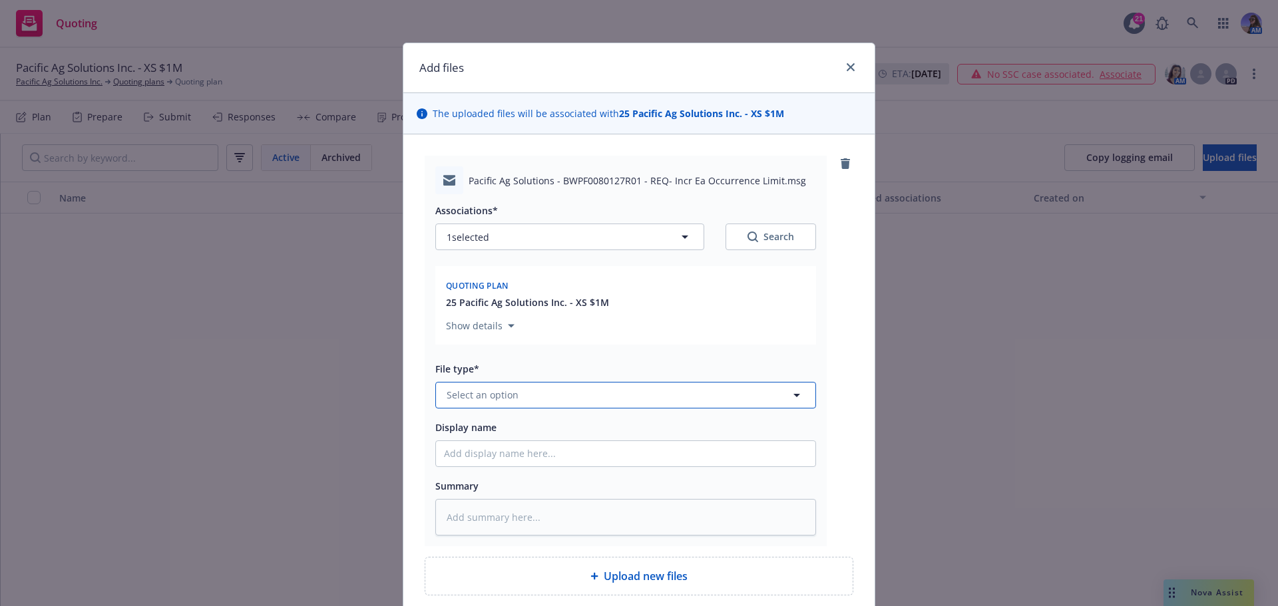
click at [596, 384] on button "Select an option" at bounding box center [625, 395] width 381 height 27
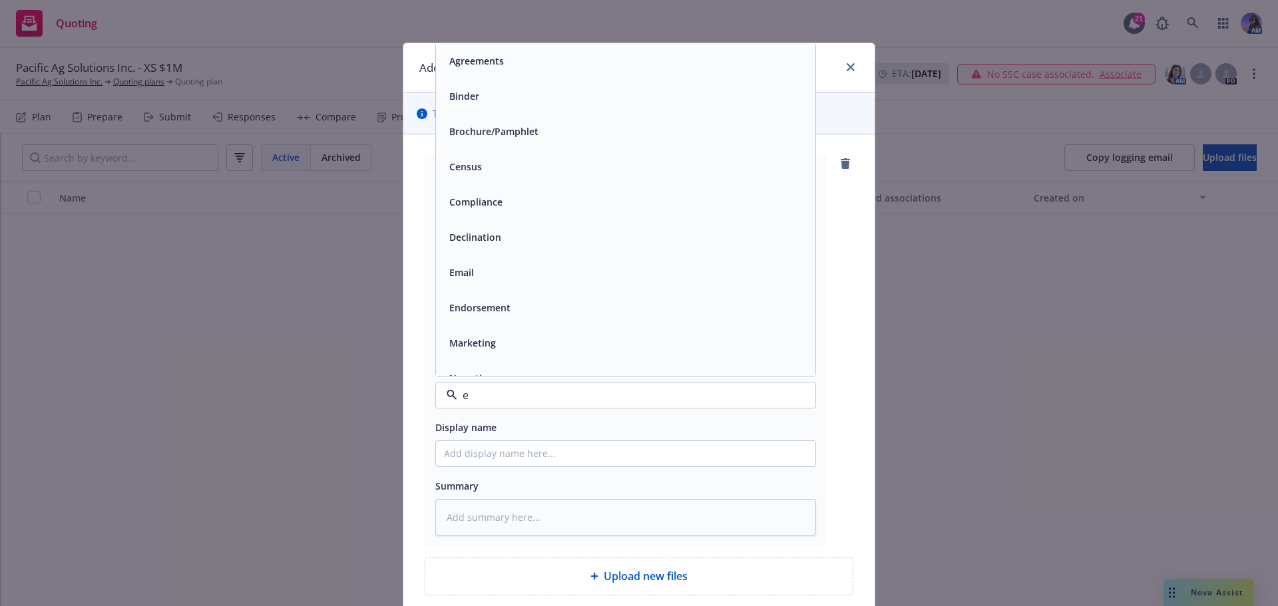
type input "em"
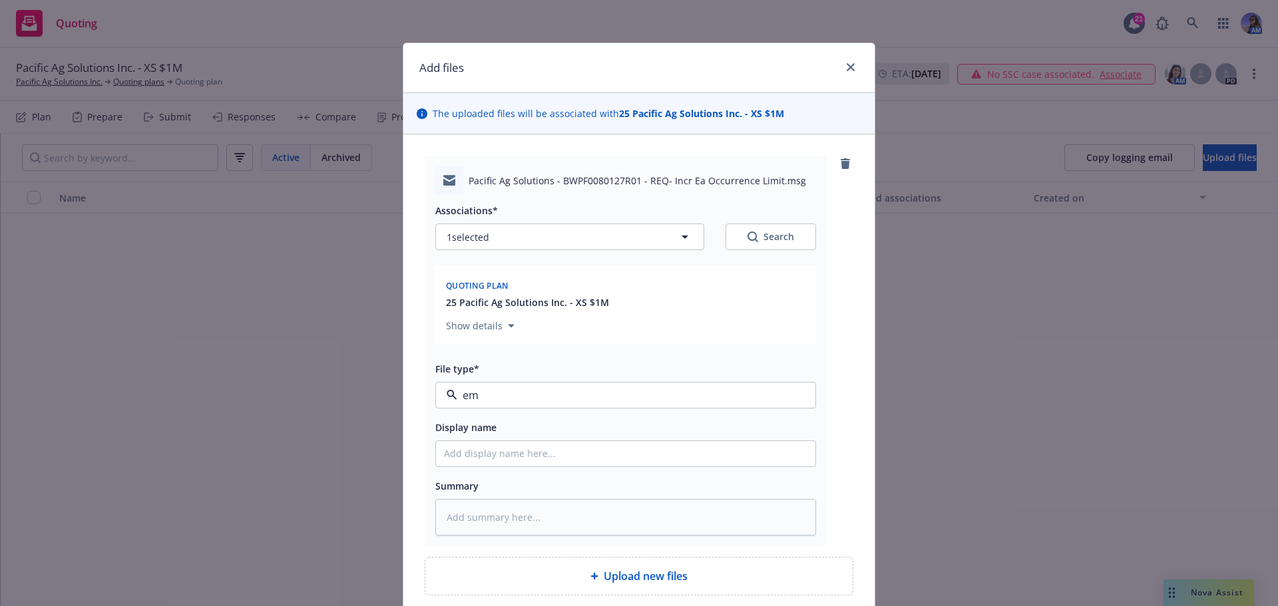
type textarea "x"
type input "EM"
type textarea "x"
type input "EM"
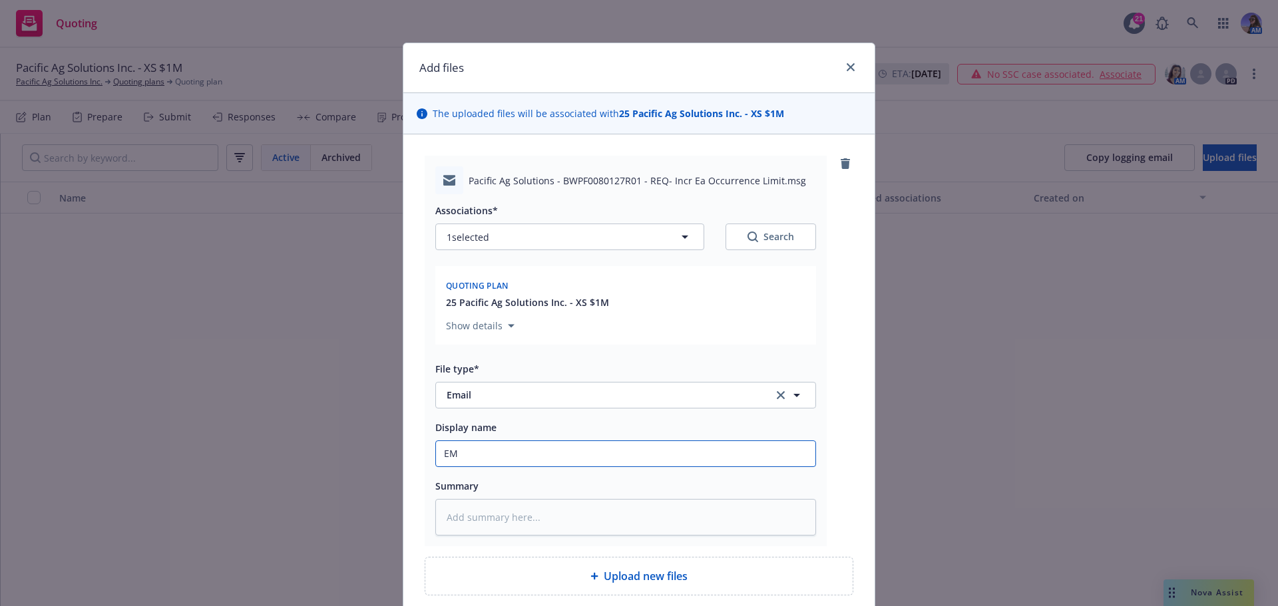
type textarea "x"
type input "EM B"
type textarea "x"
type input "EM B&"
type textarea "x"
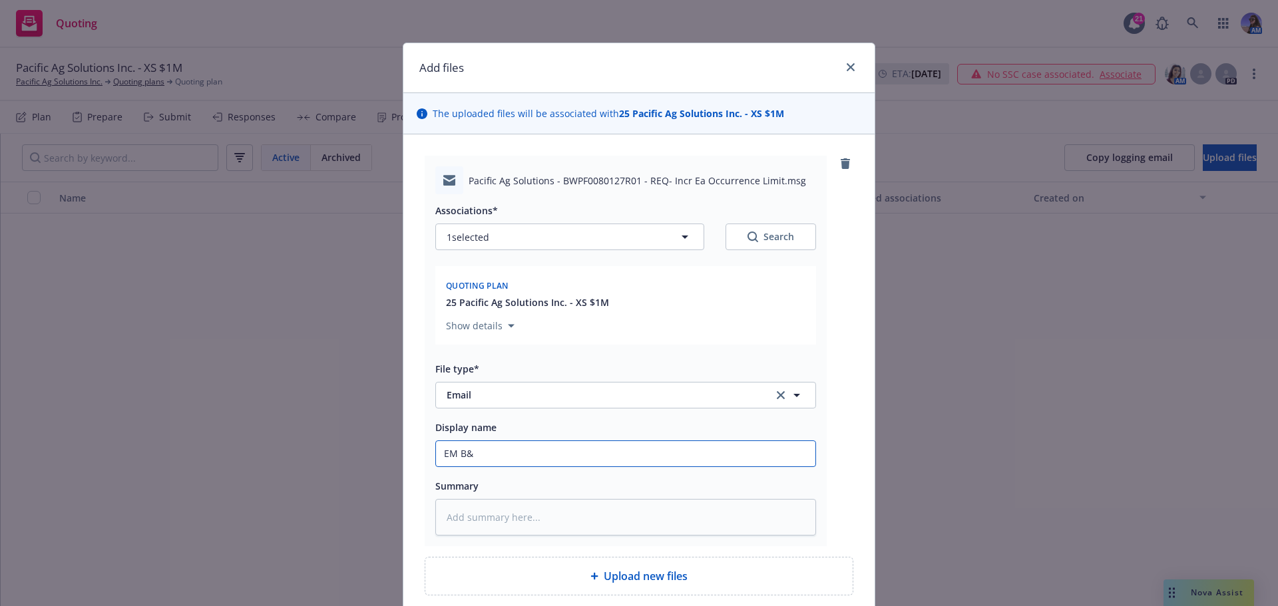
type input "EM B&W"
type textarea "x"
type input "EM B&W:"
type textarea "x"
type input "EM B&W:"
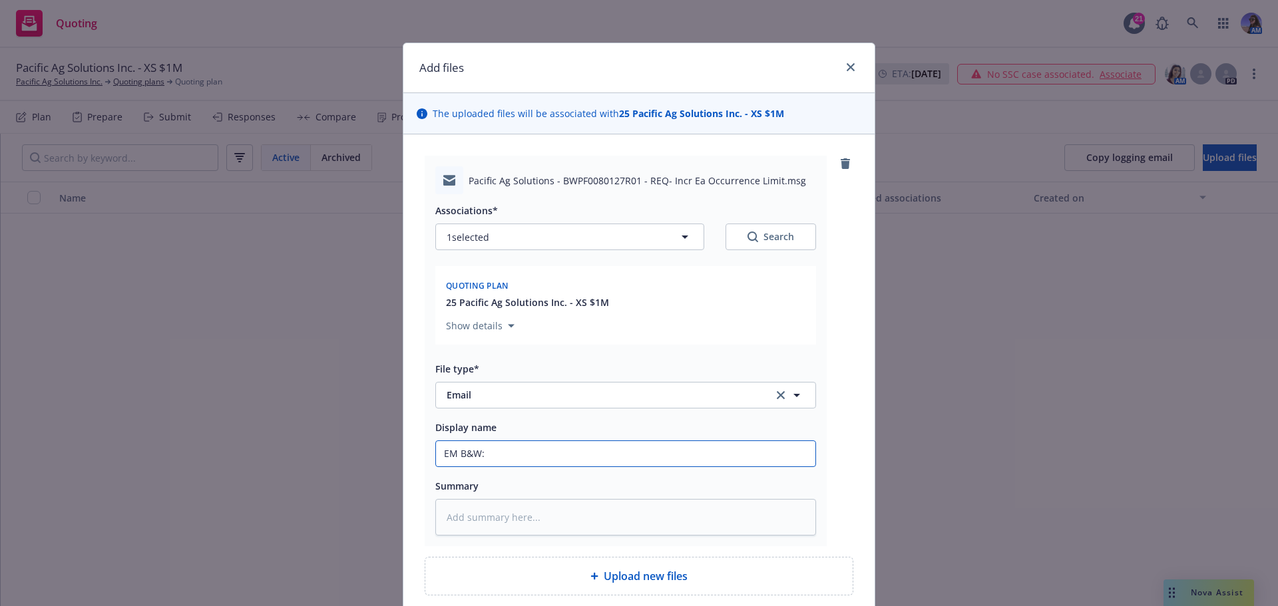
type textarea "x"
type input "EM B&W: i"
type textarea "x"
type input "EM B&W: in"
type textarea "x"
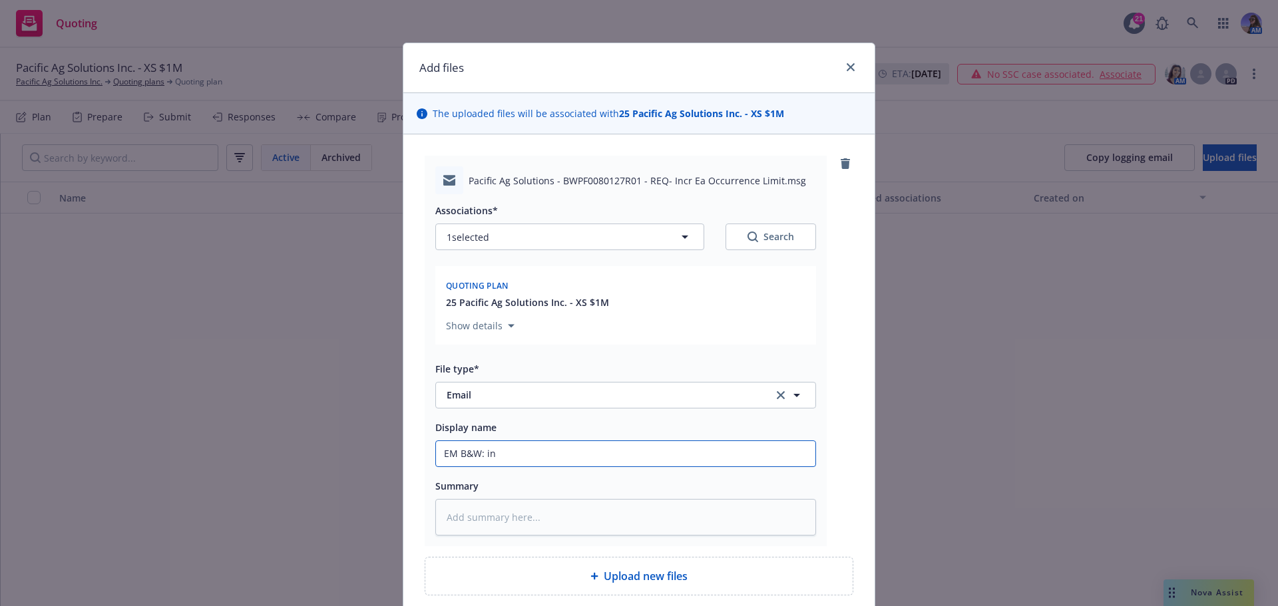
type input "EM B&W: ini"
type textarea "x"
type input "EM B&W: init"
type textarea "x"
type input "EM B&W: initi"
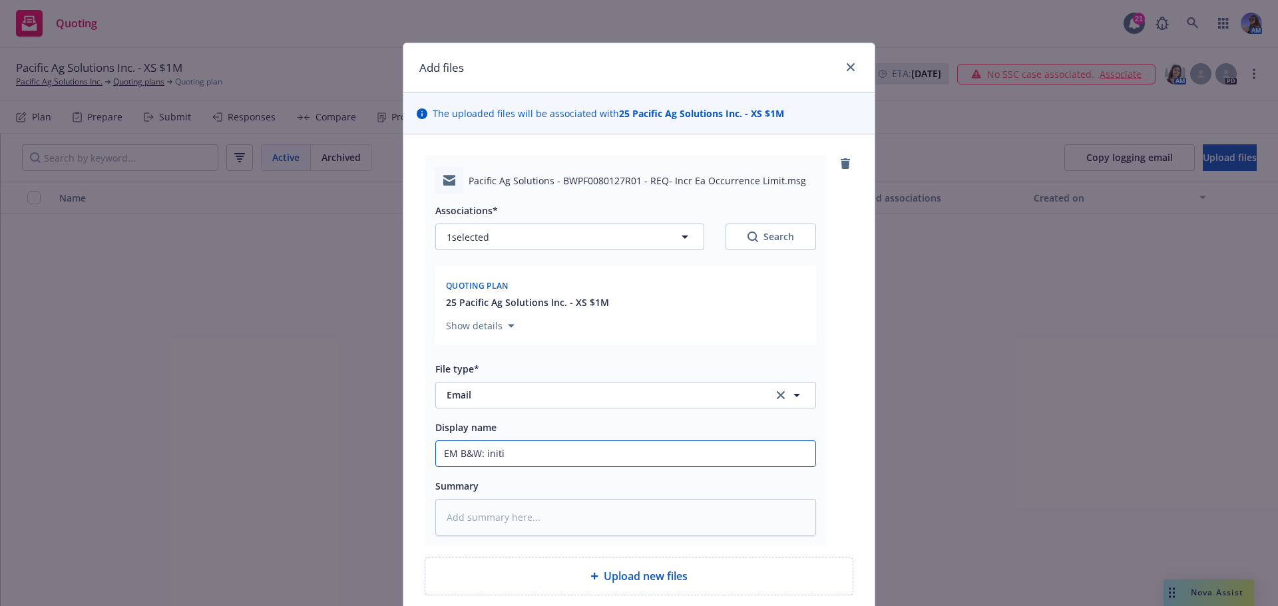
type textarea "x"
type input "EM B&W: initia"
type textarea "x"
type input "EM B&W: initial"
type textarea "x"
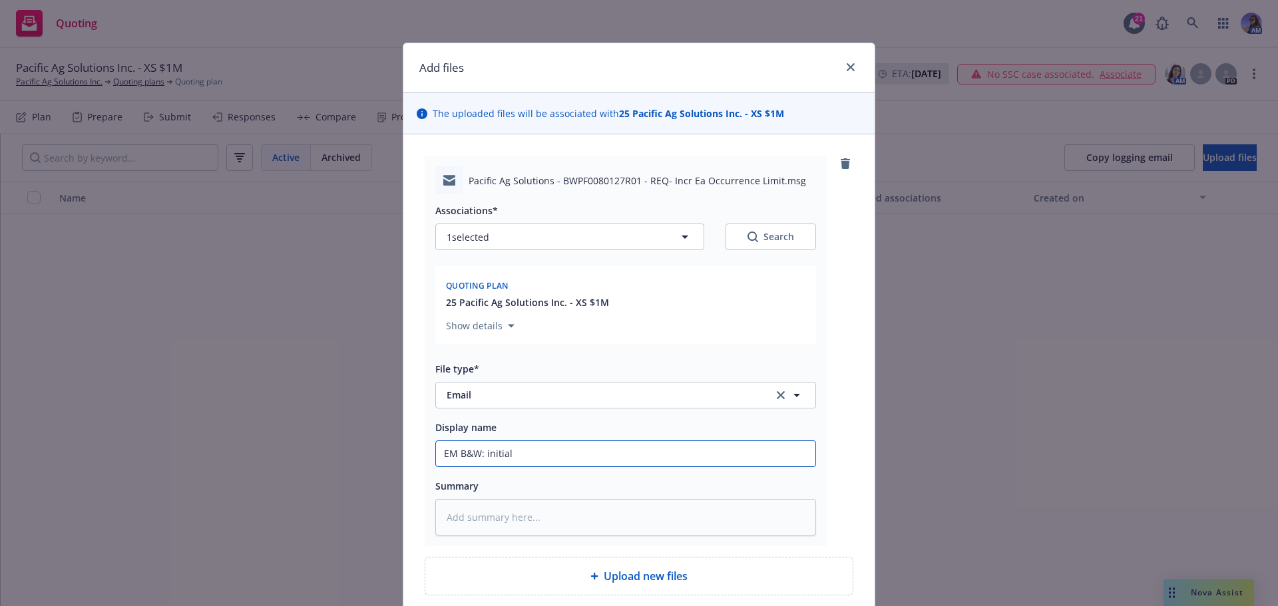
type input "EM B&W: initial"
type textarea "x"
type input "EM B&W: initial r"
type textarea "x"
type input "EM B&W: initial re"
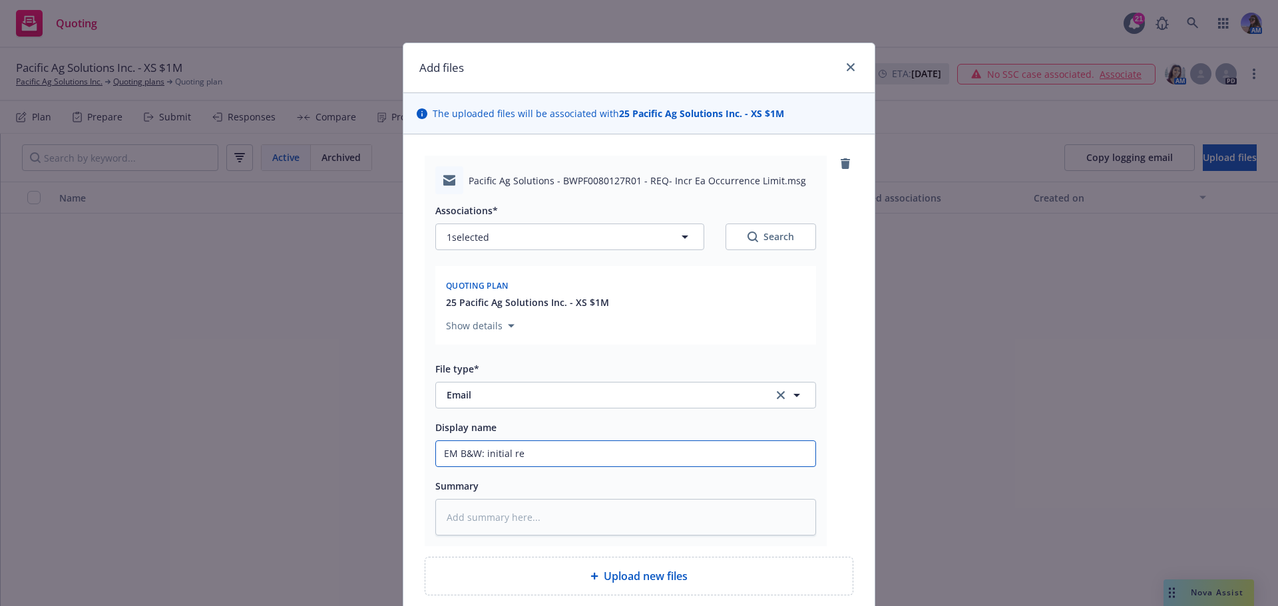
type textarea "x"
type input "EM B&W: initial req"
type textarea "x"
type input "EM B&W: initial req"
type textarea "x"
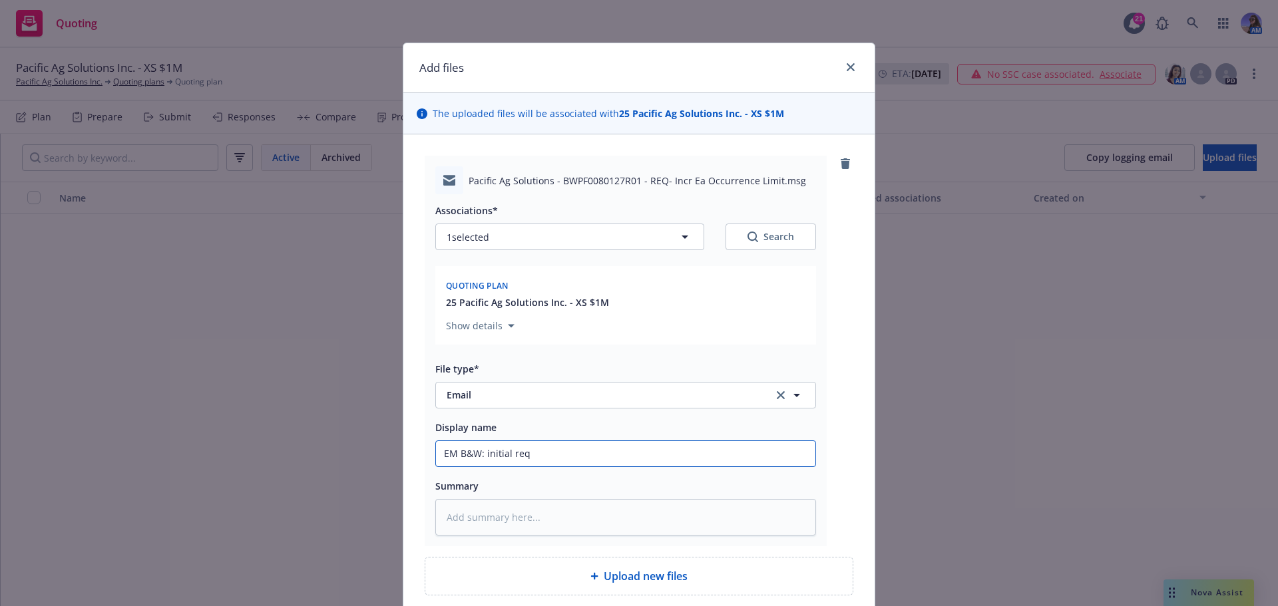
type input "EM B&W: initial req t"
type textarea "x"
type input "EM B&W: initial req t"
type textarea "x"
type input "EM B&W: initial req t"
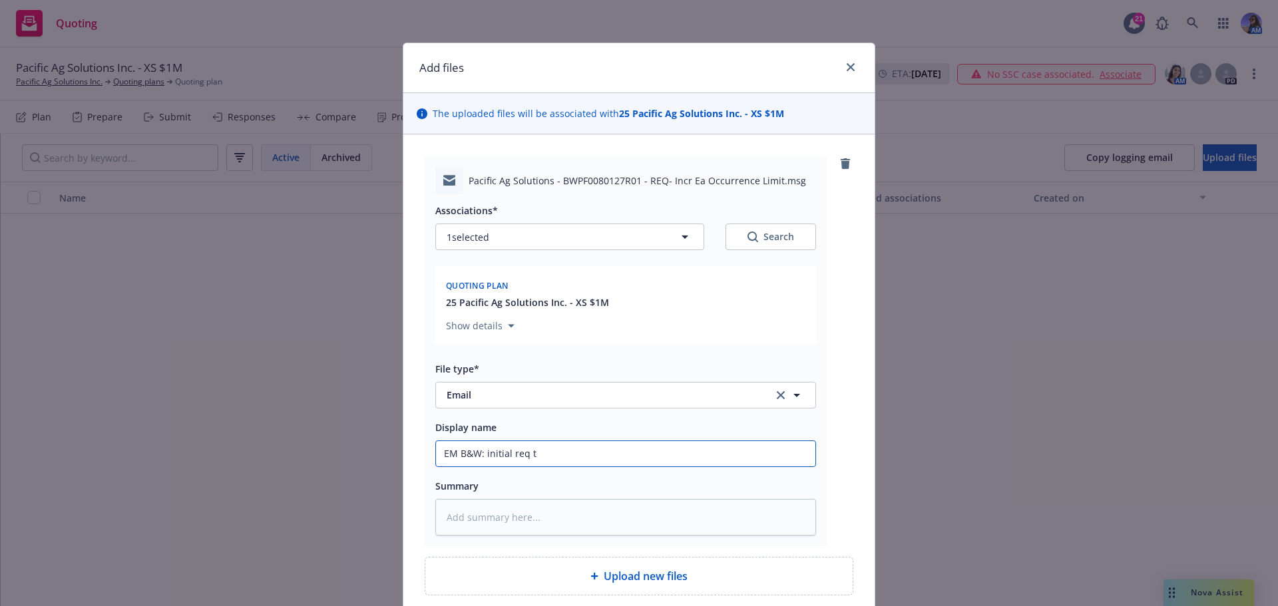
type textarea "x"
type input "EM B&W: initial req t"
type textarea "x"
type input "EM B&W: initial req t"
type textarea "x"
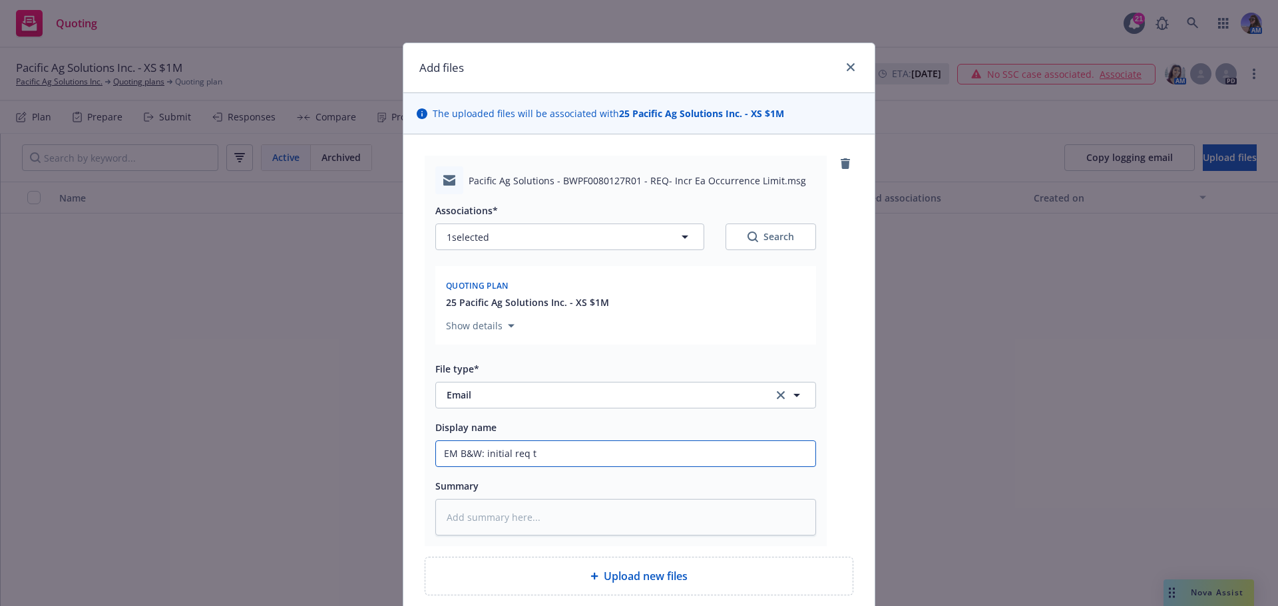
type input "EM B&W: initial req to"
type textarea "x"
type input "EM B&W: initial req to"
type textarea "x"
type input "EM B&W: initial req to i"
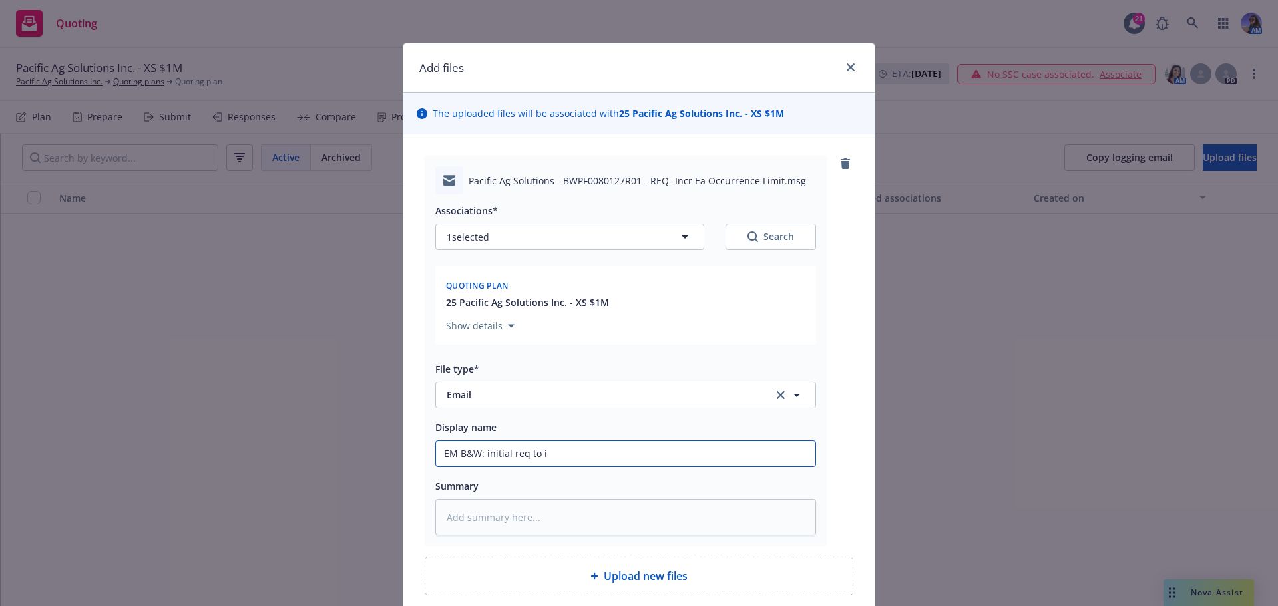
type textarea "x"
type input "EM B&W: initial req to in"
type textarea "x"
type input "EM B&W: initial req to inc"
type textarea "x"
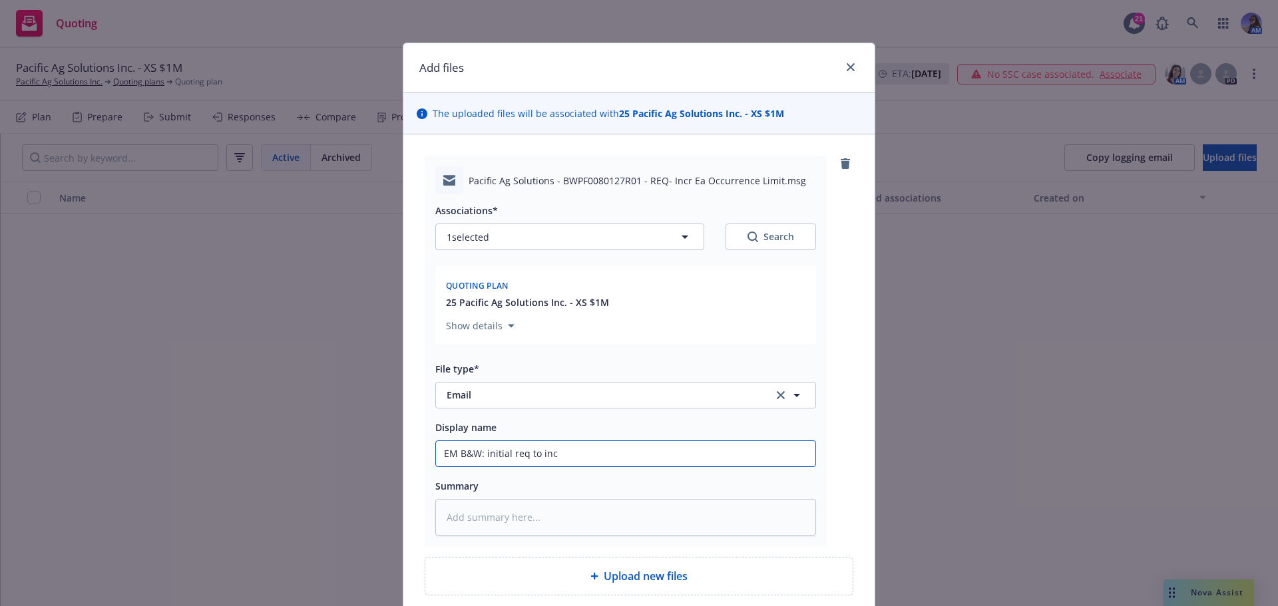
type input "EM B&W: initial req to incr"
type textarea "x"
type input "EM B&W: initial req to incr"
type textarea "x"
type input "EM B&W: initial req to incr G"
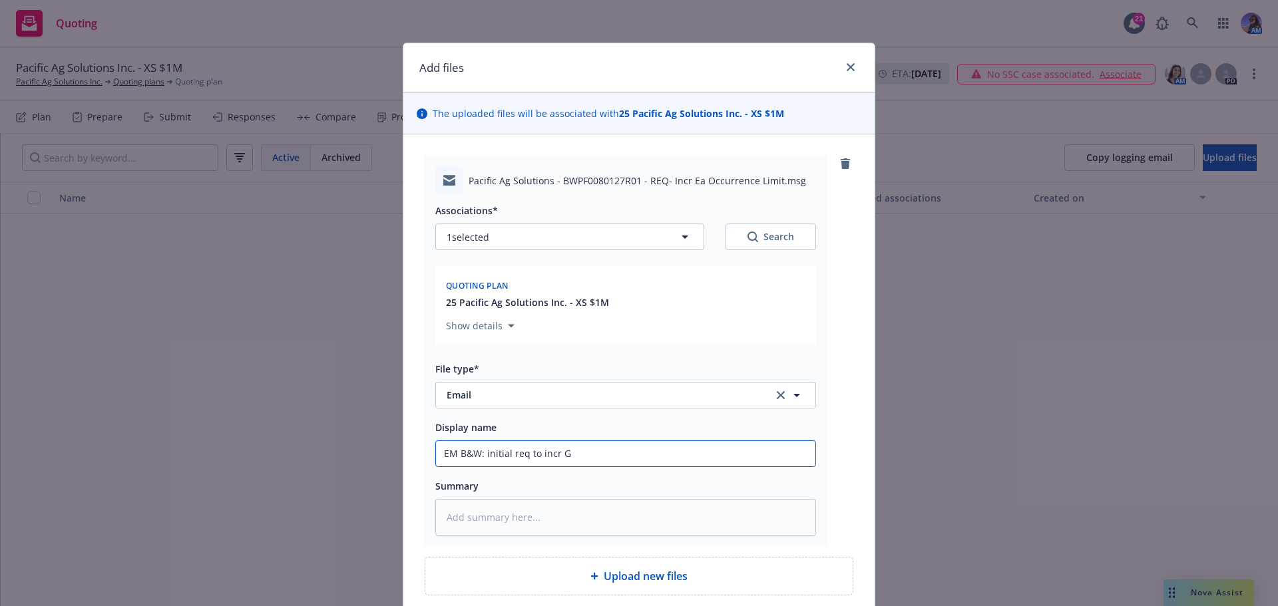
type textarea "x"
type input "EM B&W: initial req to incr GL"
type textarea "x"
type input "EM B&W: initial req to incr GL"
type textarea "x"
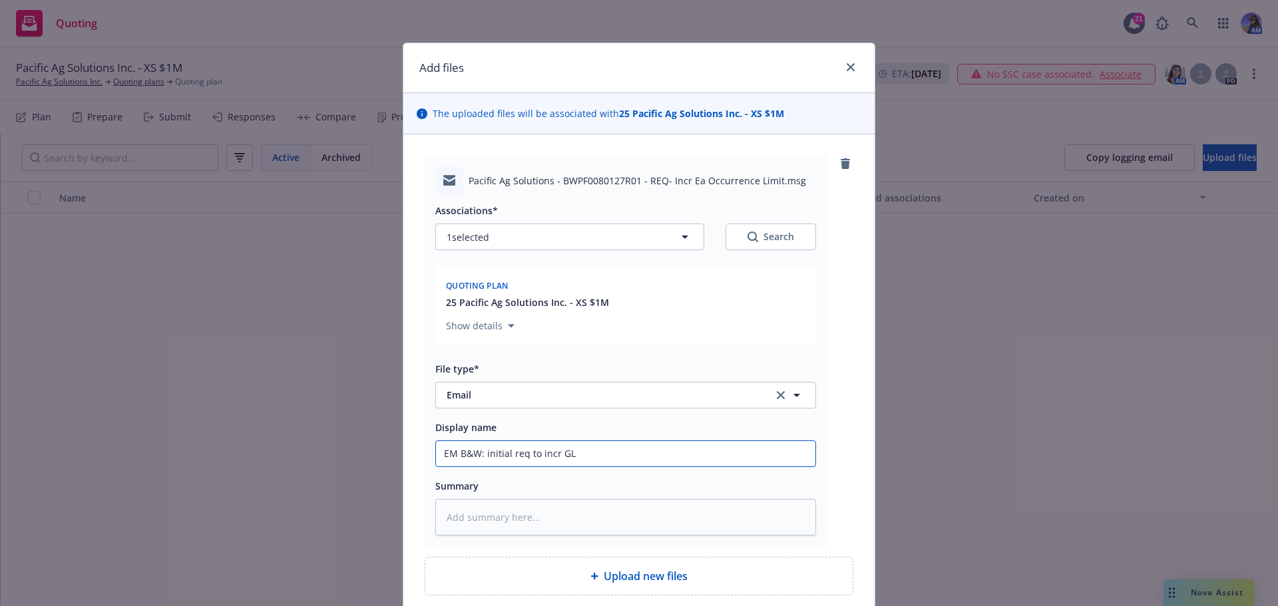
type input "EM B&W: initial req to incr GL l"
type textarea "x"
type input "EM B&W: initial req to incr GL li"
type textarea "x"
type input "EM B&W: initial req to incr GL lim"
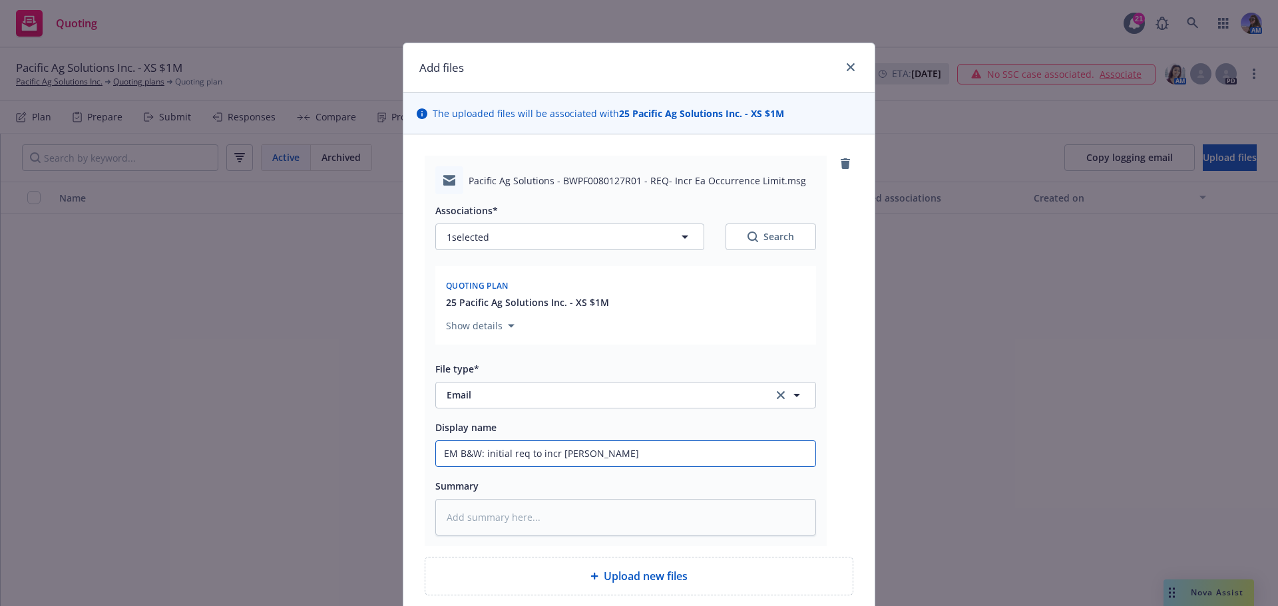
type textarea "x"
type input "EM B&W: initial req to incr GL limi"
type textarea "x"
type input "EM B&W: initial req to incr GL limit"
type textarea "x"
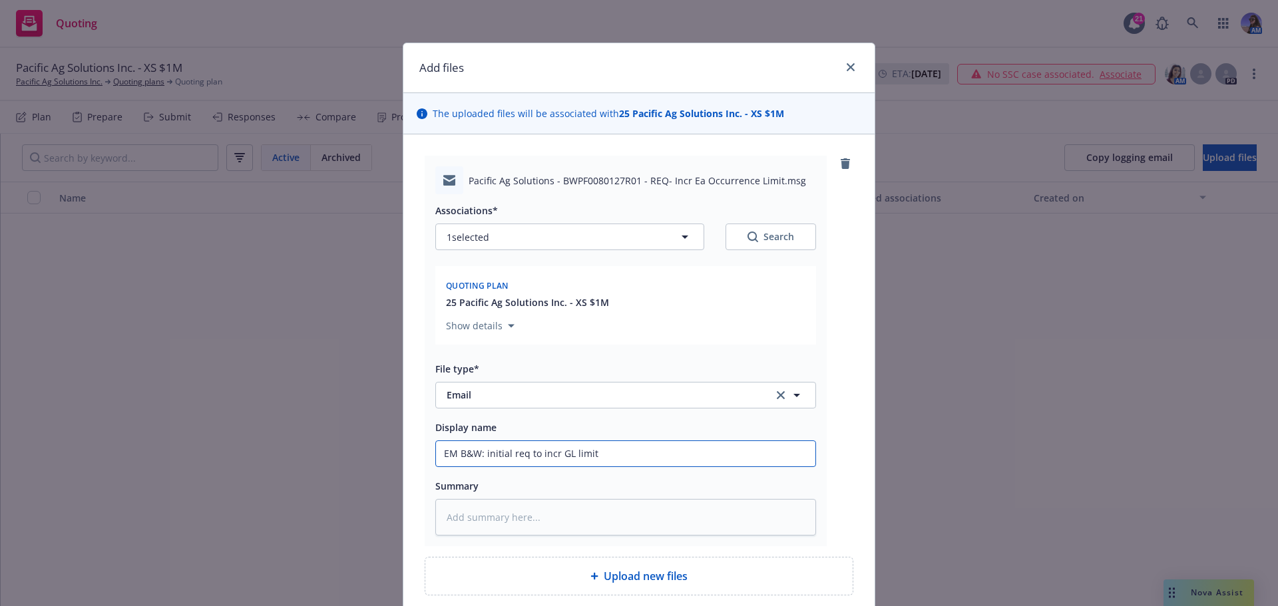
type input "EM B&W: initial req to incr GL limits"
type textarea "x"
type input "EM B&W: initial req to incr GL limits"
click at [503, 511] on textarea at bounding box center [625, 517] width 381 height 37
type textarea "x"
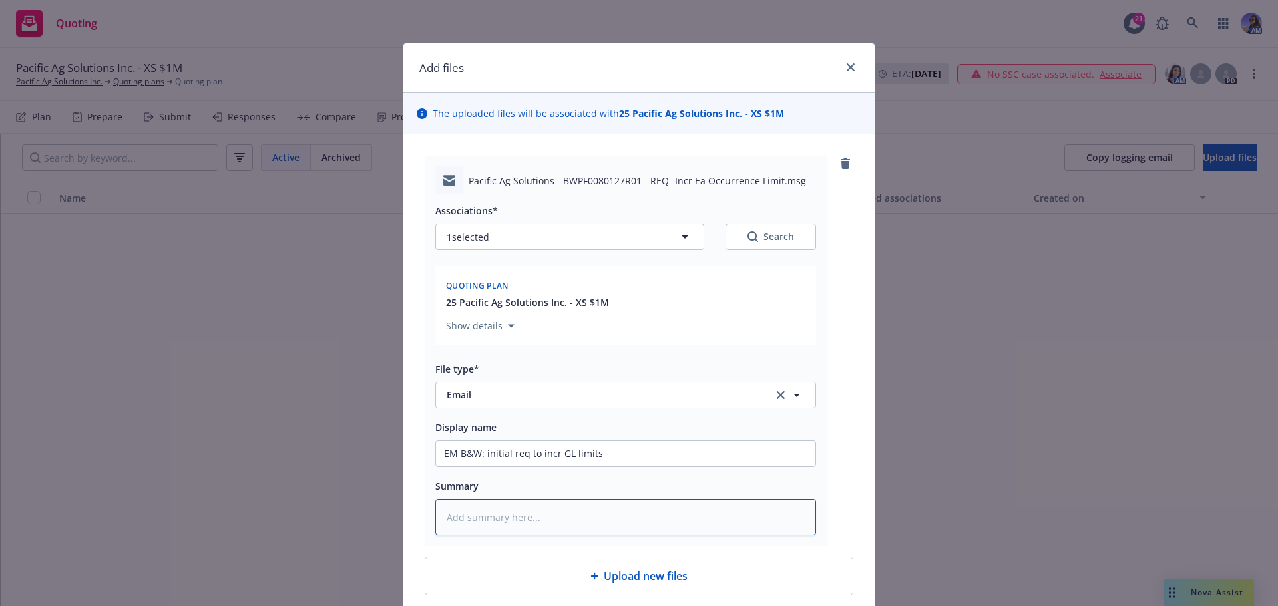
type textarea "I"
type textarea "x"
type textarea "In"
type textarea "x"
type textarea "Ins"
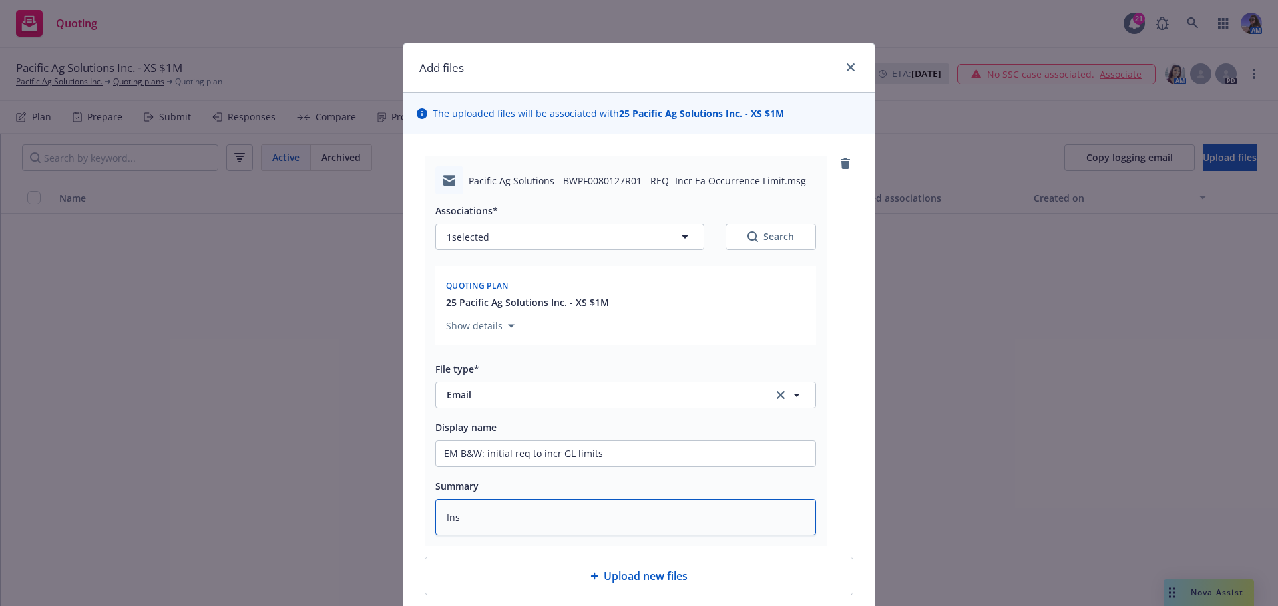
type textarea "x"
type textarea "Ins r"
type textarea "x"
type textarea "Ins re"
type textarea "x"
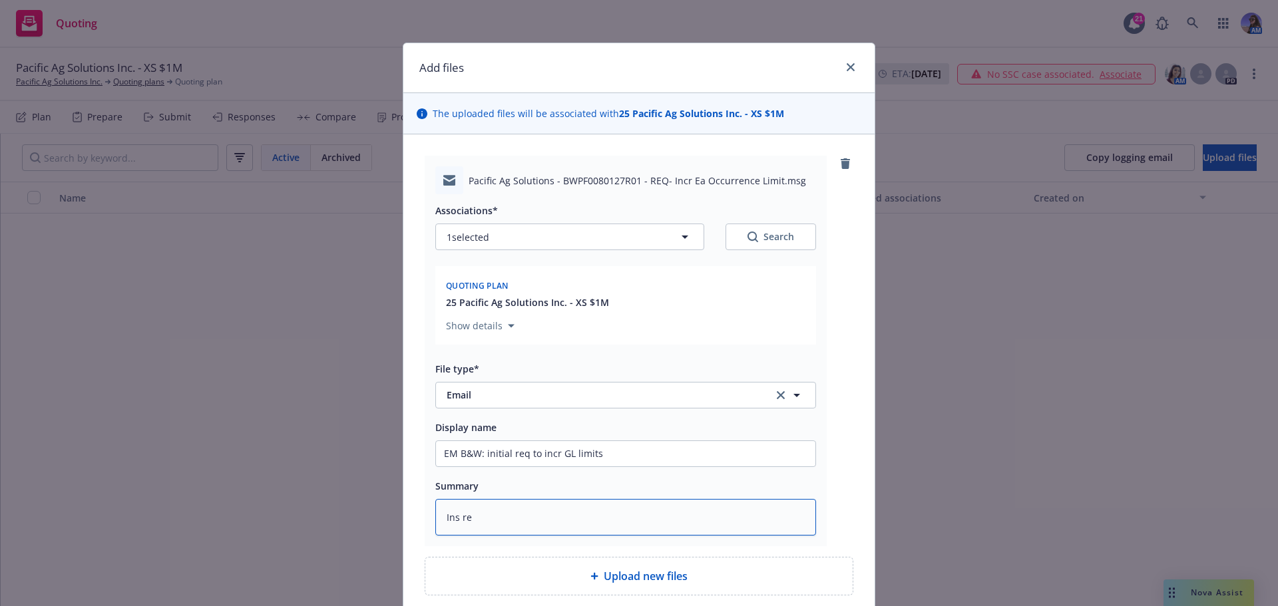
type textarea "Ins req"
type textarea "x"
type textarea "Ins req'"
type textarea "x"
type textarea "Ins req's"
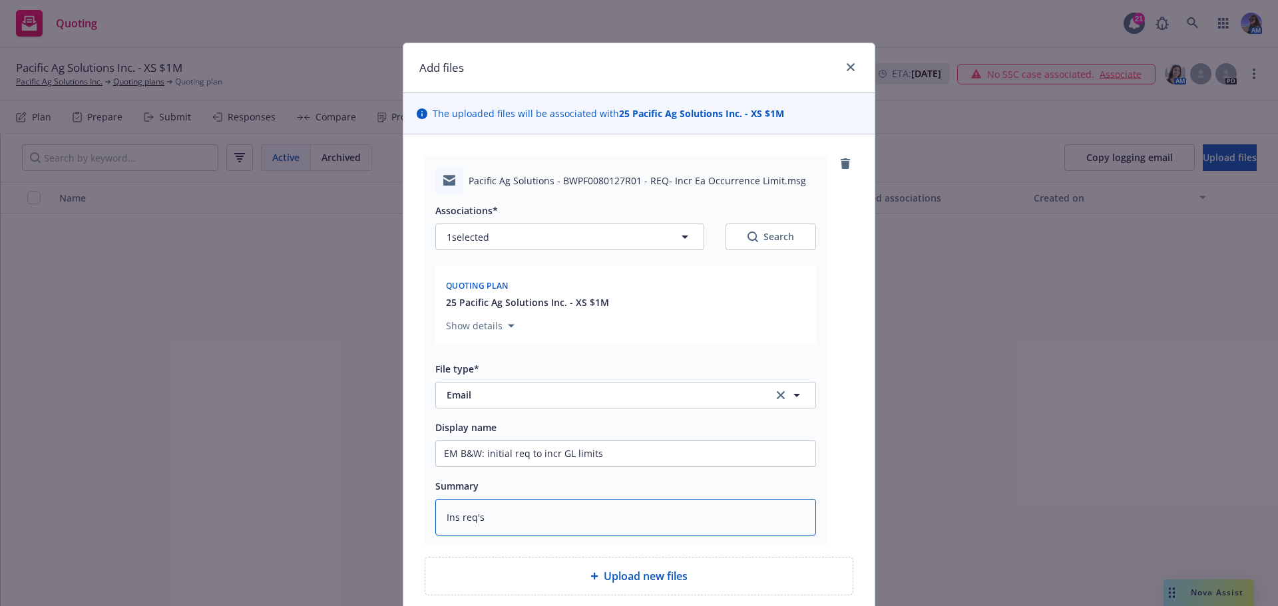
type textarea "x"
type textarea "Ins req's"
type textarea "x"
type textarea "Ins req's n"
type textarea "x"
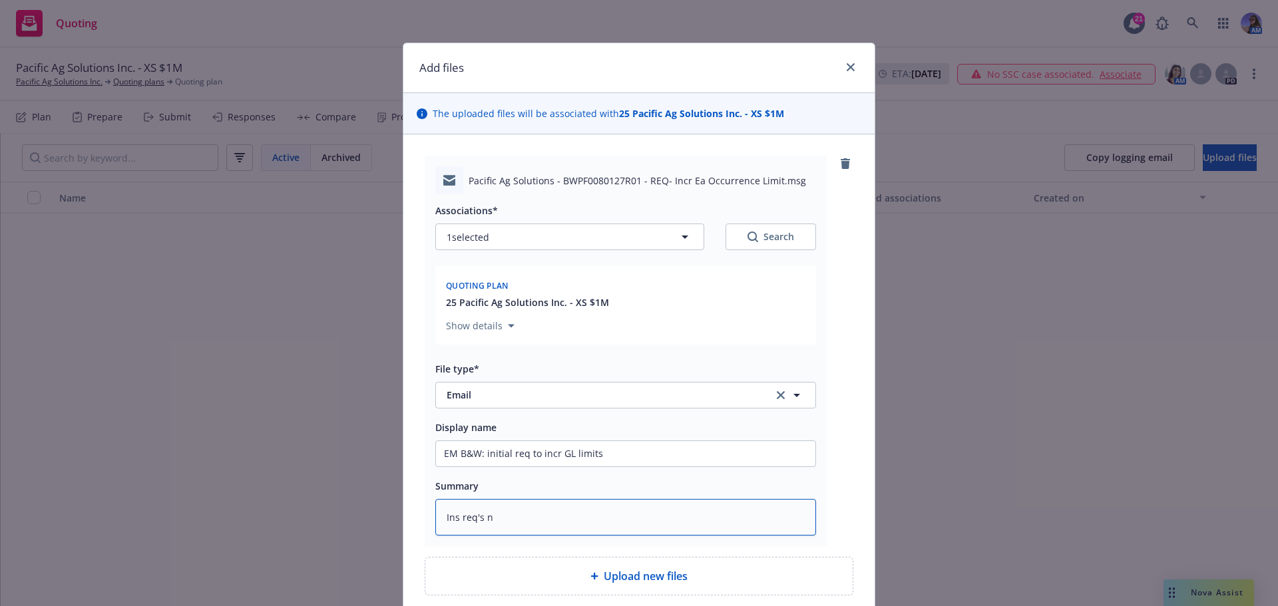
type textarea "Ins req's ne"
type textarea "x"
type textarea "Ins req's nee"
type textarea "x"
type textarea "Ins req's need"
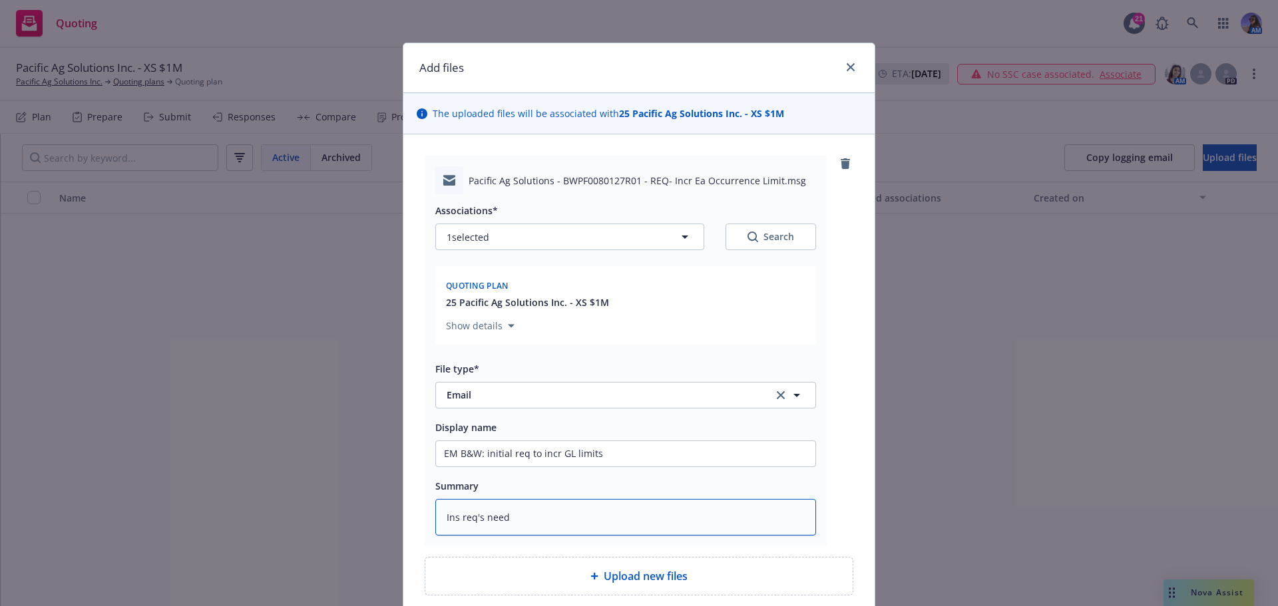
type textarea "x"
type textarea "Ins req's need"
type textarea "x"
type textarea "Ins req's need $"
type textarea "x"
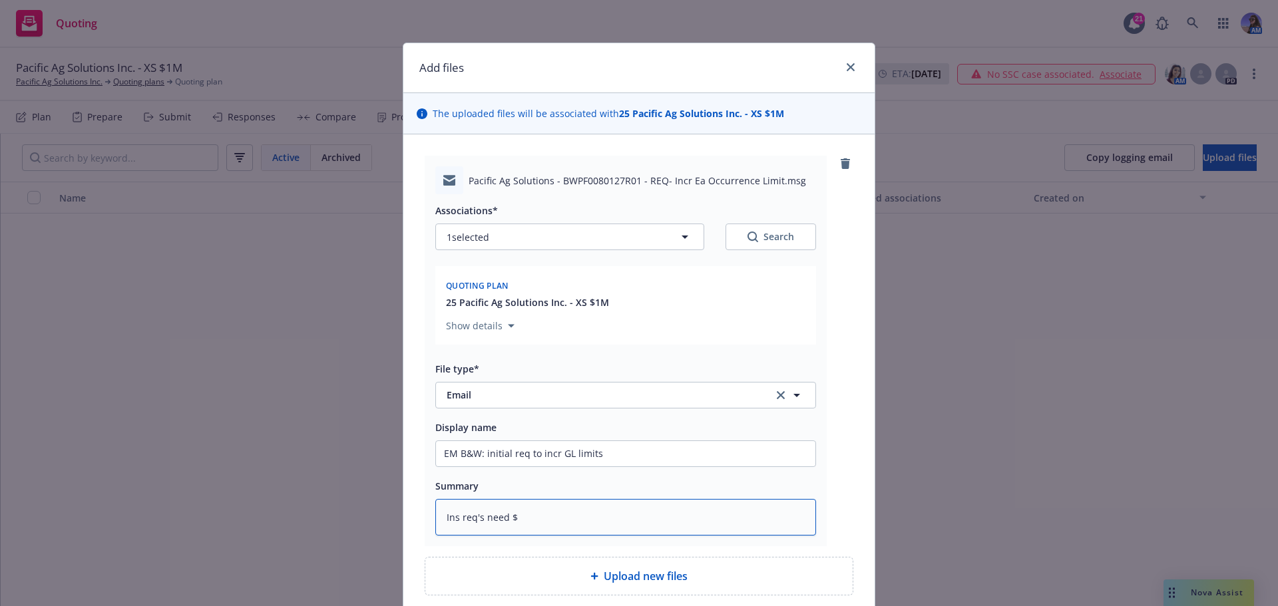
type textarea "Ins req's need $2"
type textarea "x"
type textarea "Ins req's need $2M"
type textarea "x"
type textarea "Ins req's need $2M/"
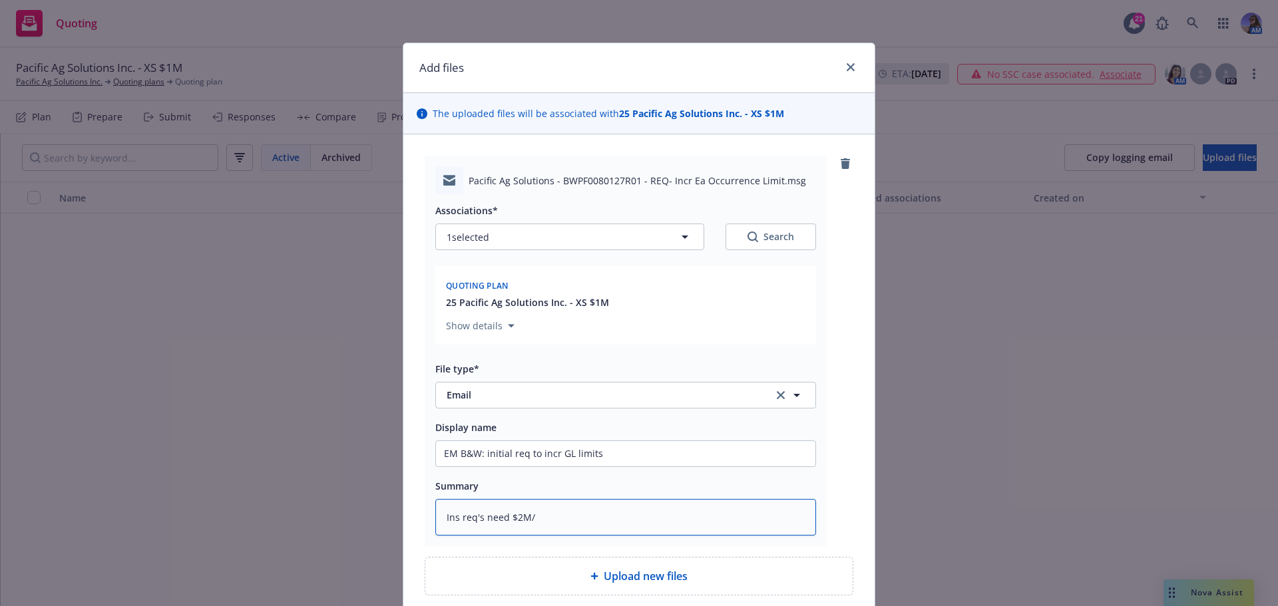
type textarea "x"
type textarea "Ins req's need $2M/$"
type textarea "x"
type textarea "Ins req's need $2M/$2"
type textarea "x"
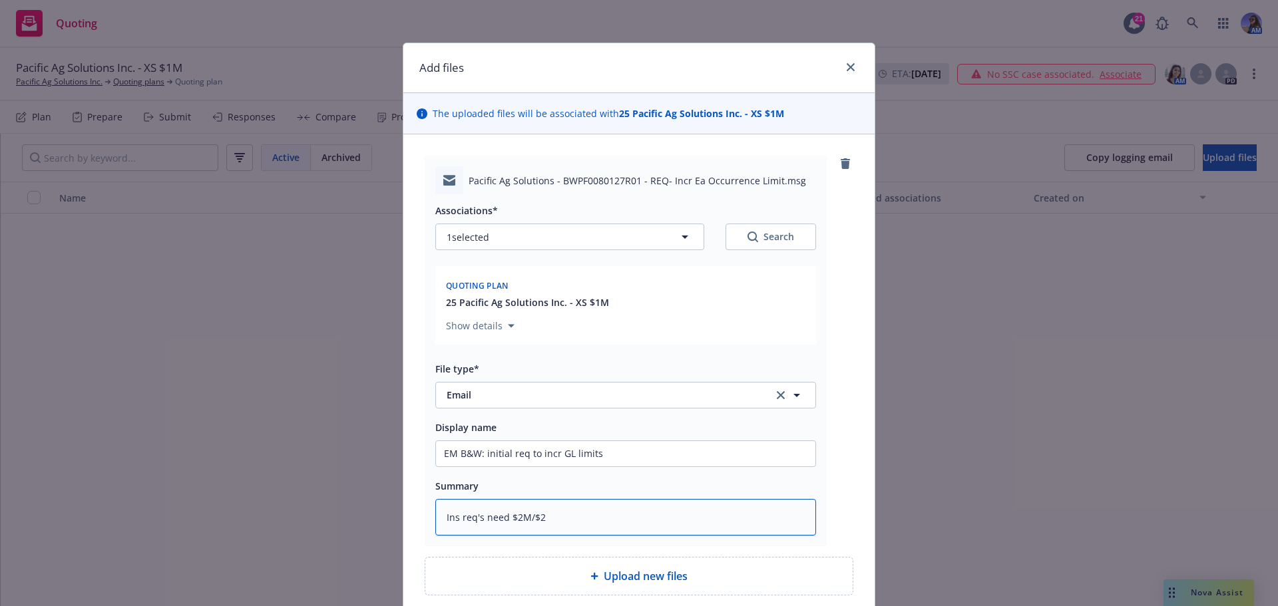
type textarea "Ins req's need $2M/$2M"
type textarea "x"
type textarea "Ins req's need $2M/$2M"
type textarea "x"
type textarea "Ins req's need $2M/$2M li"
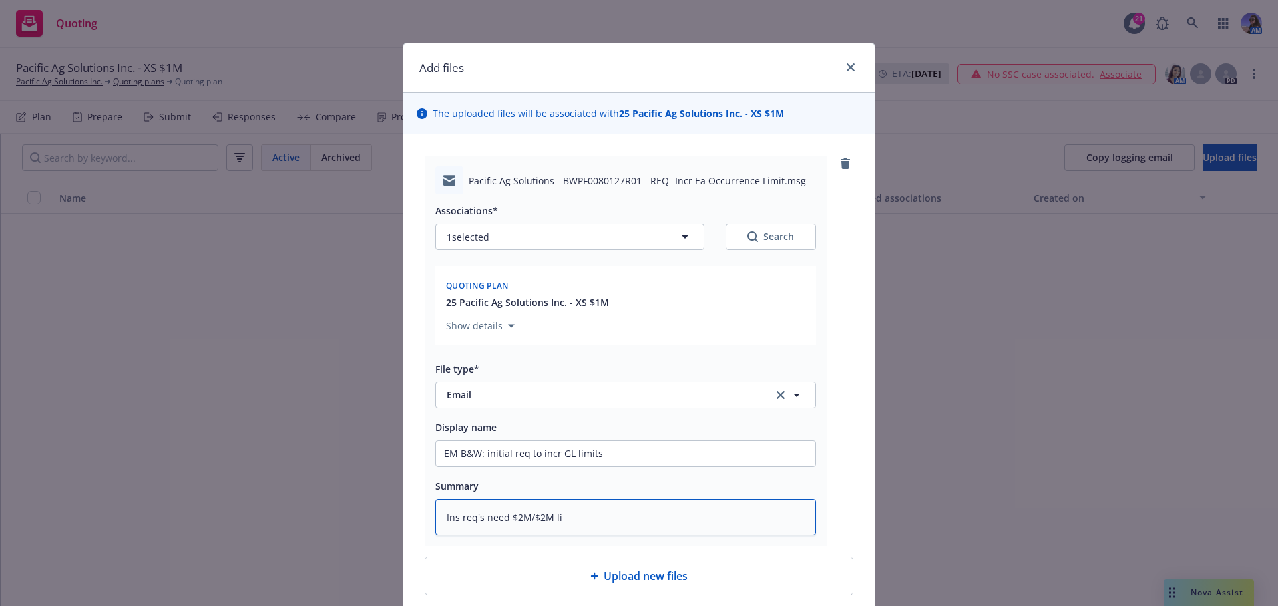
type textarea "x"
type textarea "Ins req's need $2M/$2M lim"
type textarea "x"
type textarea "Ins req's need $2M/$2M limi"
type textarea "x"
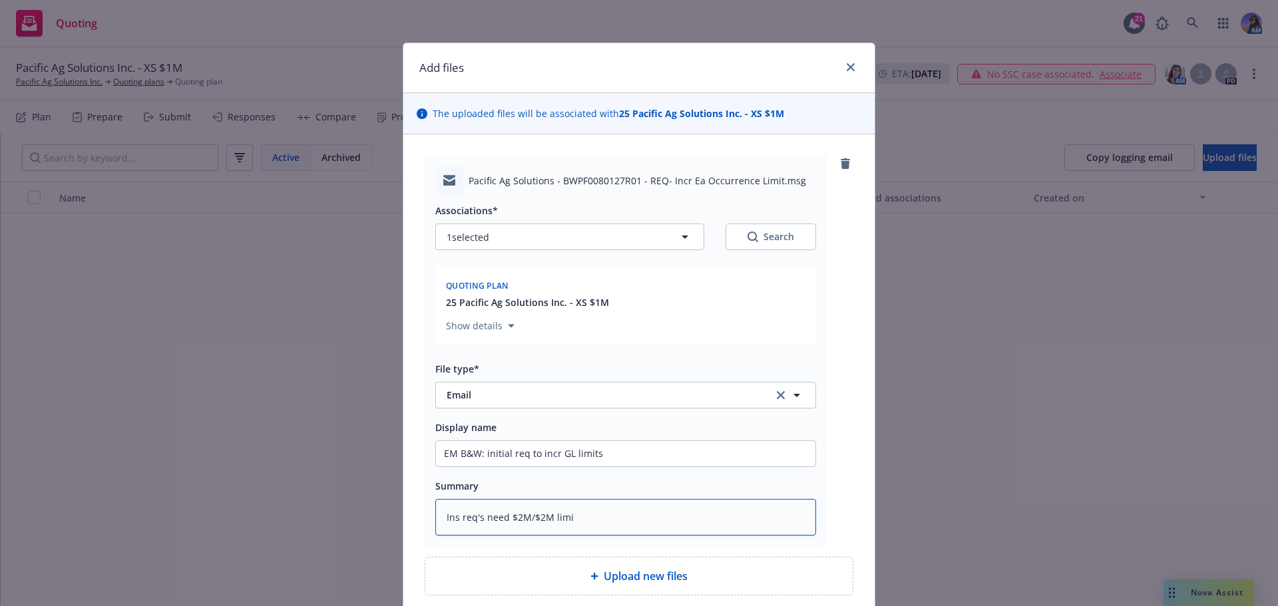
type textarea "Ins req's need $2M/$2M limit"
type textarea "x"
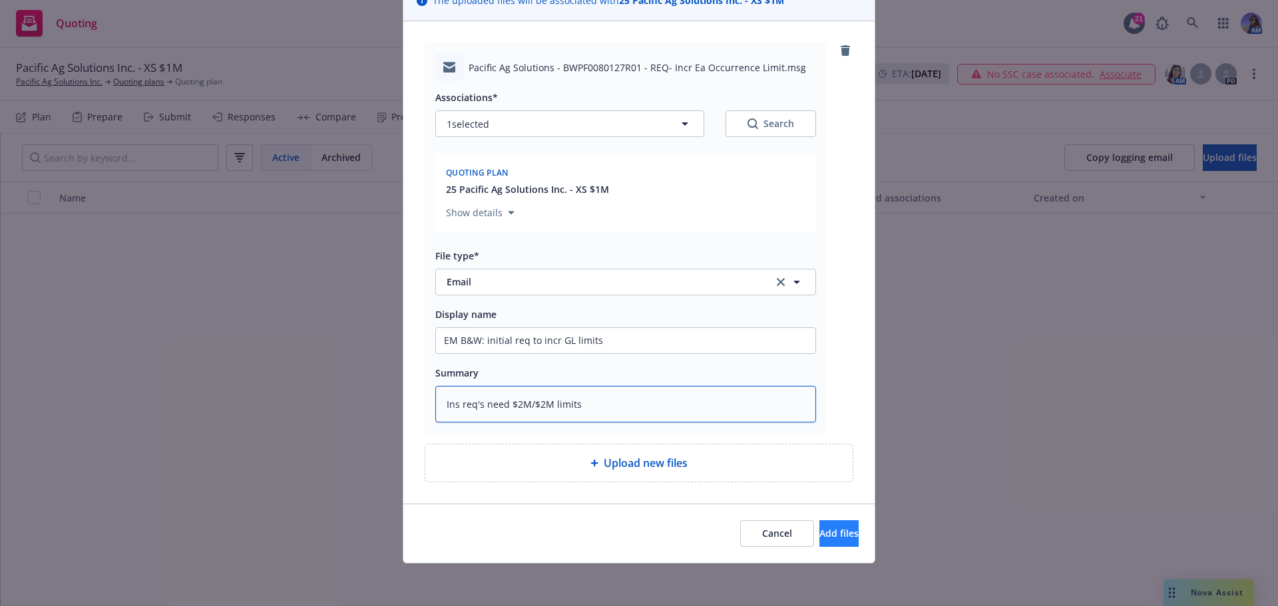
type textarea "Ins req's need $2M/$2M limits"
click at [819, 533] on span "Add files" at bounding box center [838, 533] width 39 height 13
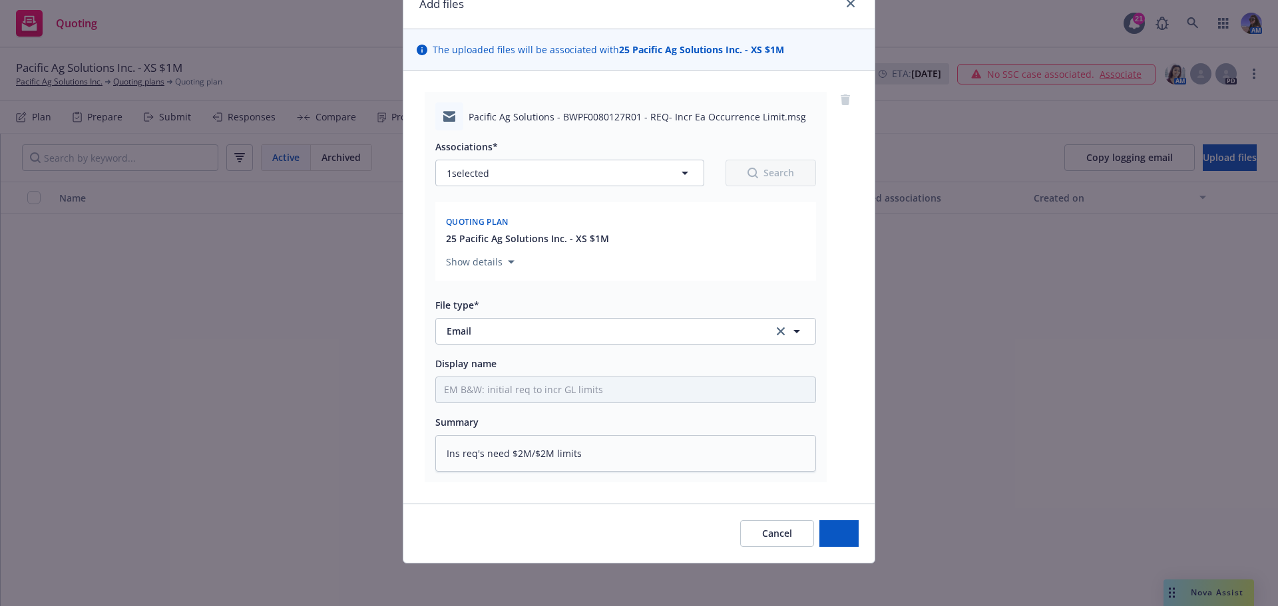
scroll to position [64, 0]
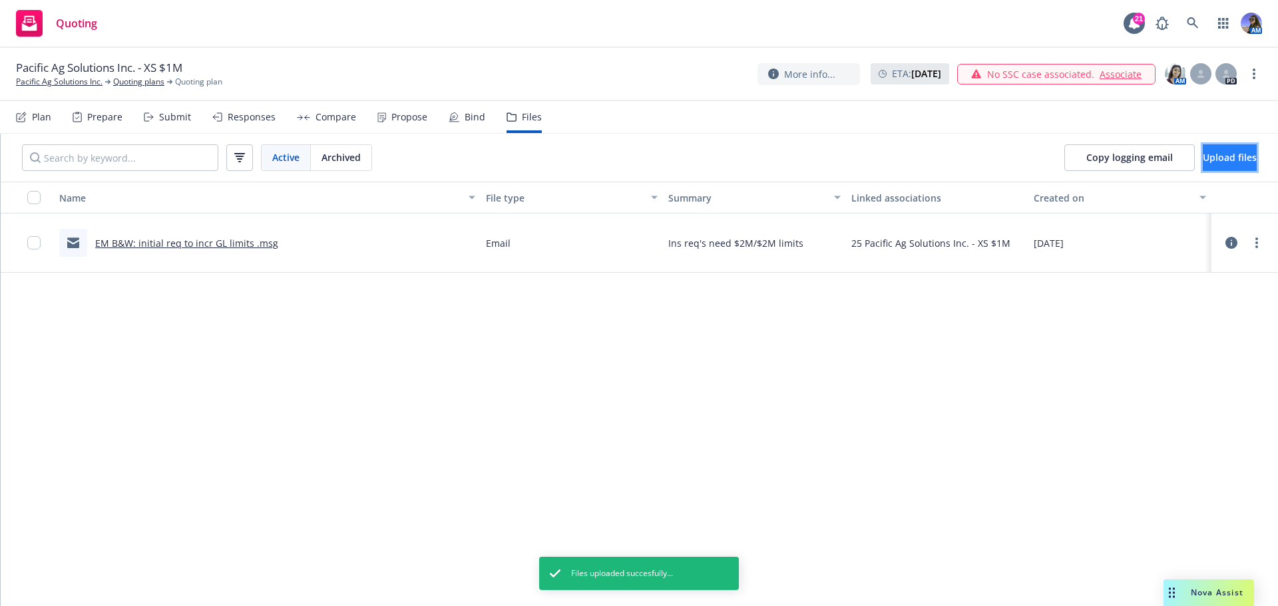
click at [1207, 158] on span "Upload files" at bounding box center [1230, 157] width 54 height 13
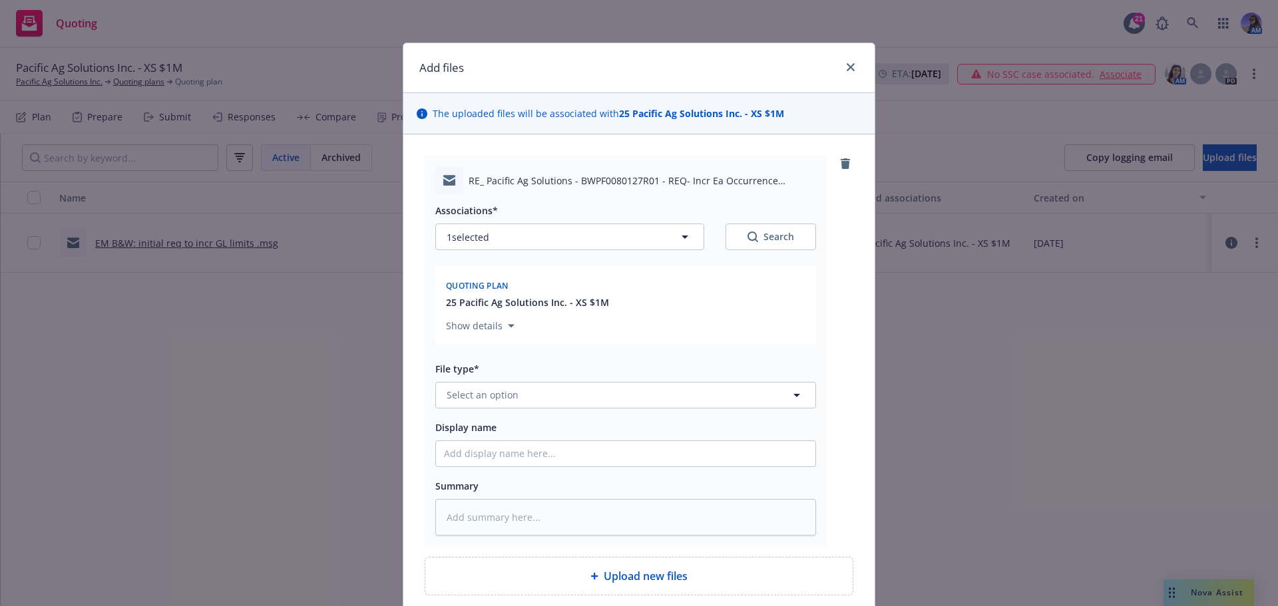
type textarea "x"
click at [477, 394] on span "Select an option" at bounding box center [483, 395] width 72 height 14
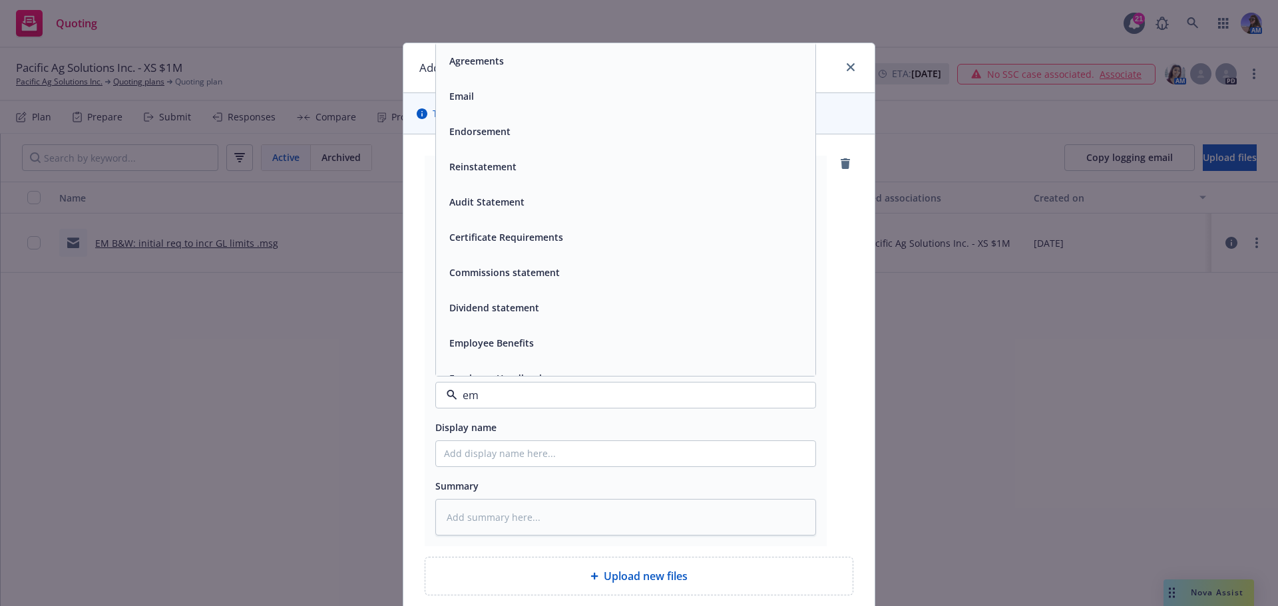
type input "ema"
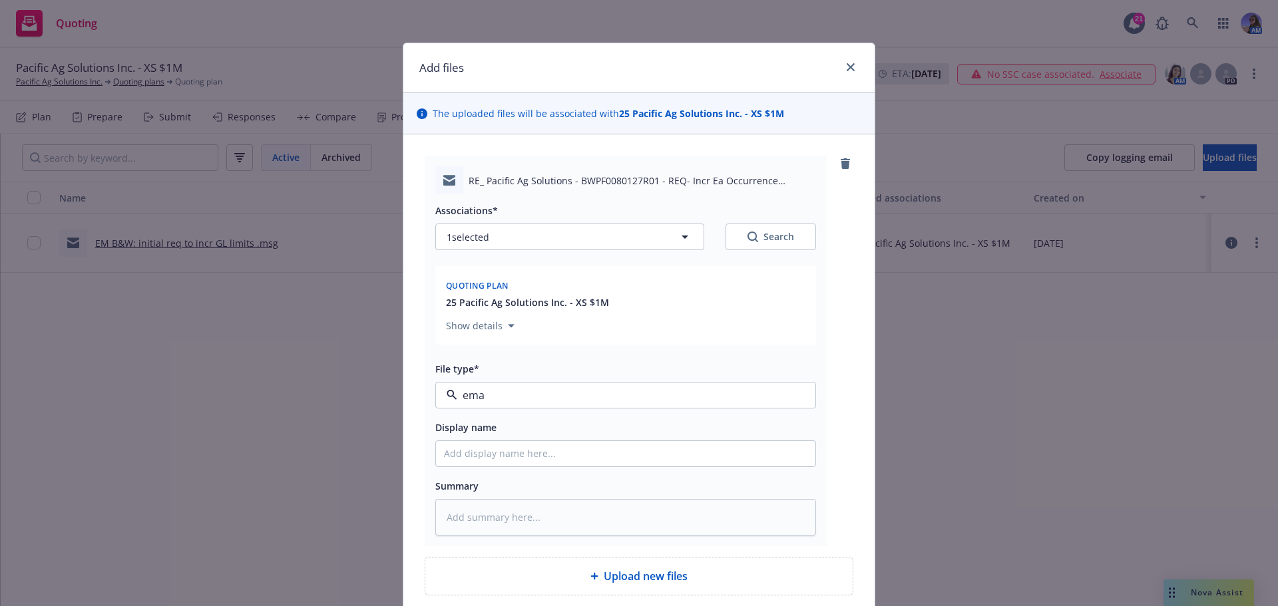
type textarea "x"
type input "B"
type textarea "x"
type input "BY"
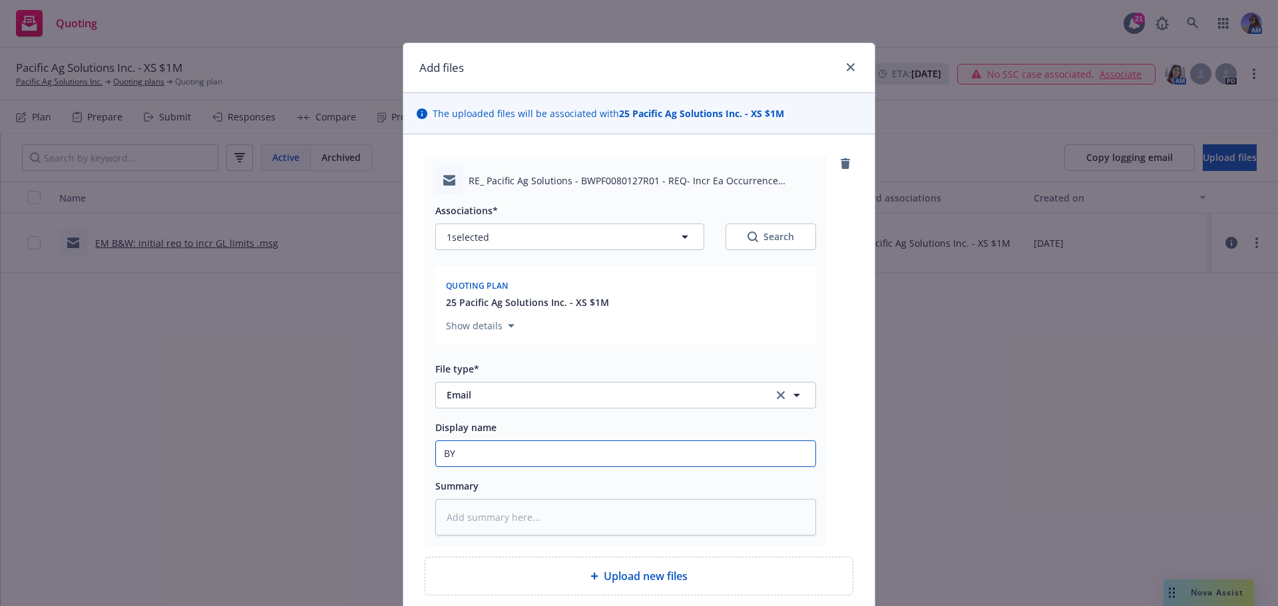
type textarea "x"
type input "B"
type textarea "x"
type input "B&"
type textarea "x"
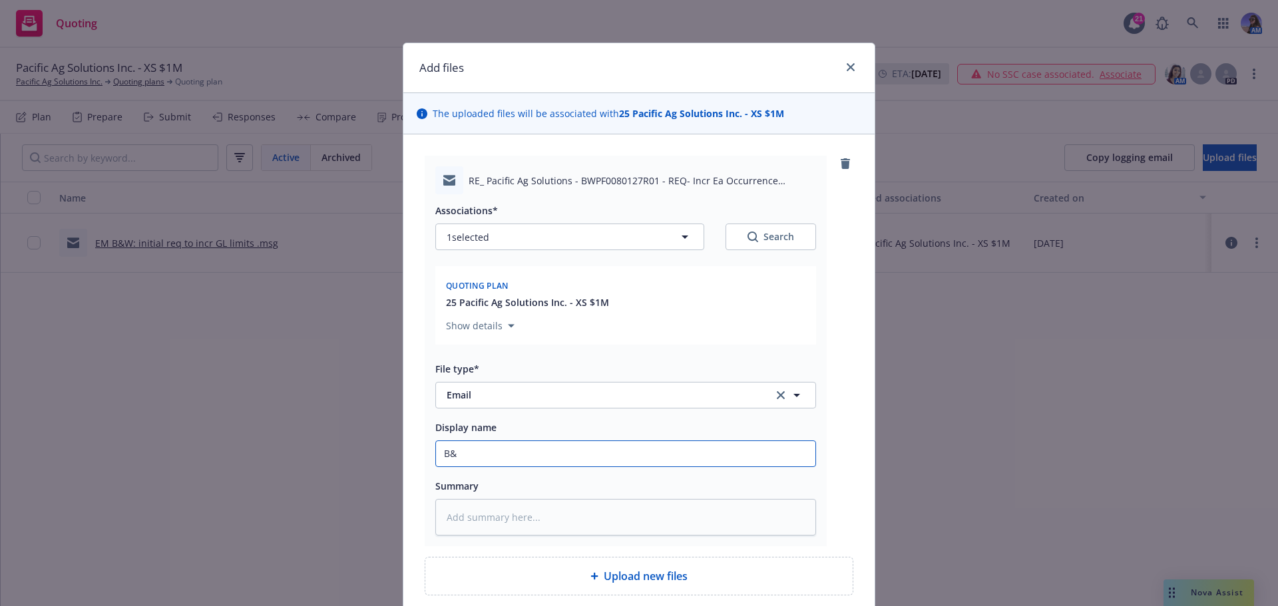
type input "B&W"
type textarea "x"
type input "B&W"
type textarea "x"
type input "B&W E"
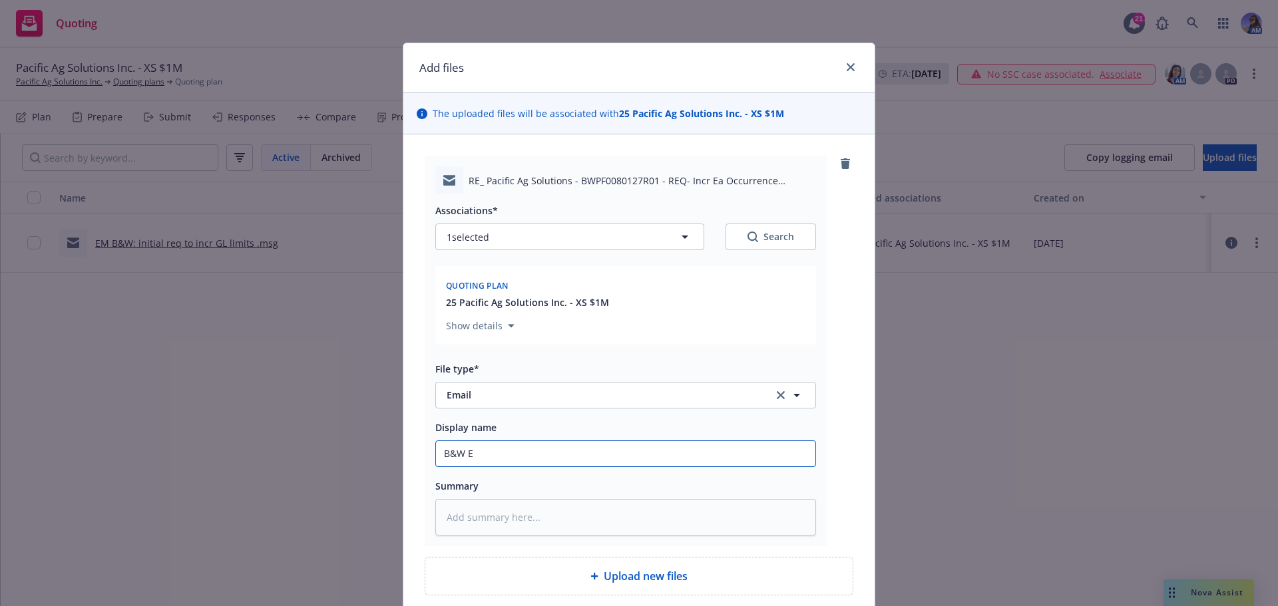
type textarea "x"
type input "B&W EM"
type textarea "x"
type input "B&W EM:"
type textarea "x"
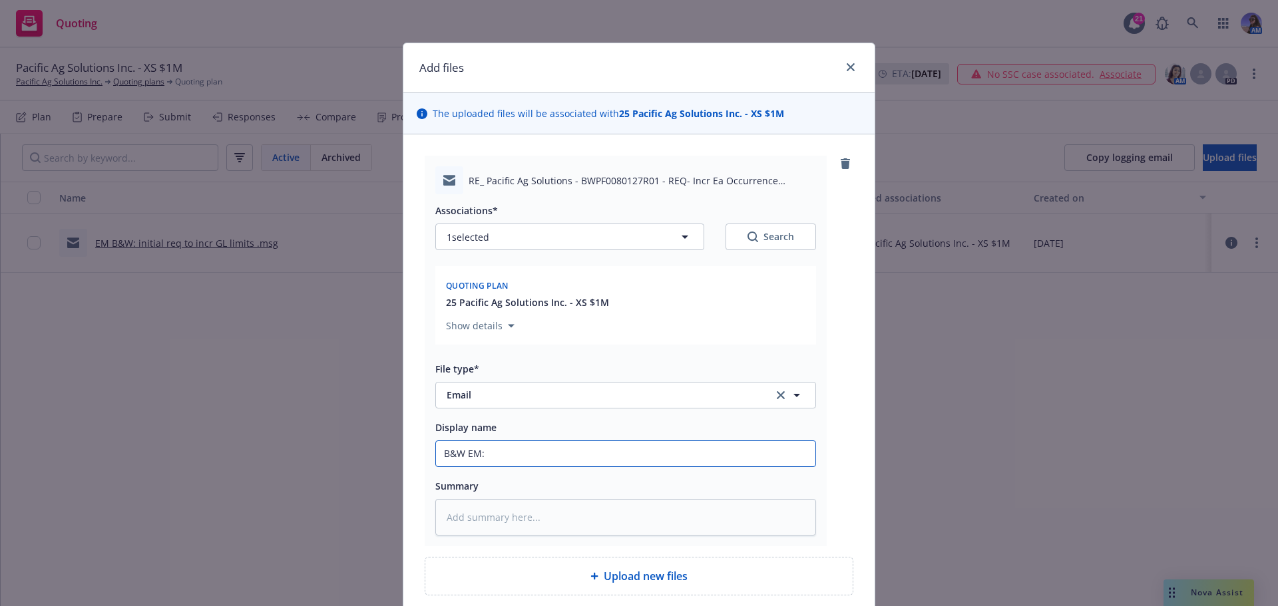
type input "B&W EM:"
type textarea "x"
type input "B&W EM: u"
type textarea "x"
type input "B&W EM: un"
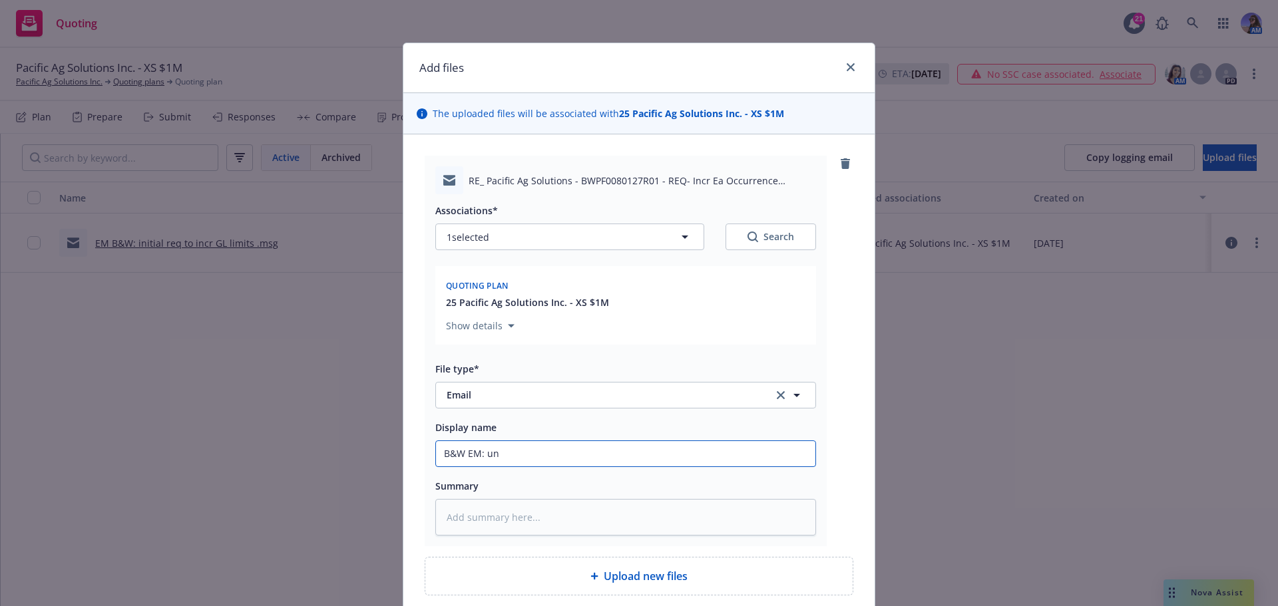
type textarea "x"
type input "B&W EM: una"
type textarea "x"
type input "B&W EM: unab"
type textarea "x"
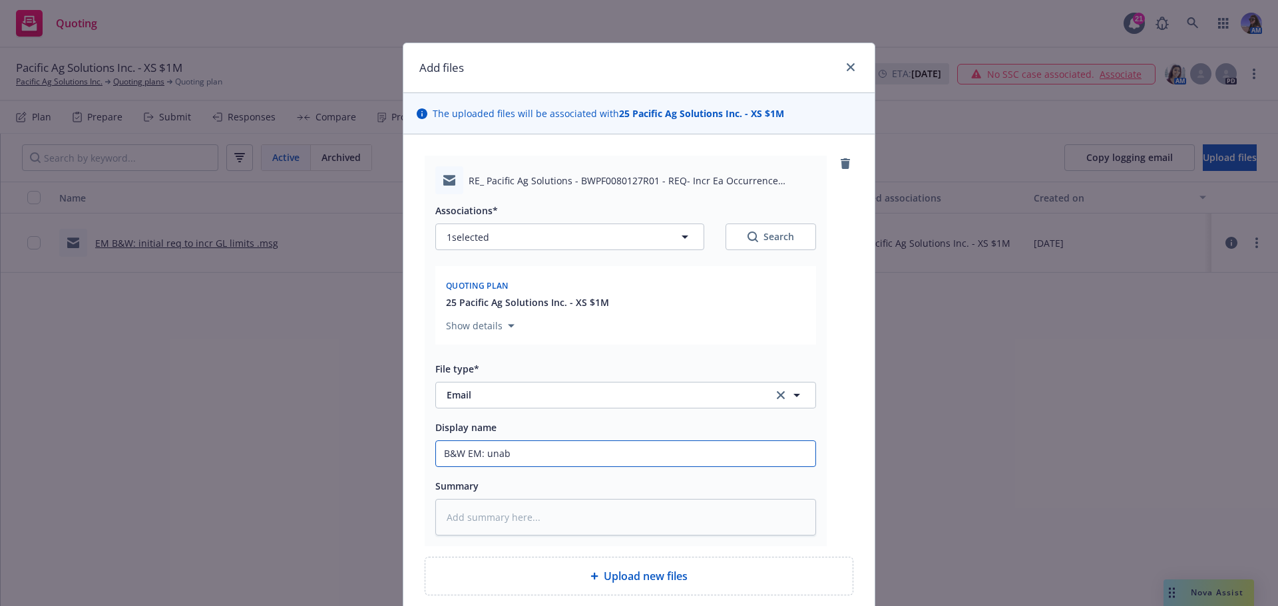
type input "B&W EM: unabl"
type textarea "x"
type input "B&W EM: unable"
type textarea "x"
type input "B&W EM: unable"
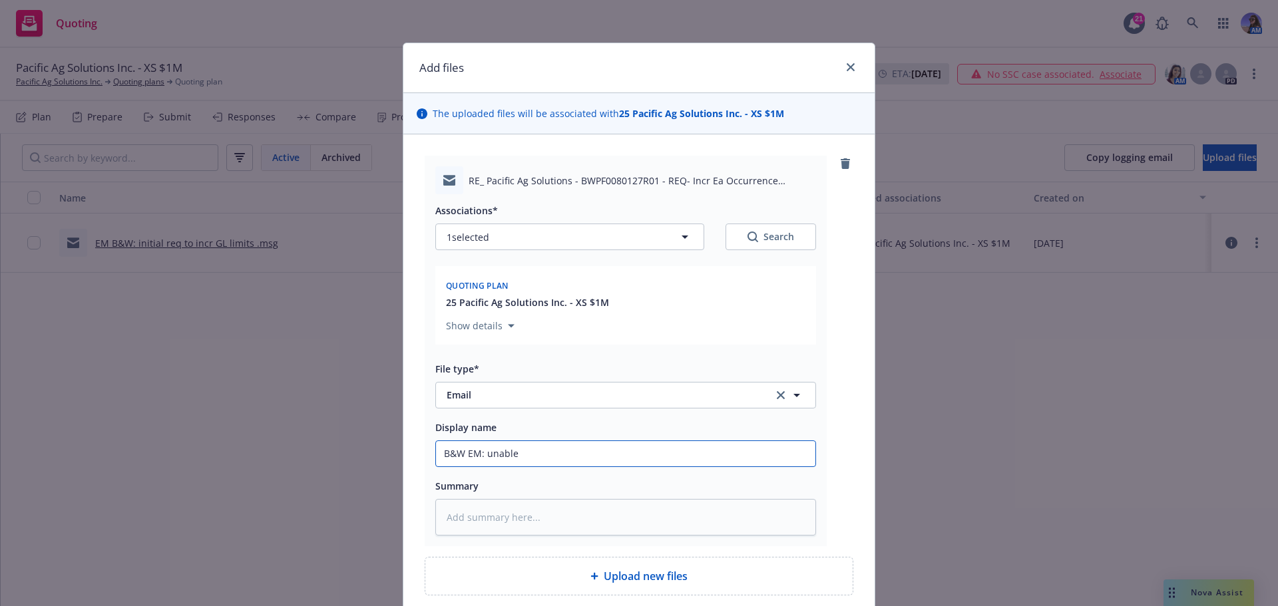
type textarea "x"
type input "B&W EM: unable t"
type textarea "x"
type input "B&W EM: unable t"
type textarea "x"
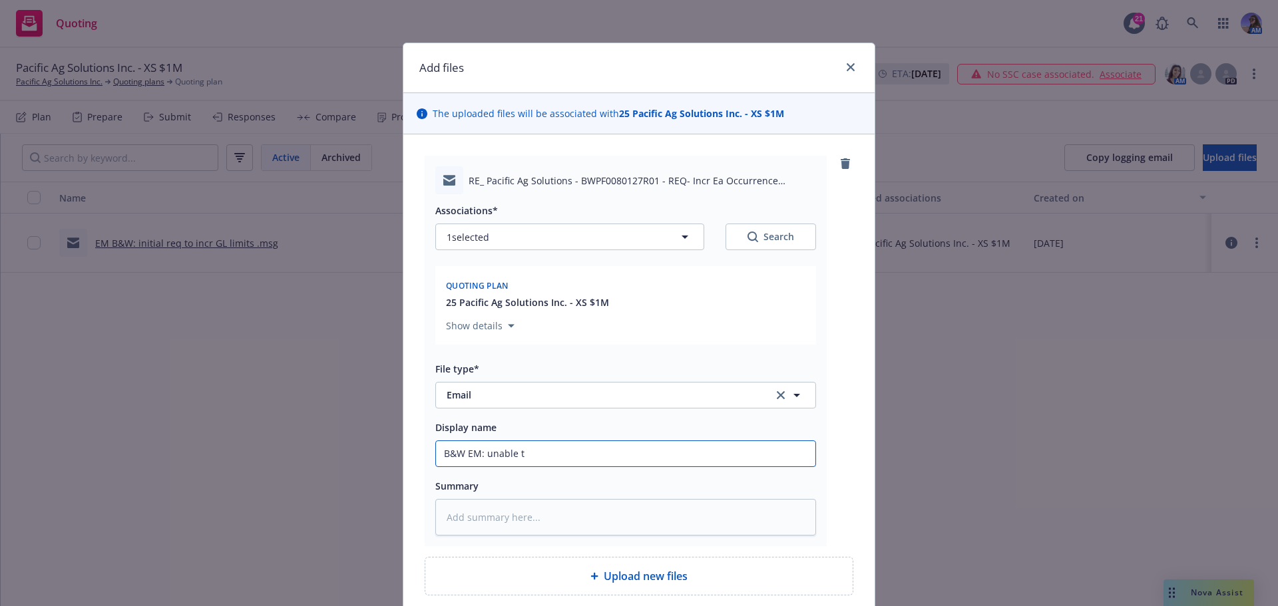
type input "B&W EM: unable t"
type textarea "x"
type input "B&W EM: unable to"
type textarea "x"
type input "B&W EM: unable to"
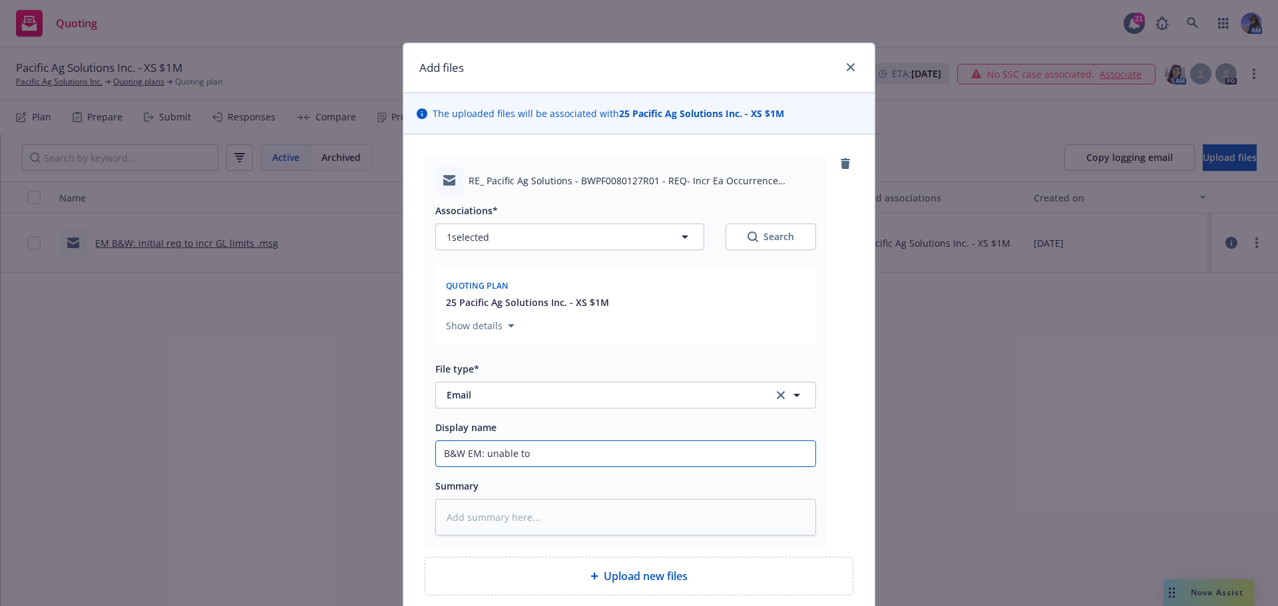
type textarea "x"
type input "B&W EM: unable to i"
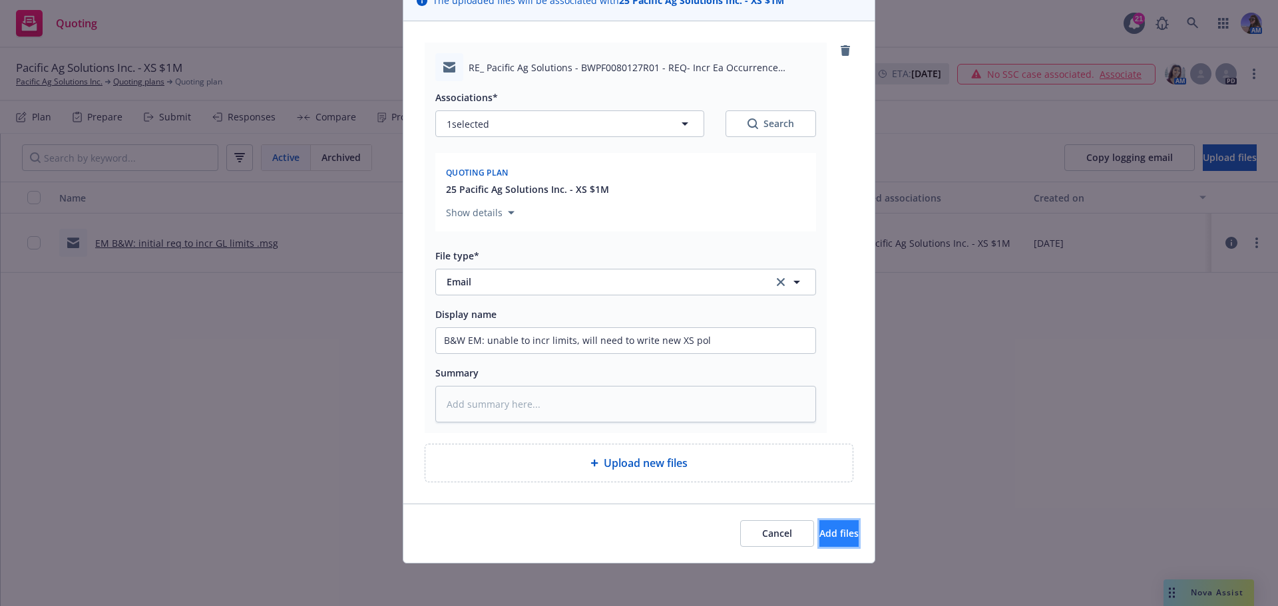
click at [819, 525] on button "Add files" at bounding box center [838, 534] width 39 height 27
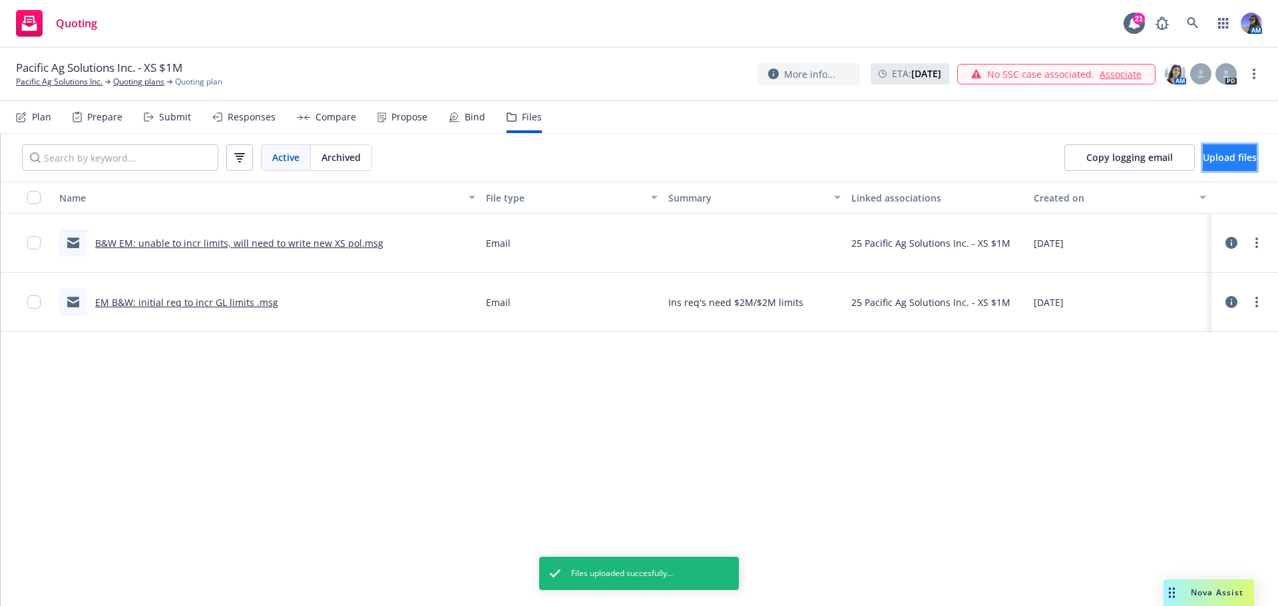
click at [1203, 156] on button "Upload files" at bounding box center [1230, 157] width 54 height 27
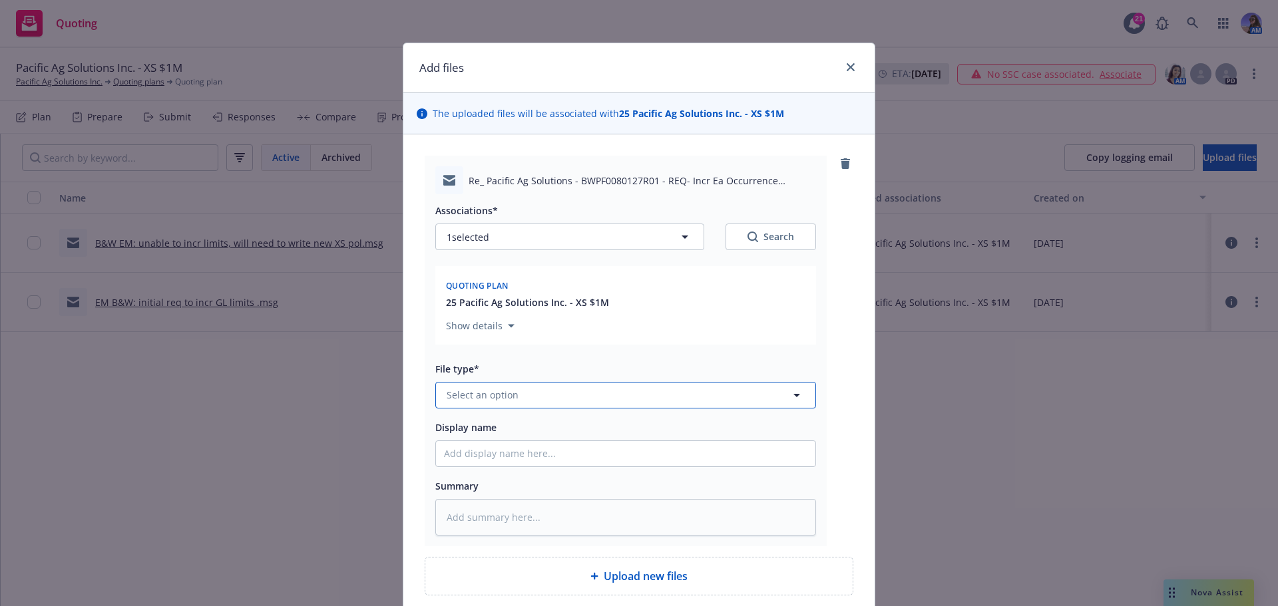
click at [511, 387] on button "Select an option" at bounding box center [625, 395] width 381 height 27
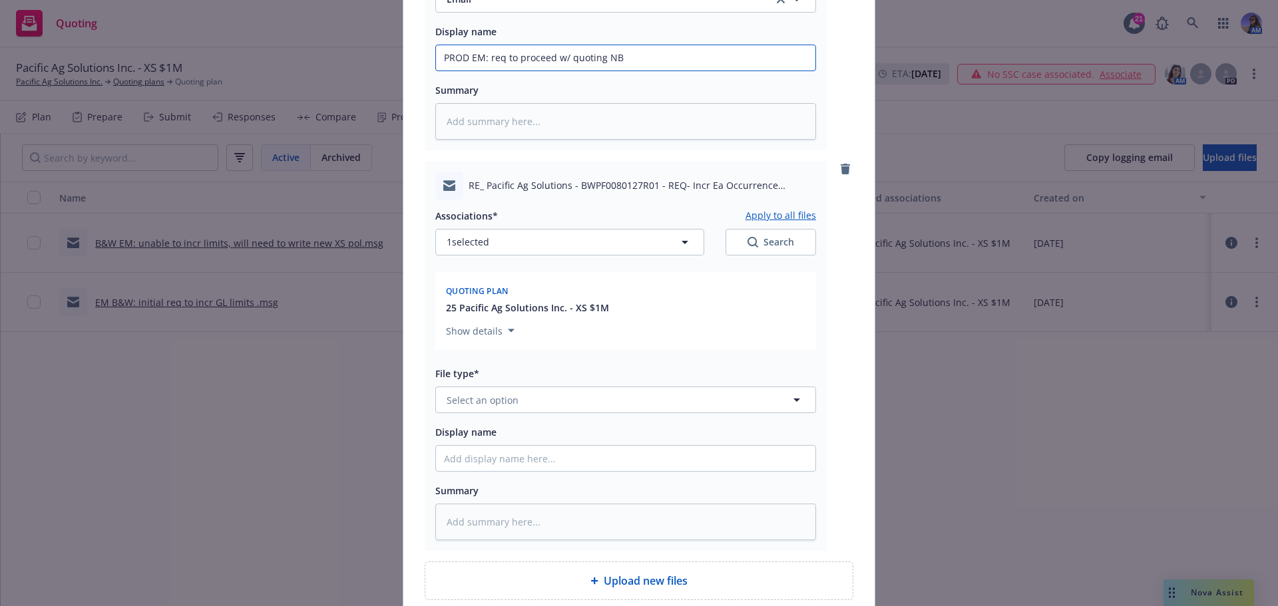
scroll to position [399, 0]
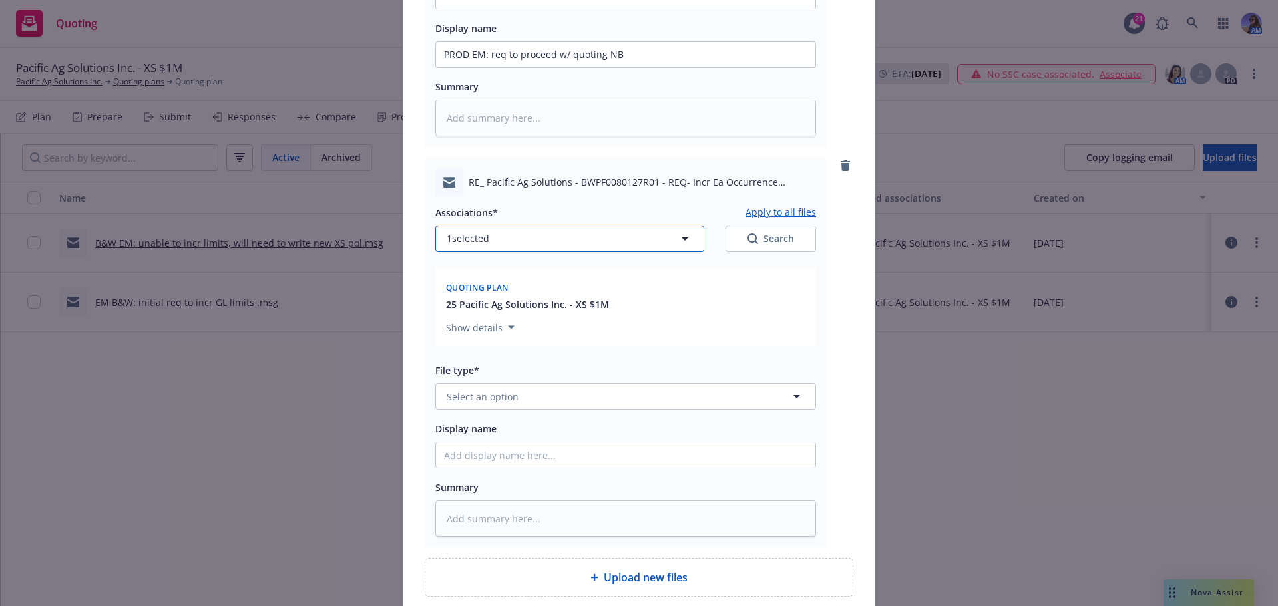
click at [557, 237] on button "1 selected" at bounding box center [569, 239] width 269 height 27
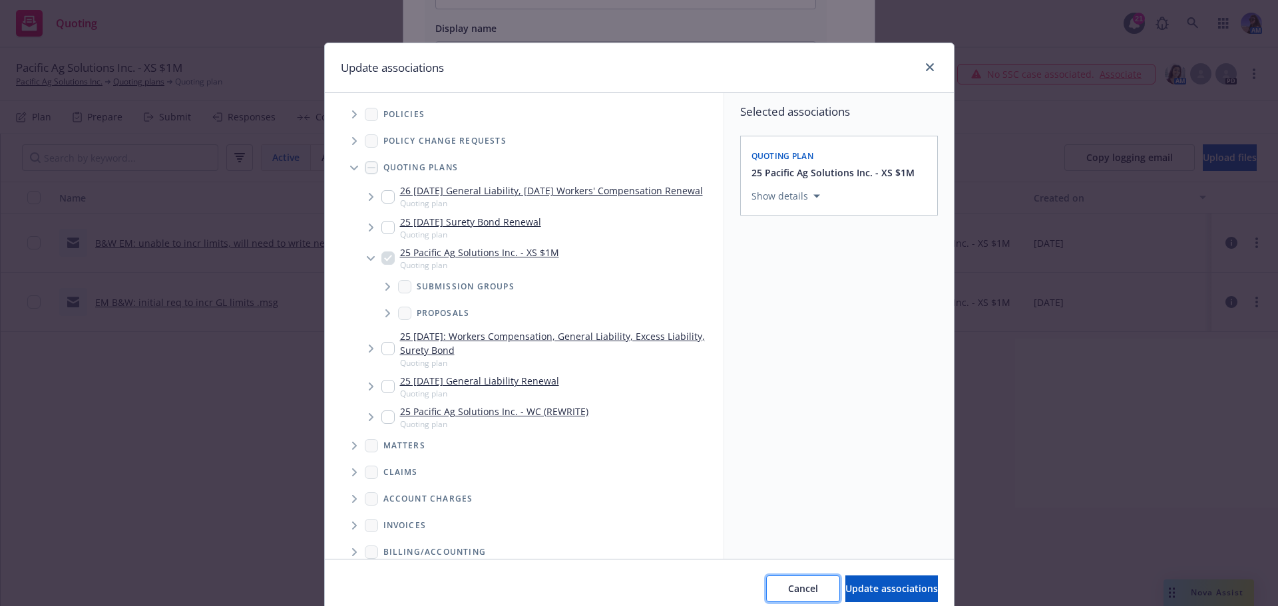
click at [788, 582] on span "Cancel" at bounding box center [803, 588] width 30 height 13
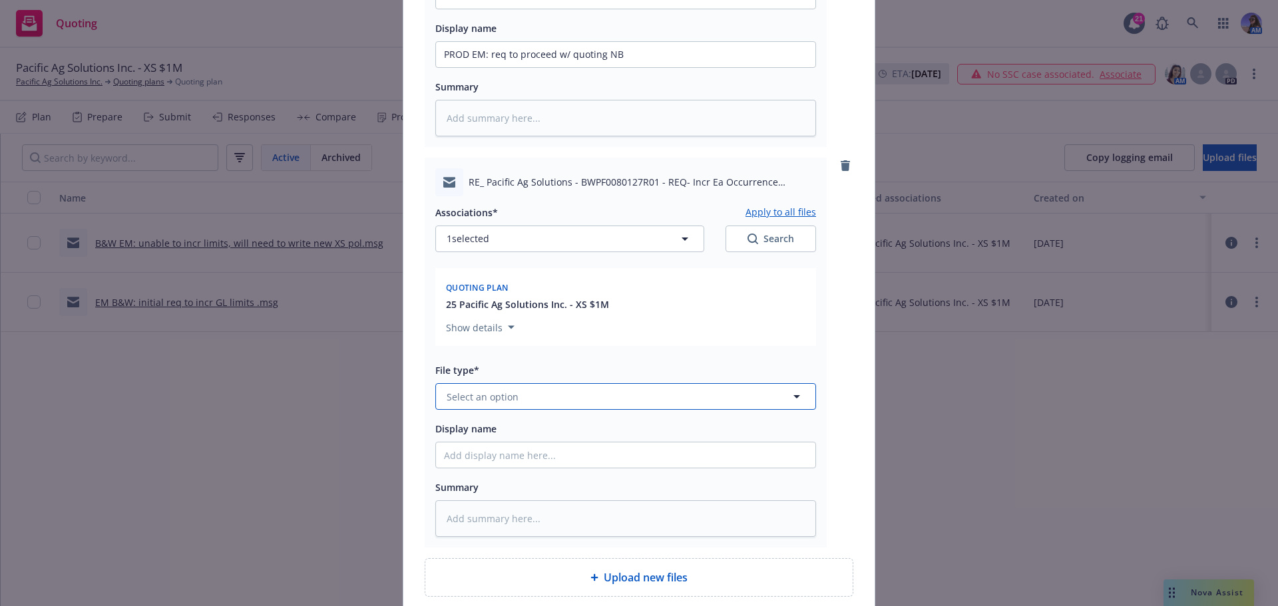
click at [505, 387] on button "Select an option" at bounding box center [625, 396] width 381 height 27
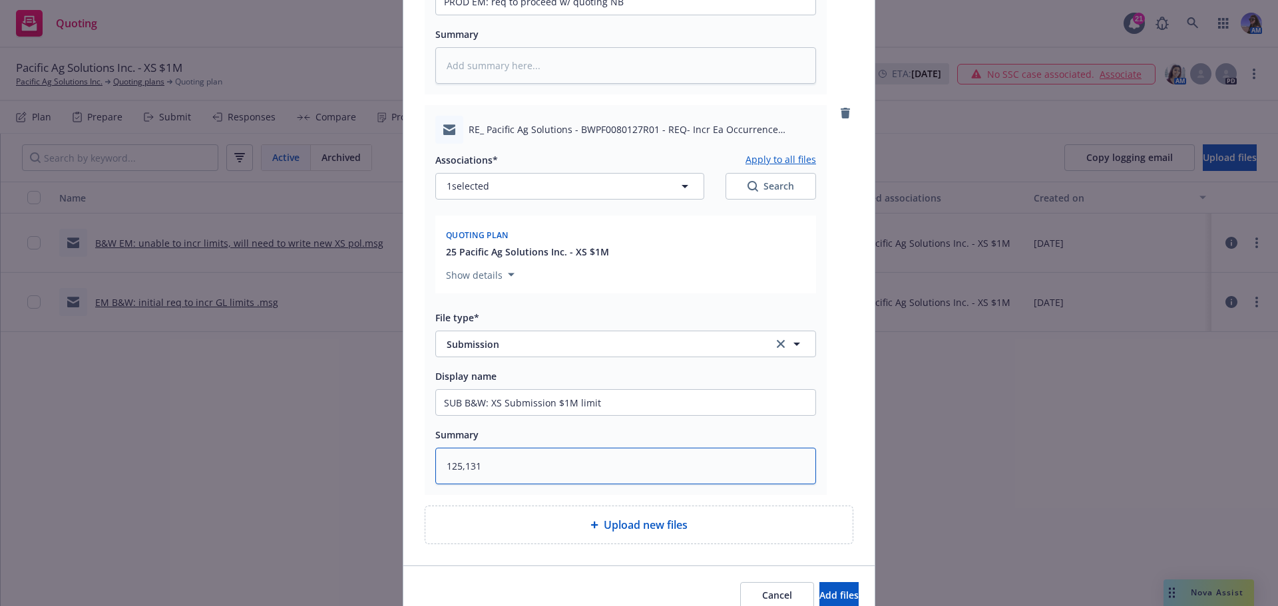
scroll to position [514, 0]
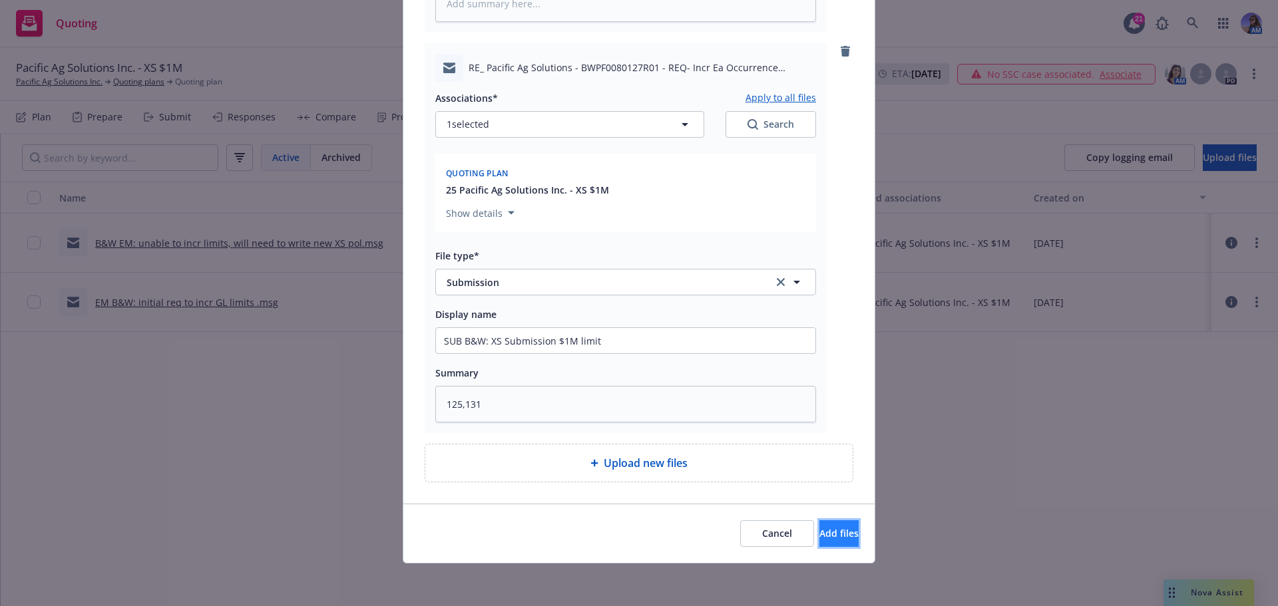
click at [823, 535] on span "Add files" at bounding box center [838, 533] width 39 height 13
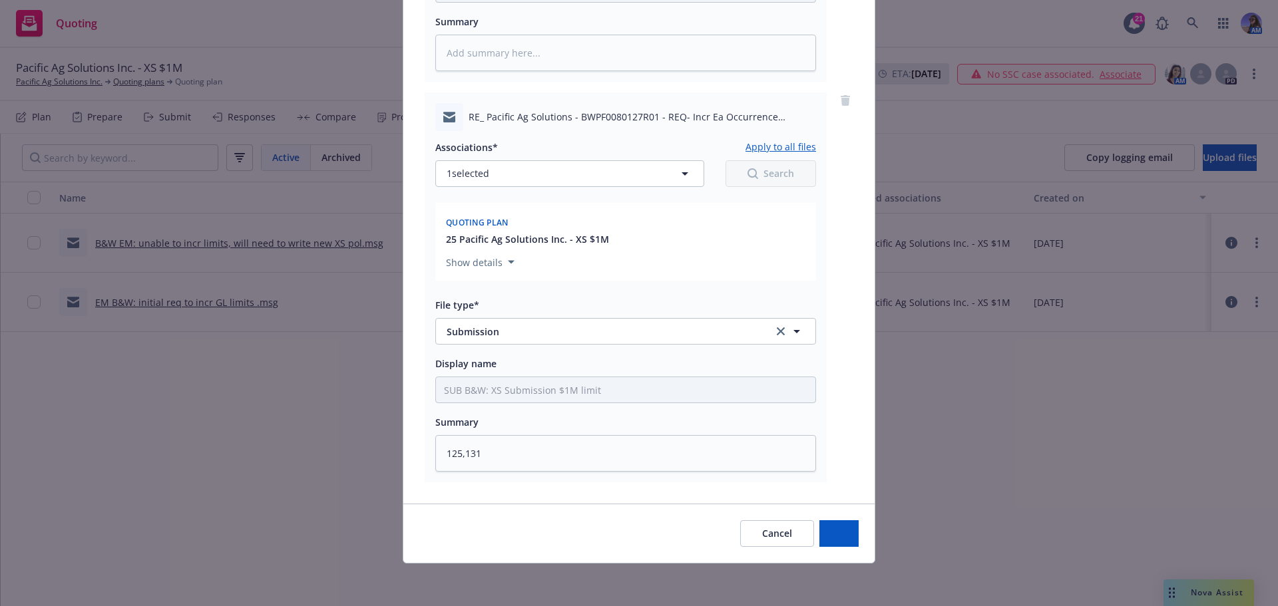
scroll to position [465, 0]
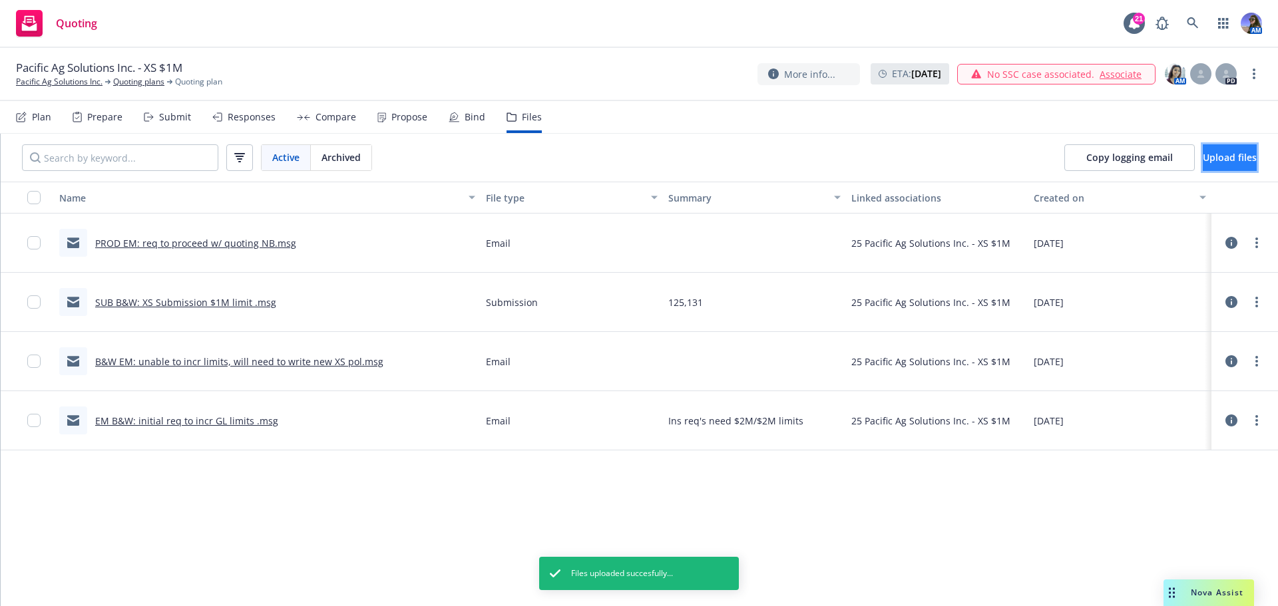
click at [1203, 162] on span "Upload files" at bounding box center [1230, 157] width 54 height 13
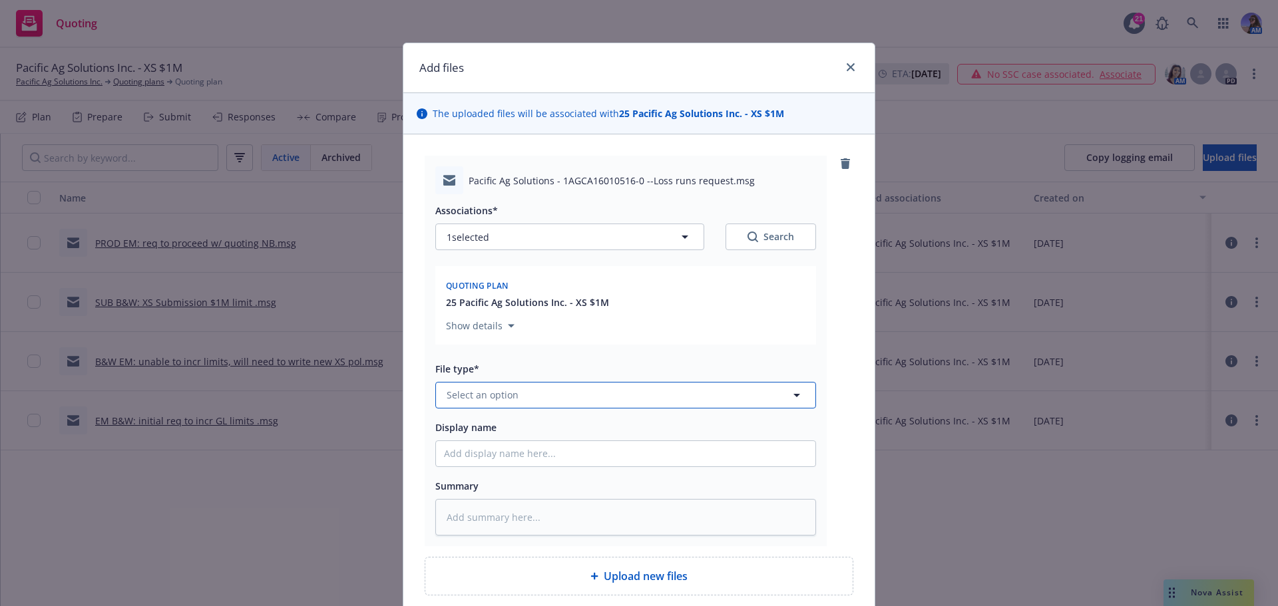
click at [550, 389] on button "Select an option" at bounding box center [625, 395] width 381 height 27
click at [487, 459] on input "Display name" at bounding box center [625, 453] width 379 height 25
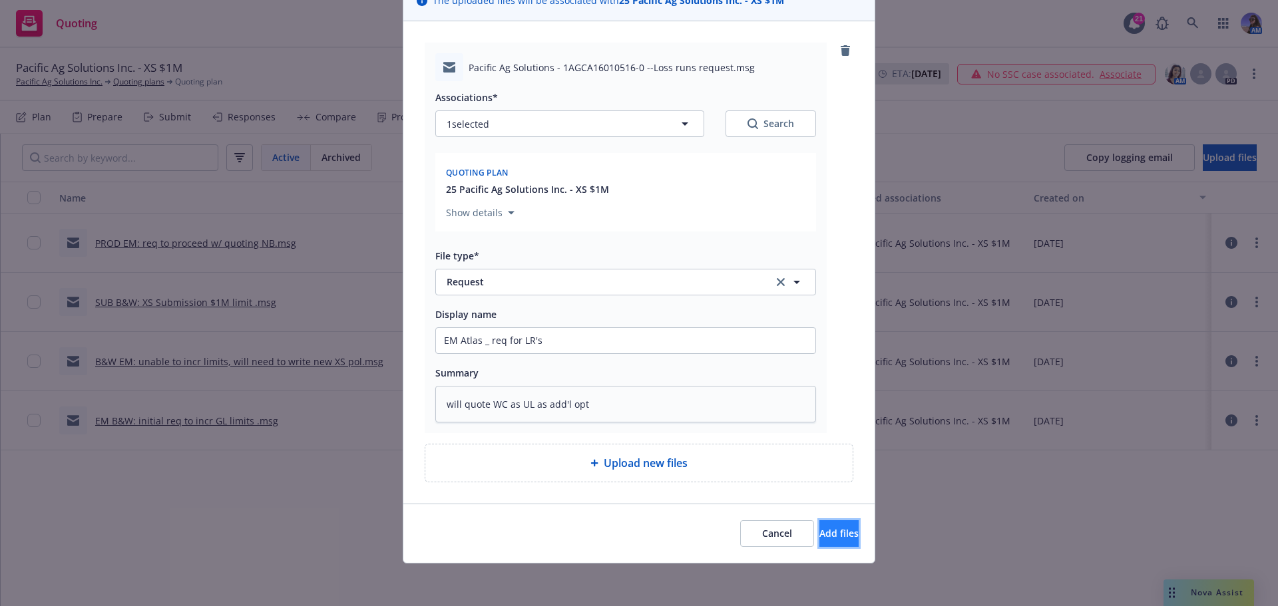
click at [819, 525] on button "Add files" at bounding box center [838, 534] width 39 height 27
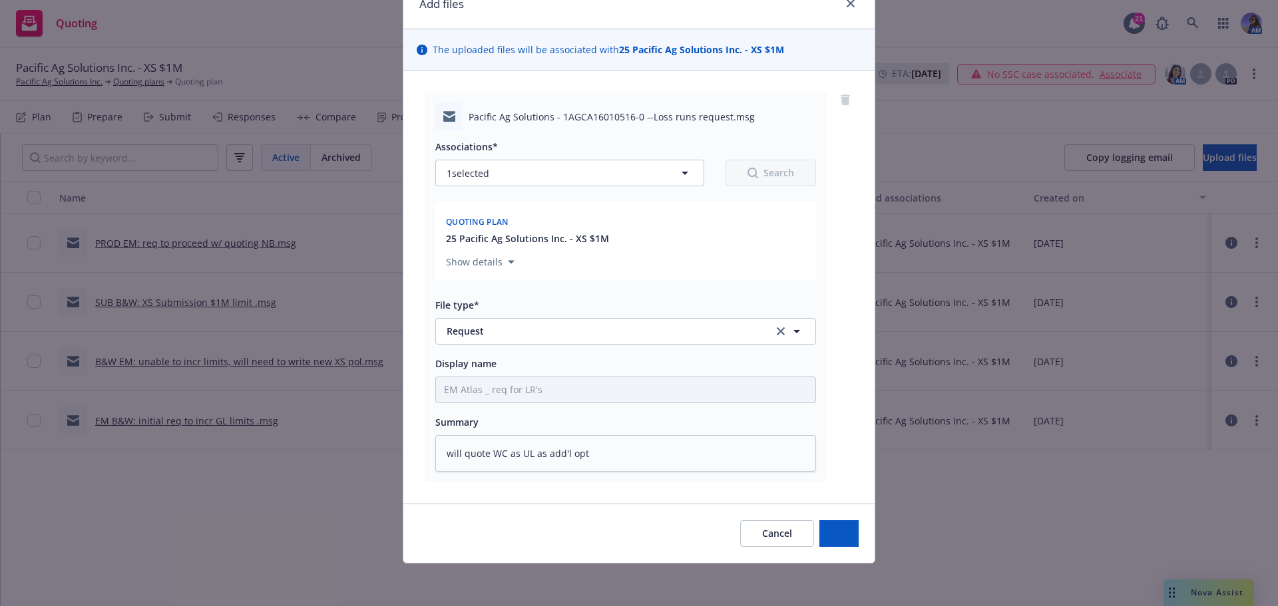
scroll to position [64, 0]
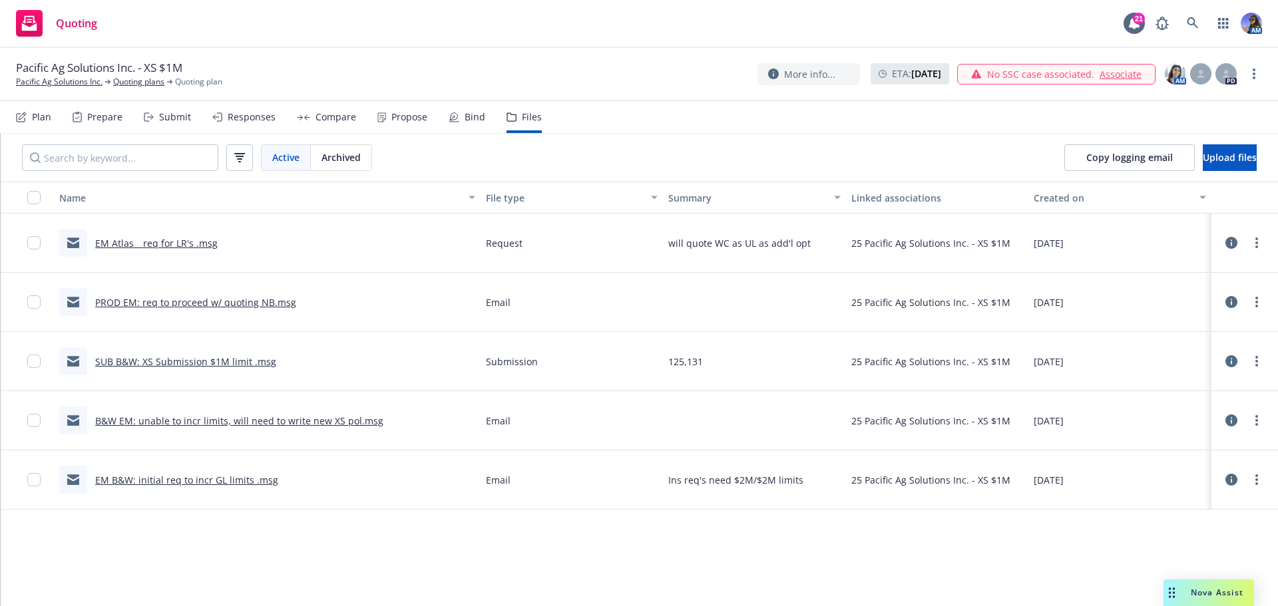
click at [1233, 357] on icon at bounding box center [1231, 361] width 12 height 12
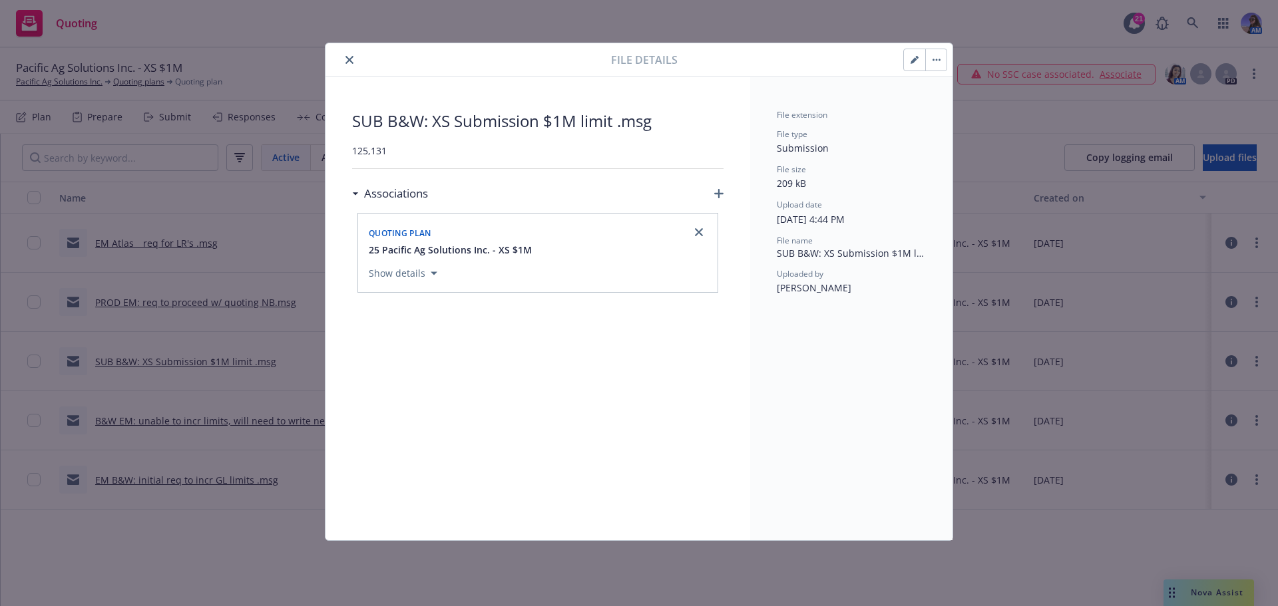
click at [720, 194] on icon "button" at bounding box center [718, 193] width 9 height 9
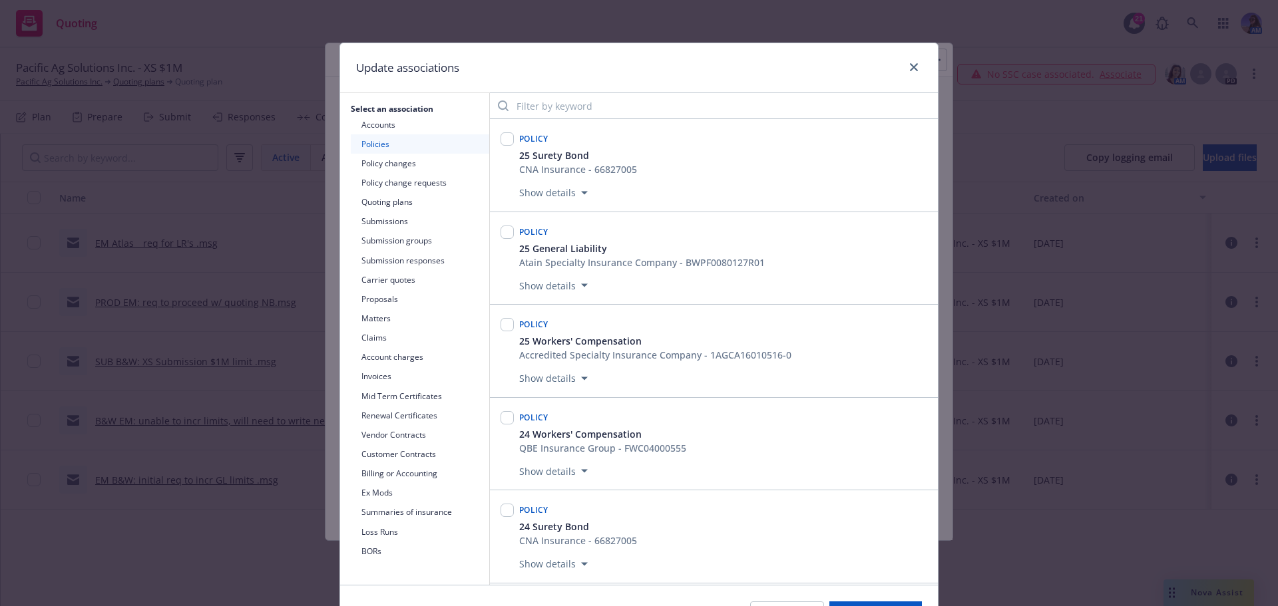
click at [381, 228] on button "Submissions" at bounding box center [420, 221] width 138 height 19
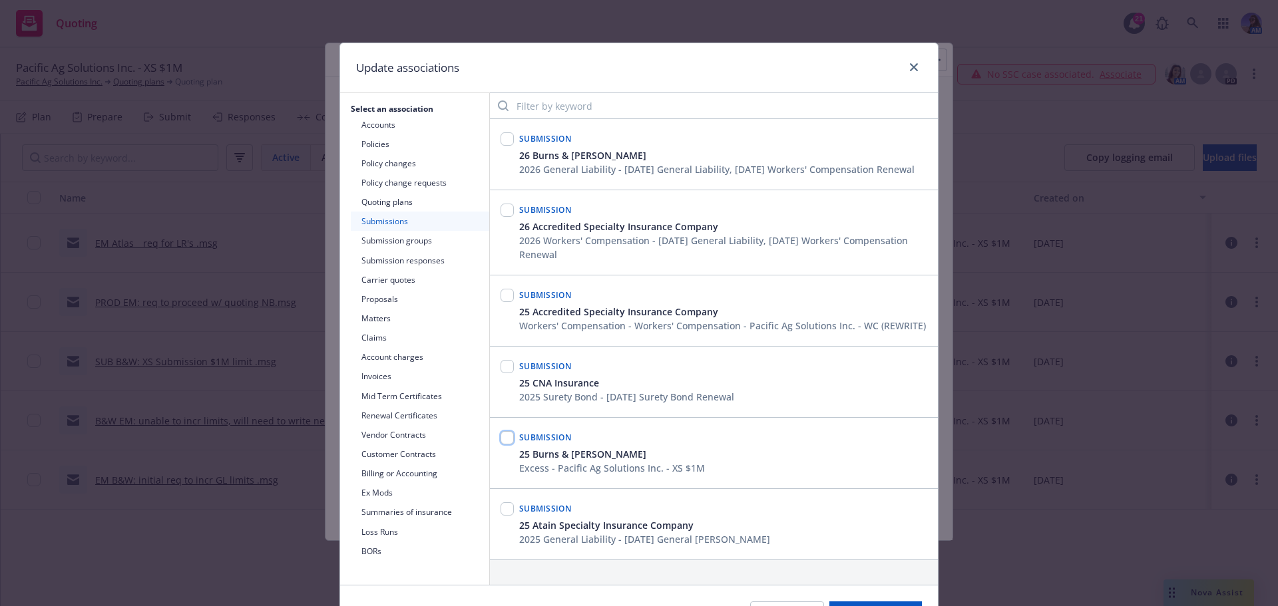
click at [501, 439] on input "checkbox" at bounding box center [507, 437] width 13 height 13
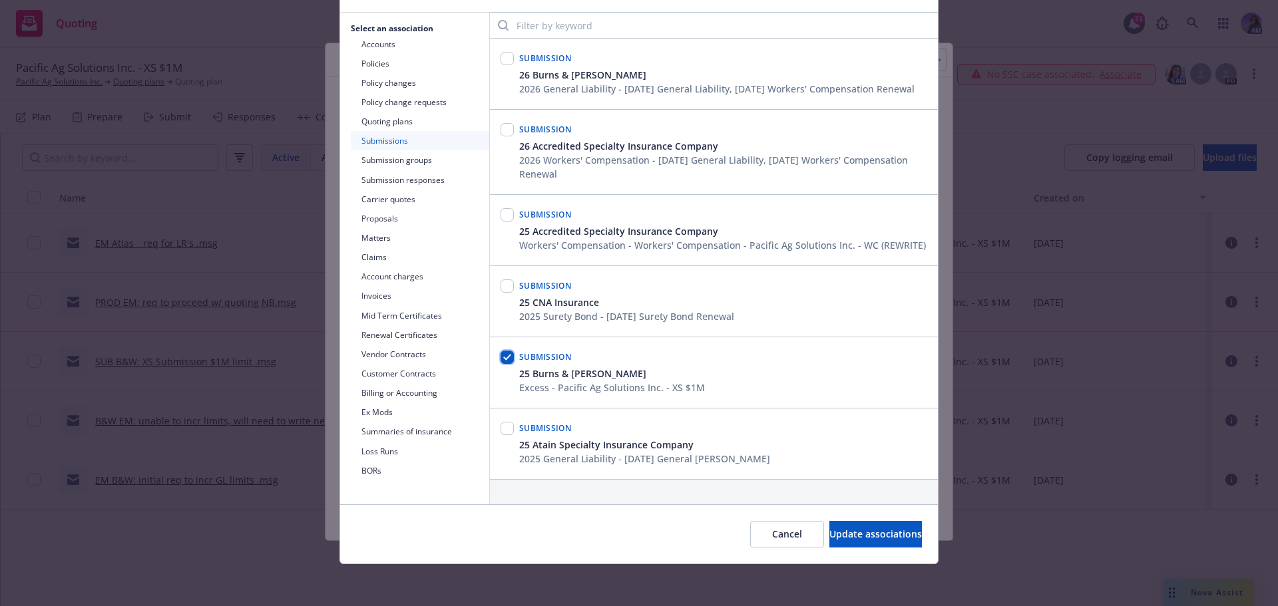
scroll to position [81, 0]
click at [829, 528] on span "Update associations" at bounding box center [875, 533] width 93 height 13
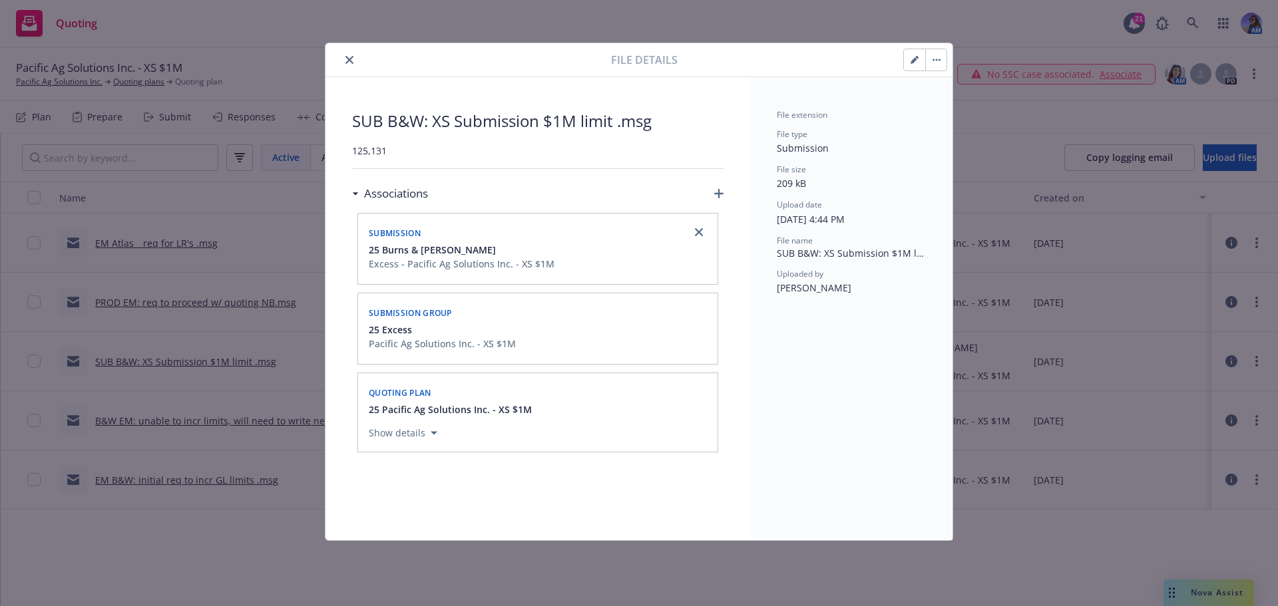
click at [351, 57] on icon "close" at bounding box center [349, 60] width 8 height 8
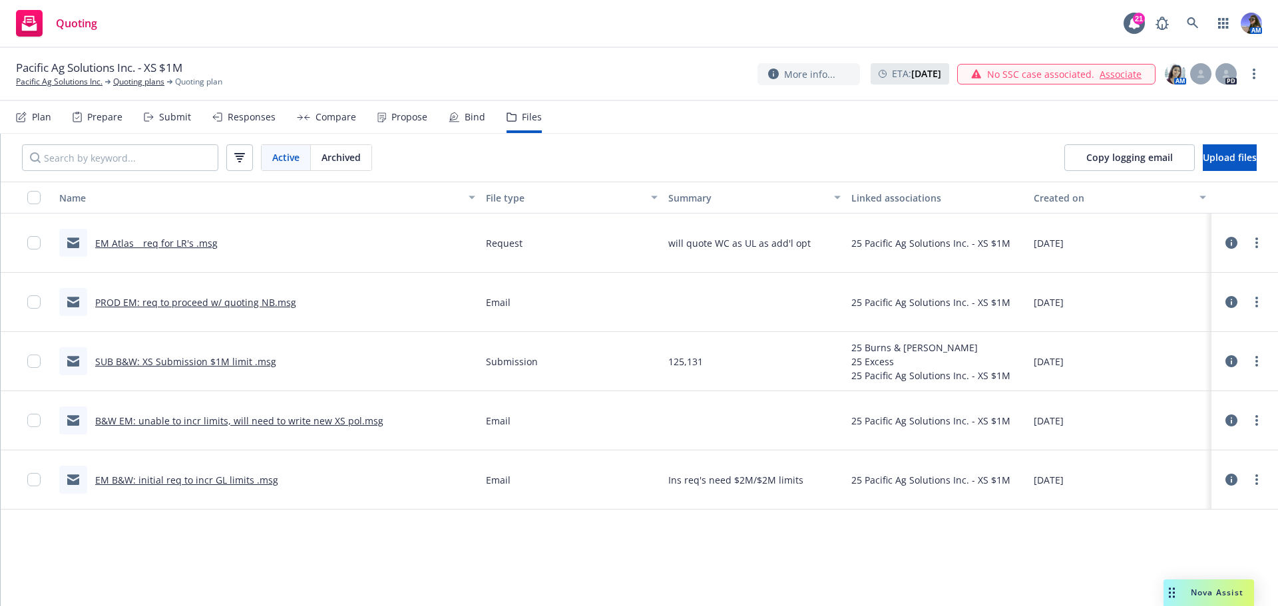
click at [188, 116] on div "Submit" at bounding box center [175, 117] width 32 height 11
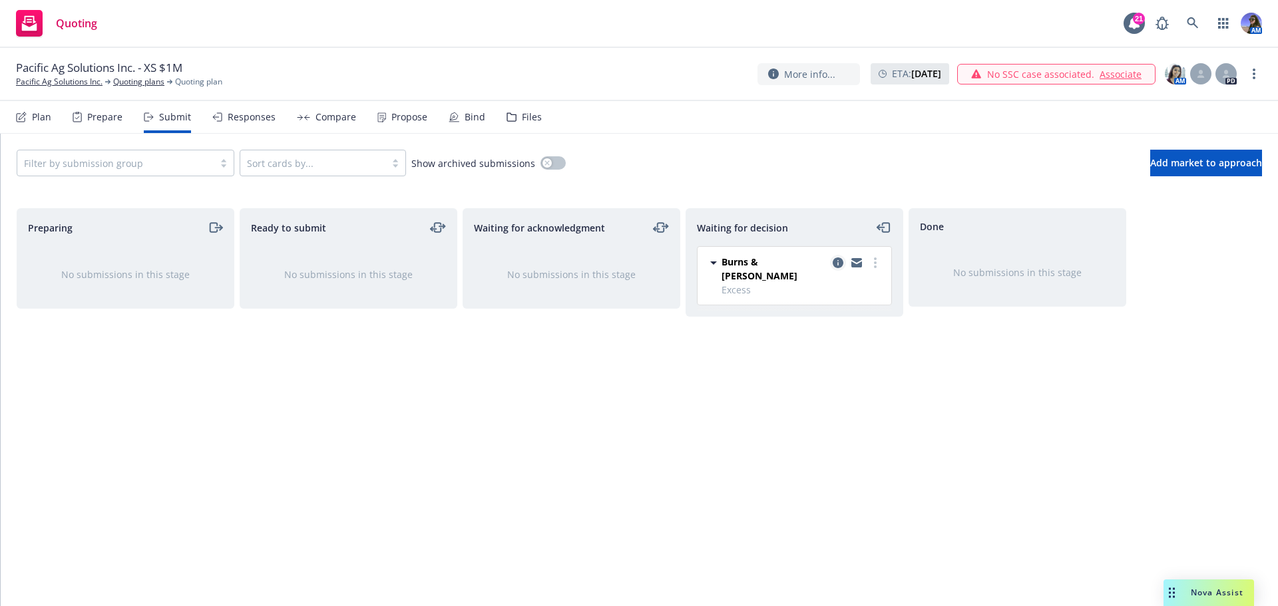
click at [835, 268] on link "copy logging email" at bounding box center [838, 263] width 16 height 16
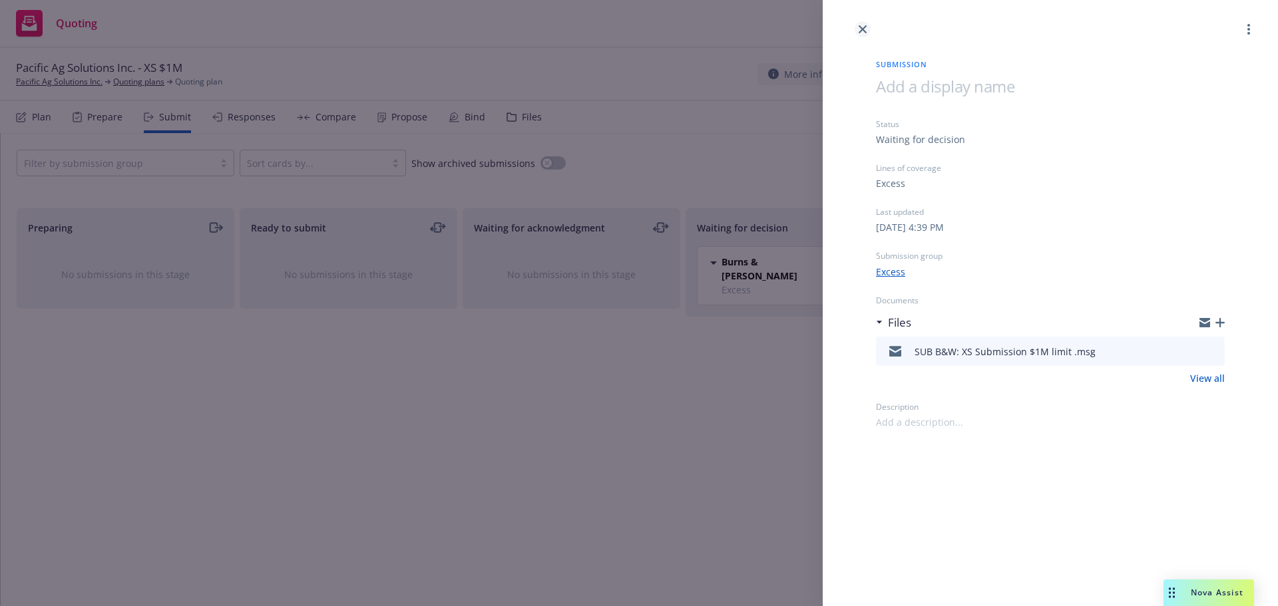
click at [863, 34] on link "close" at bounding box center [863, 29] width 16 height 16
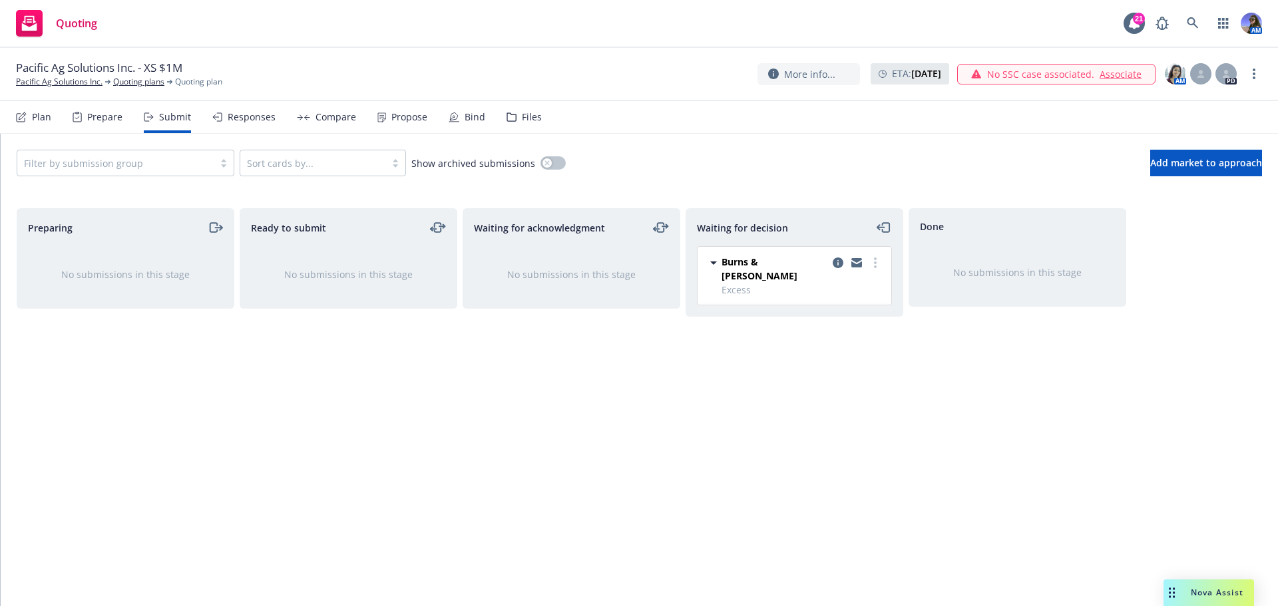
click at [531, 124] on div "Files" at bounding box center [524, 117] width 35 height 32
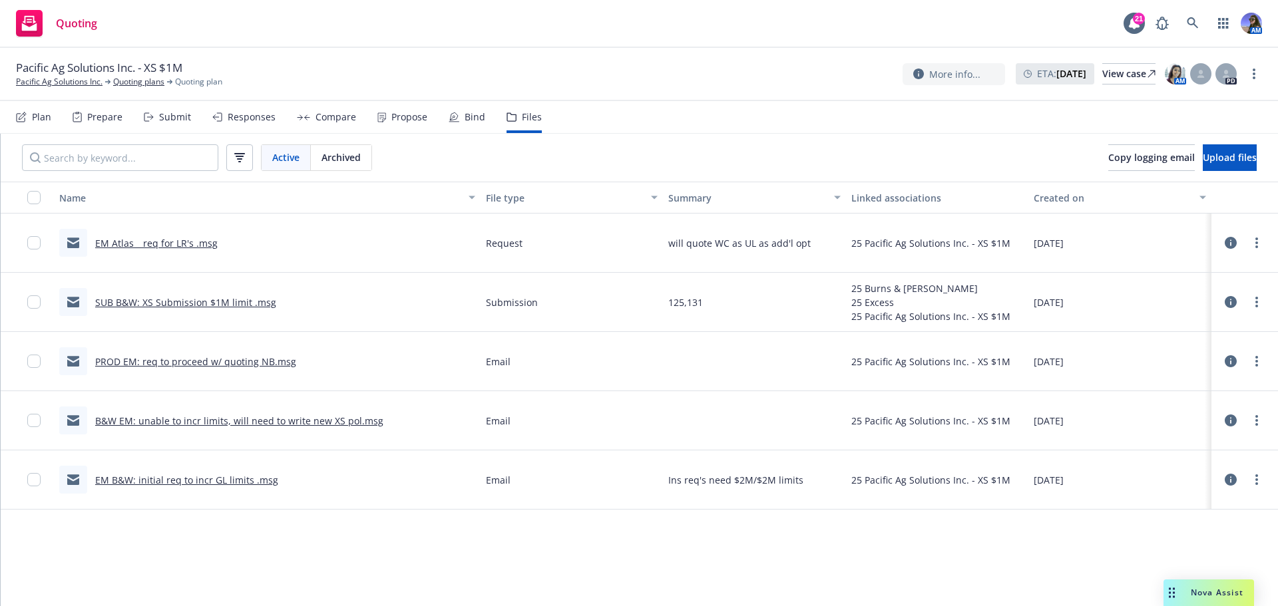
click at [507, 112] on div "Files" at bounding box center [524, 117] width 35 height 32
click at [1108, 167] on button "Copy logging email" at bounding box center [1151, 157] width 87 height 27
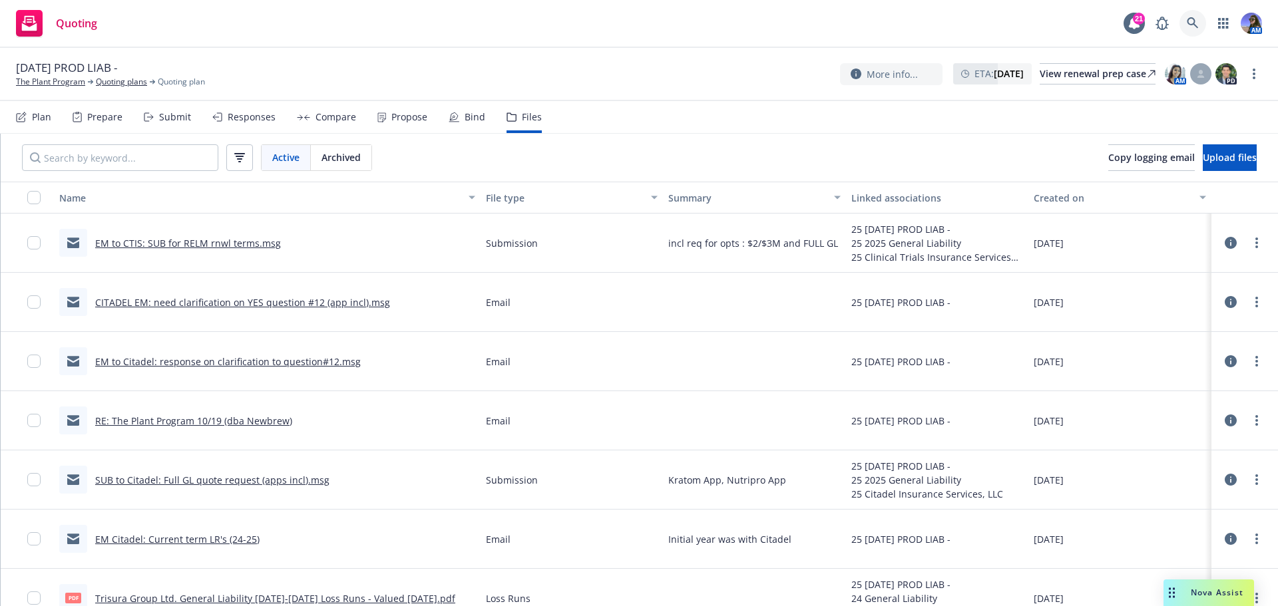
click at [1199, 17] on link at bounding box center [1192, 23] width 27 height 27
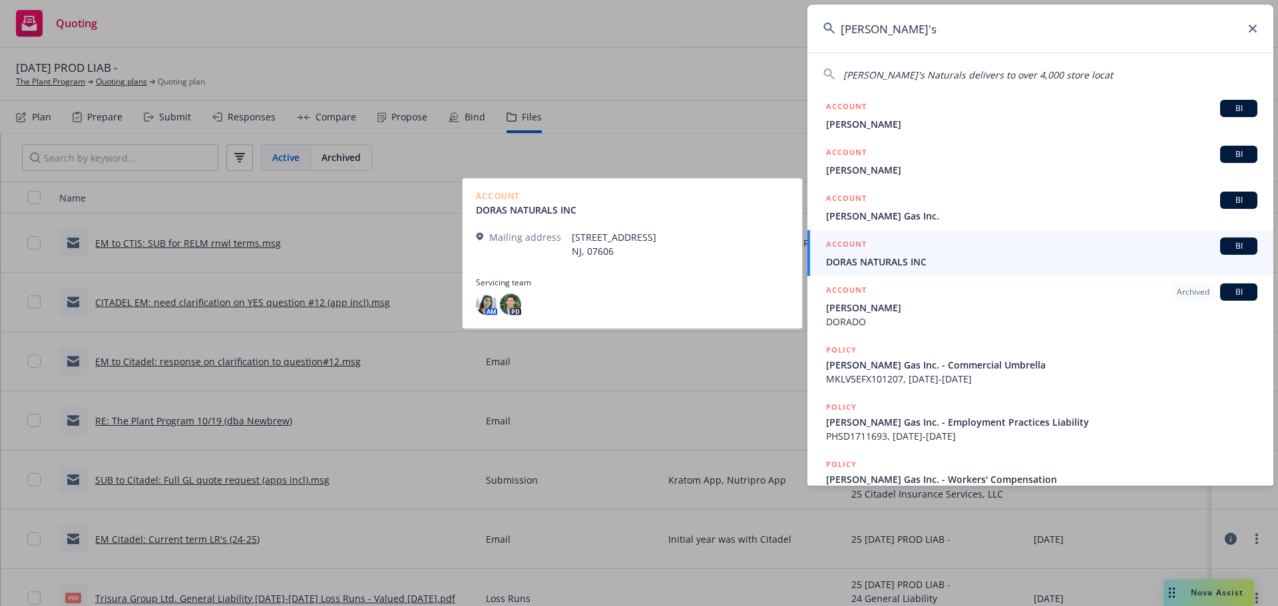
type input "dora's"
click at [899, 273] on link "ACCOUNT BI DORAS NATURALS INC" at bounding box center [1040, 253] width 466 height 46
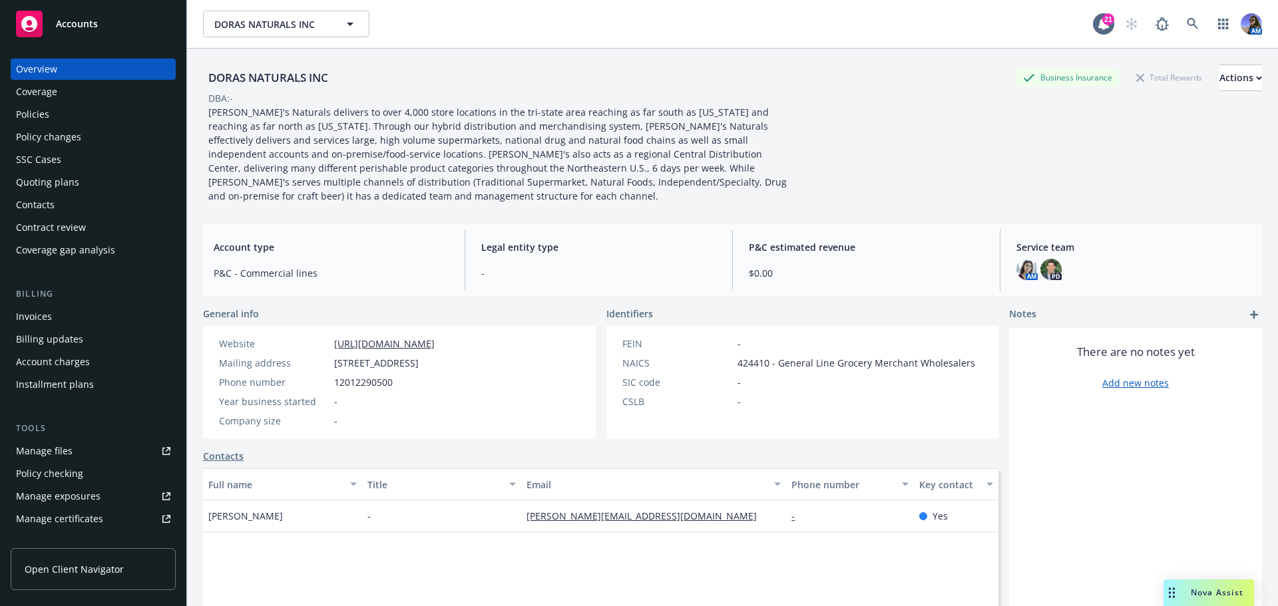
click at [34, 188] on div "Quoting plans" at bounding box center [47, 182] width 63 height 21
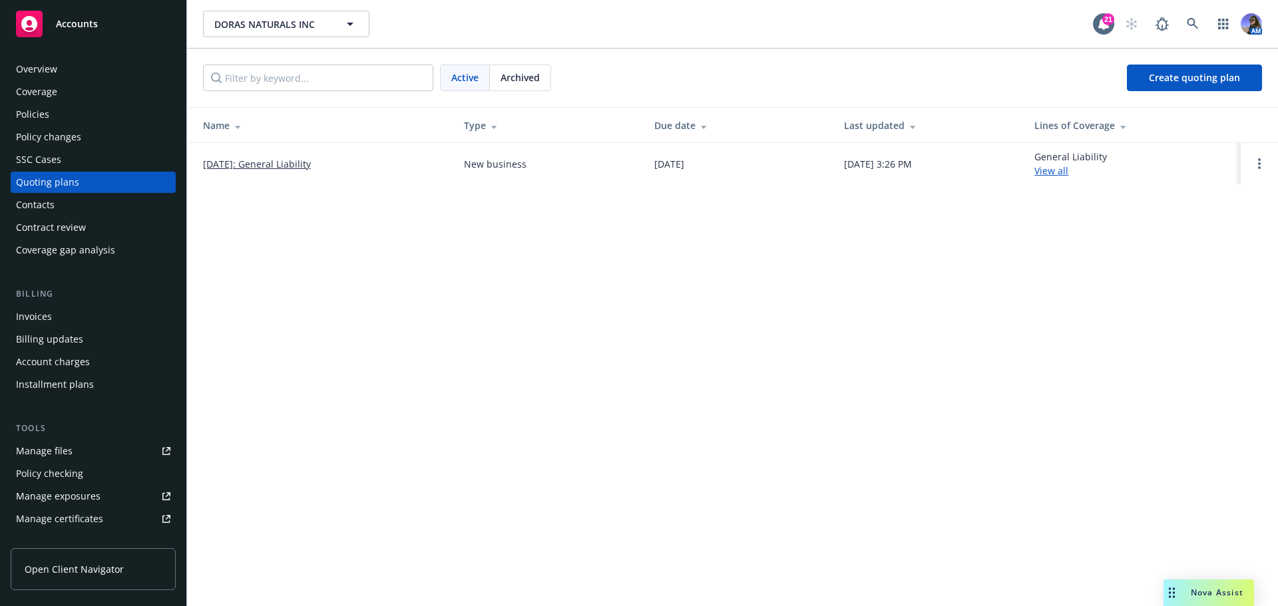
click at [249, 165] on link "[DATE]: General Liability" at bounding box center [257, 164] width 108 height 14
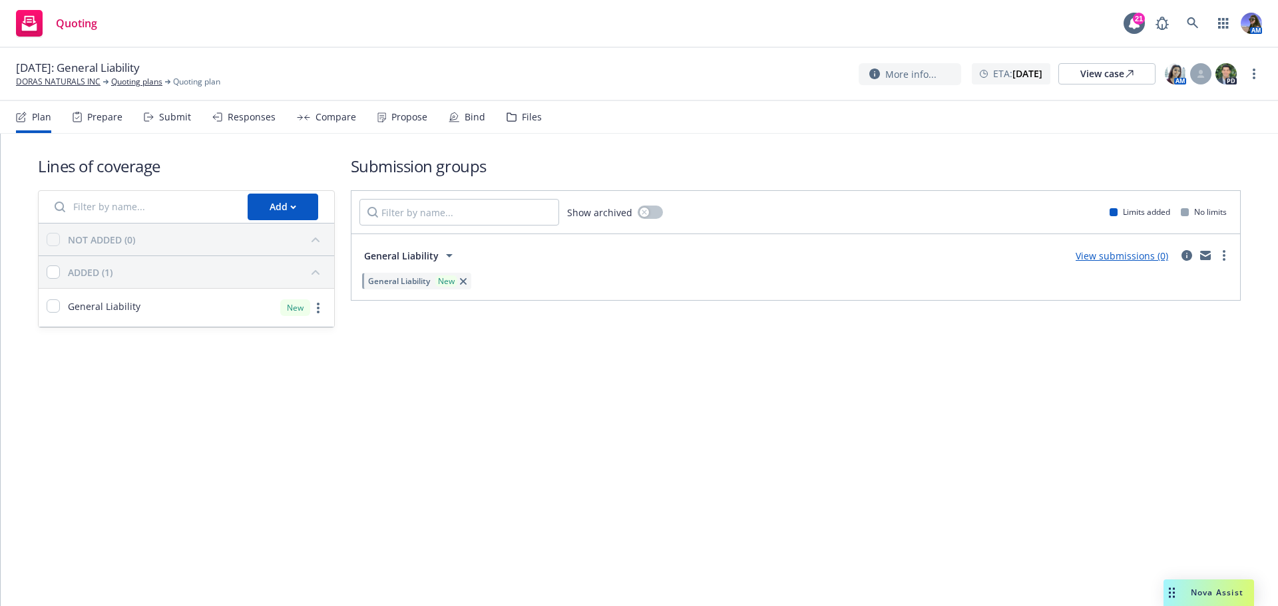
click at [527, 122] on div "Files" at bounding box center [532, 117] width 20 height 11
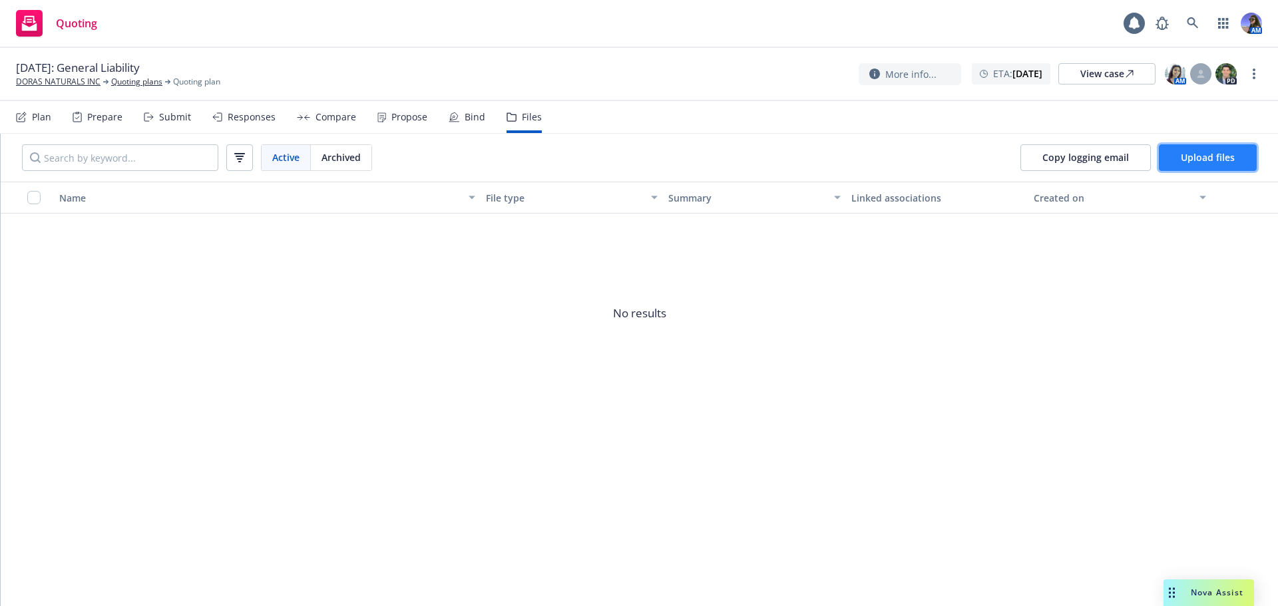
click at [1179, 153] on button "Upload files" at bounding box center [1208, 157] width 98 height 27
